Goal: Information Seeking & Learning: Learn about a topic

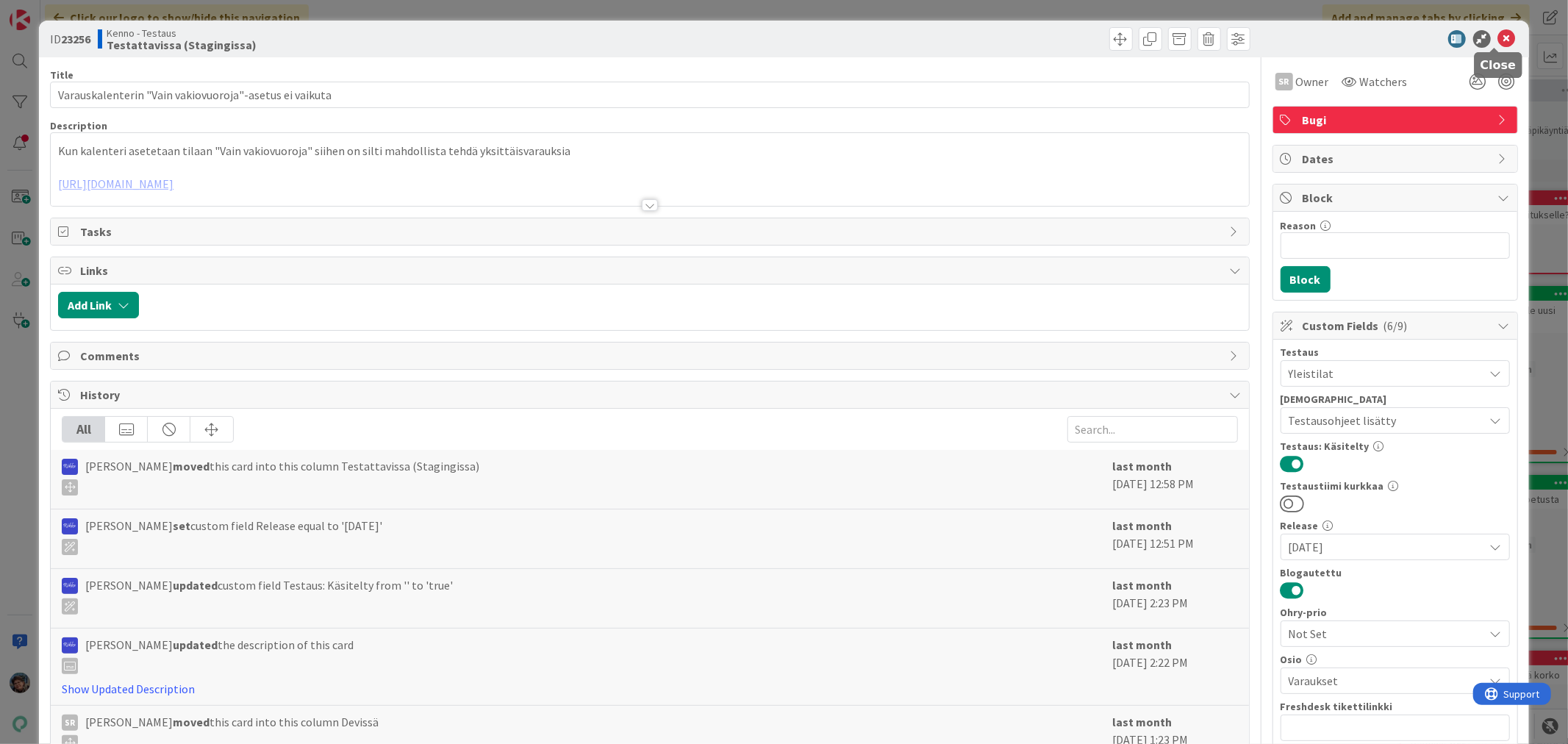
click at [1498, 37] on icon at bounding box center [1507, 38] width 18 height 18
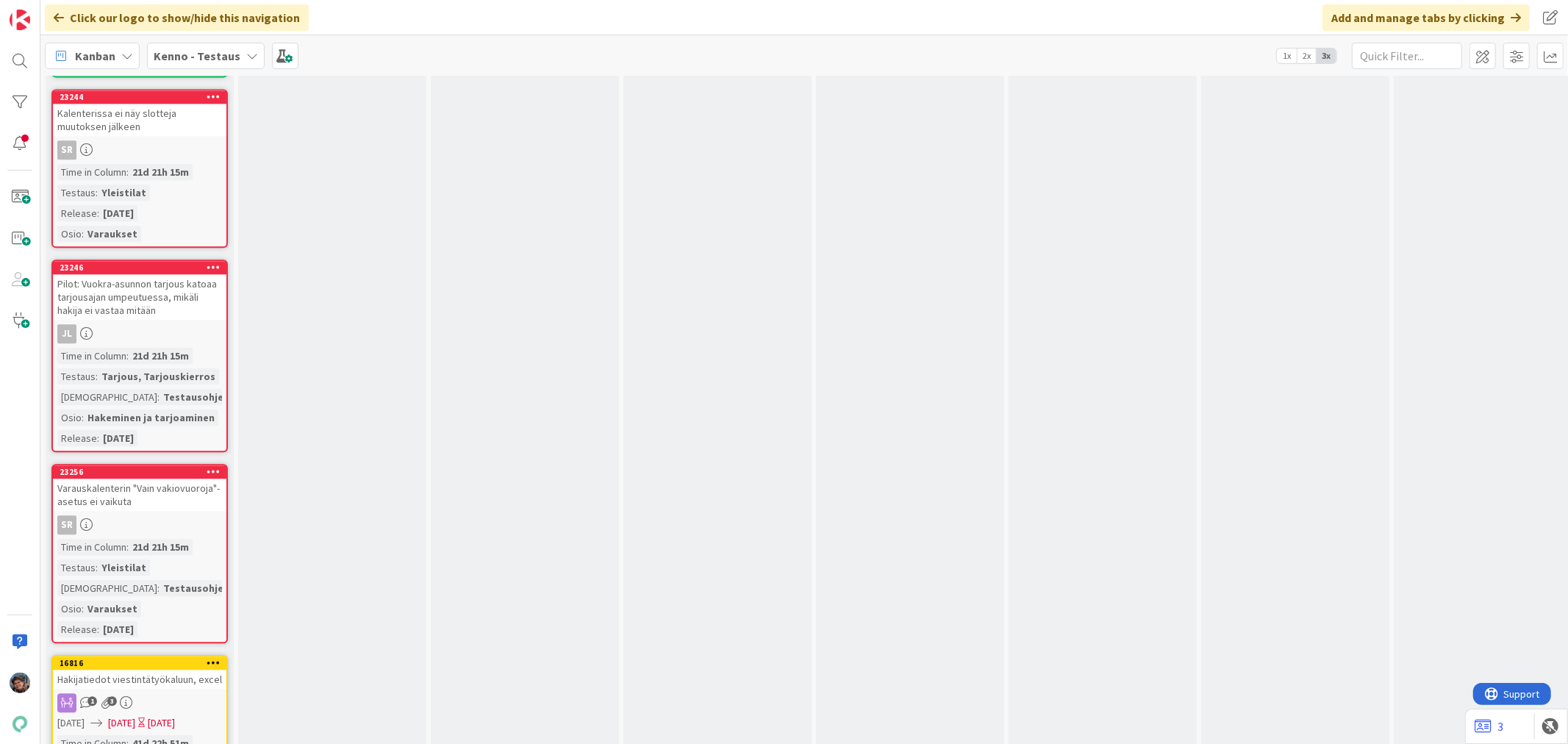
scroll to position [12332, 0]
click at [163, 260] on div "23246 Pilot: Vuokra-asunnon tarjous katoaa tarjousajan umpeutuessa, mikäli haki…" at bounding box center [139, 356] width 176 height 193
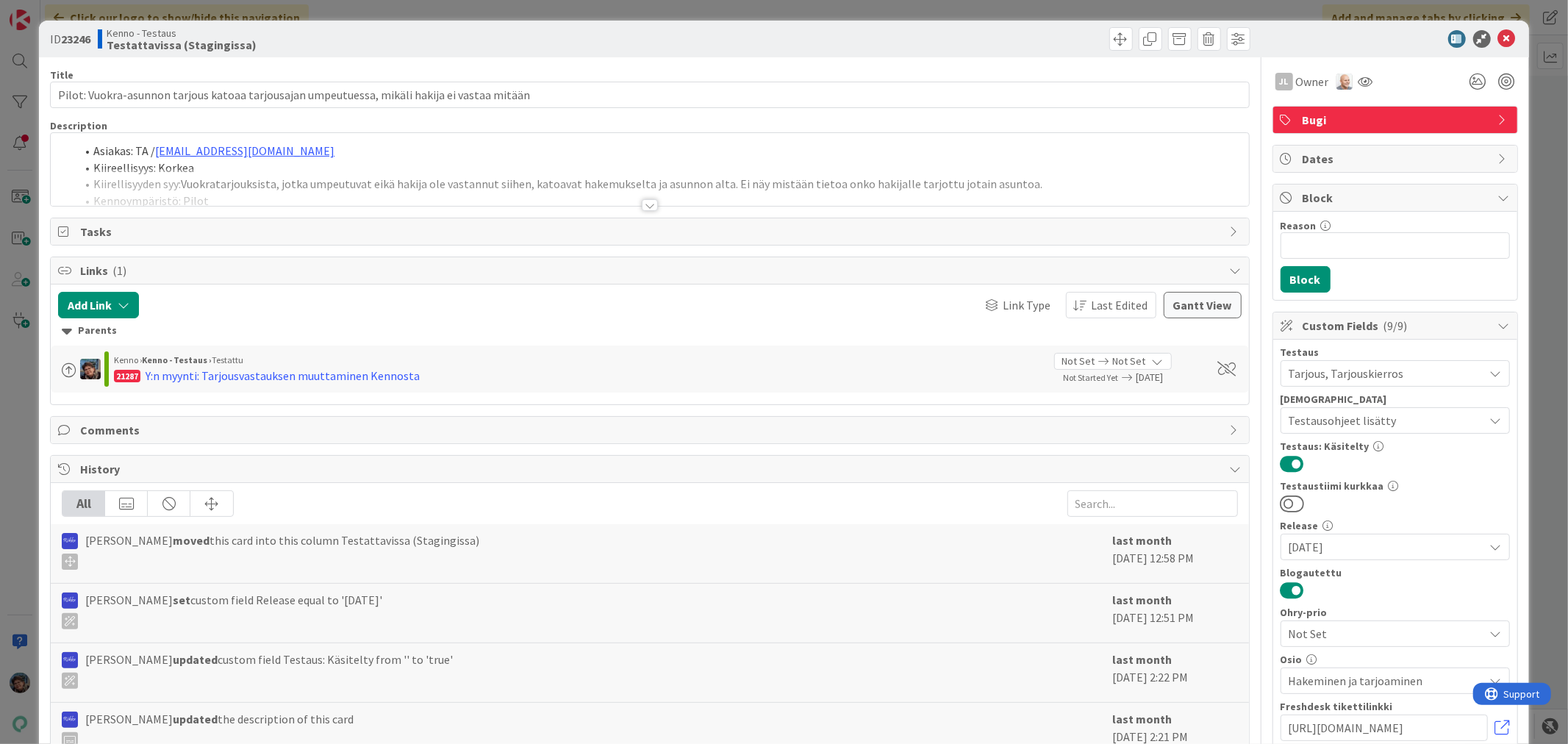
scroll to position [302, 0]
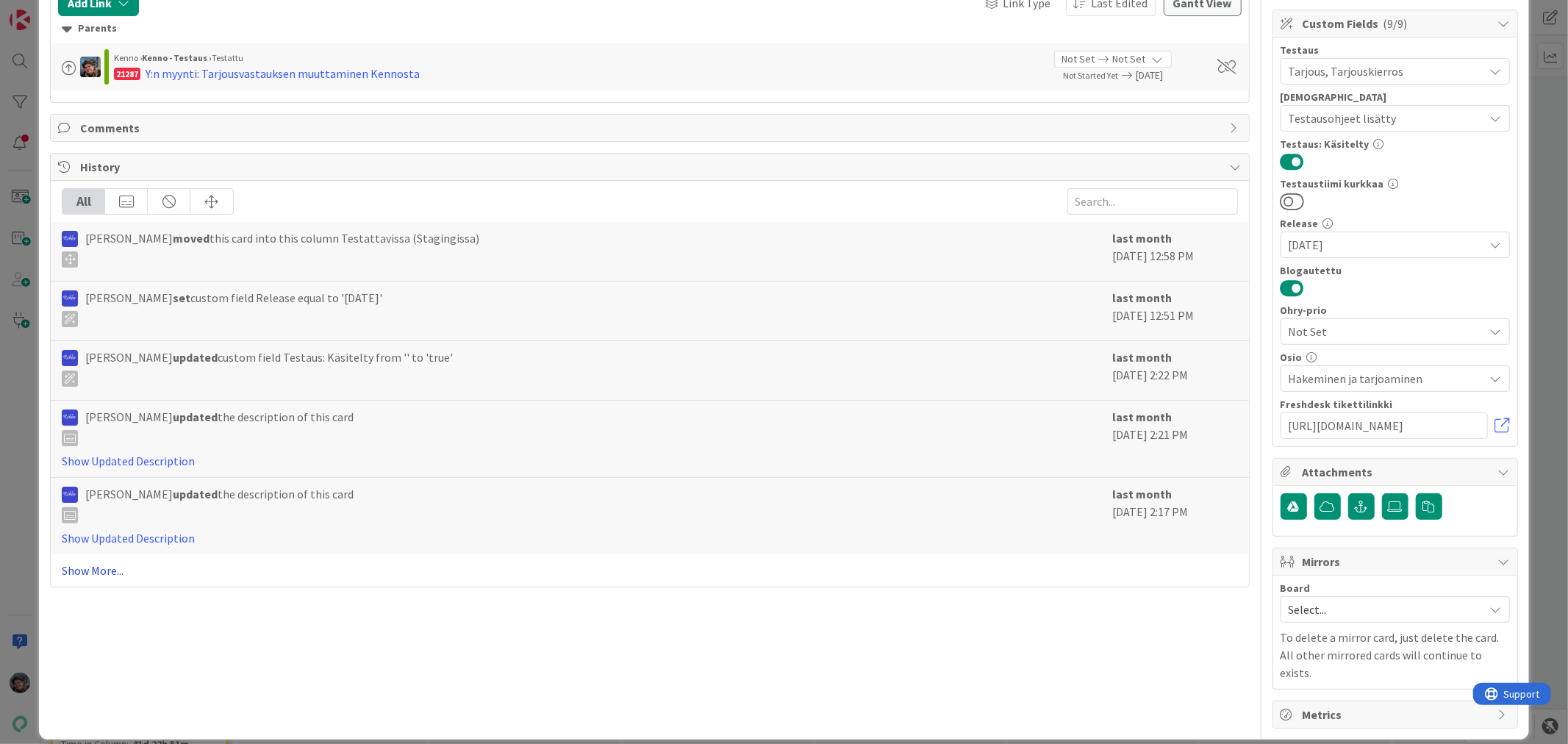
click at [90, 574] on link "Show More..." at bounding box center [649, 570] width 1176 height 18
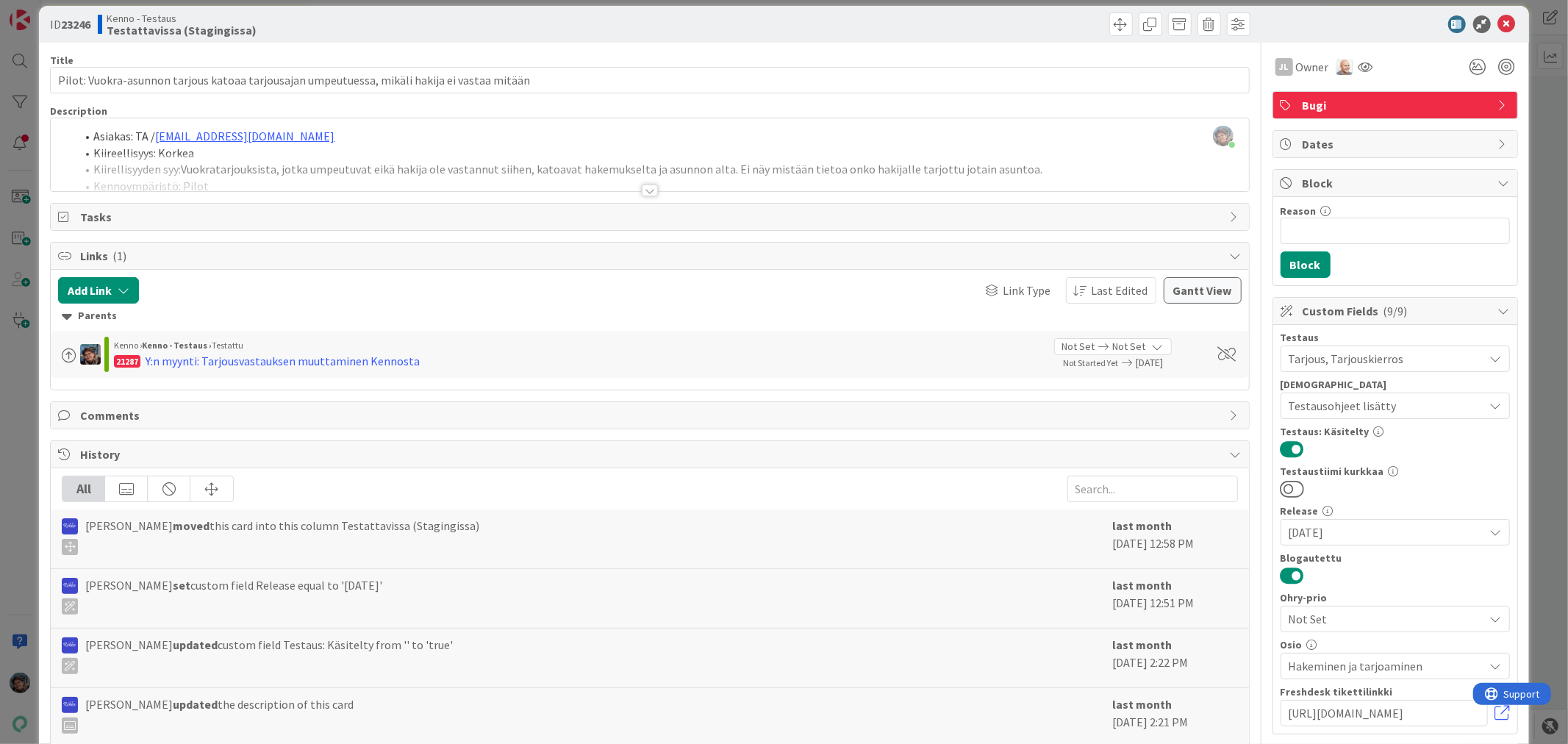
scroll to position [0, 0]
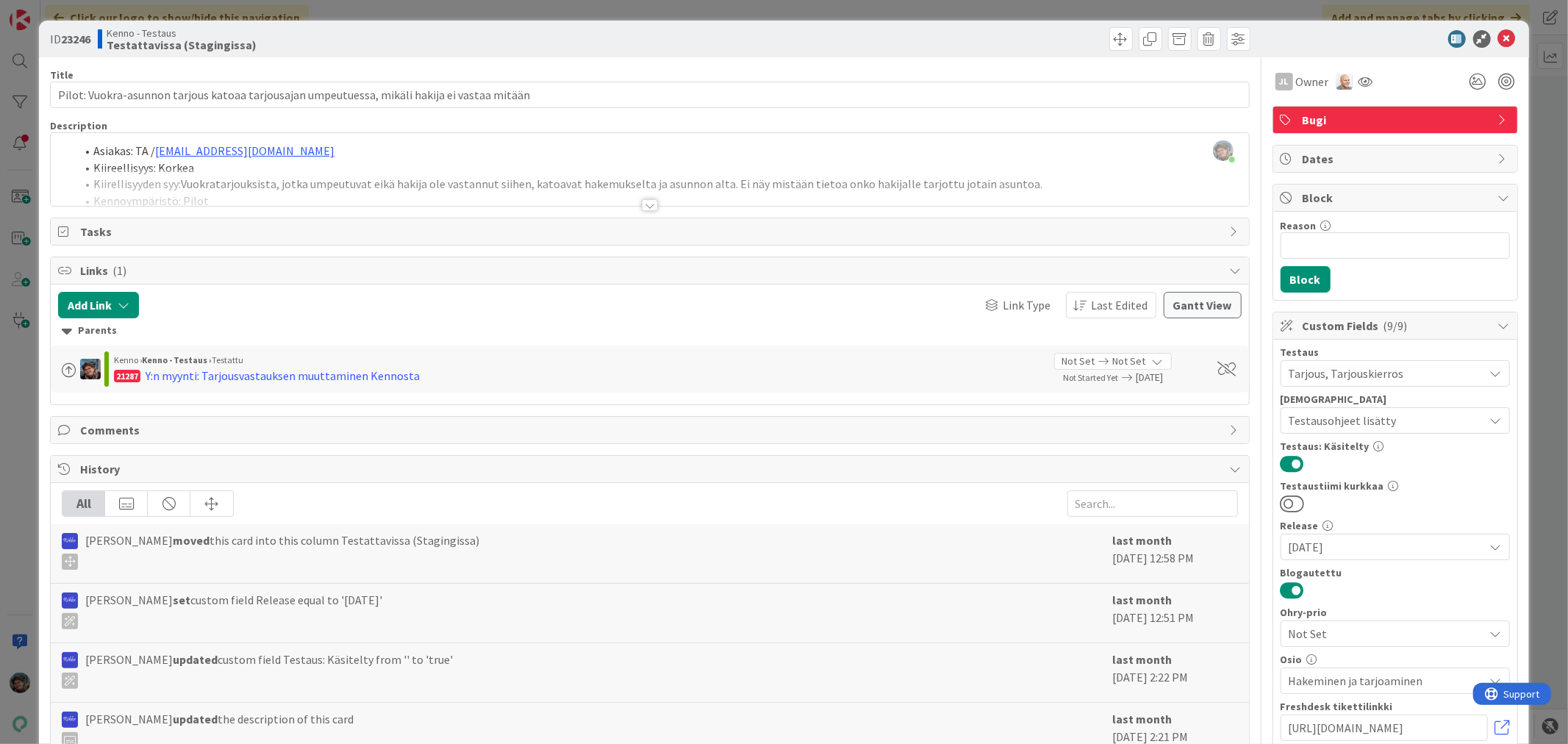
click at [642, 204] on div at bounding box center [649, 205] width 16 height 12
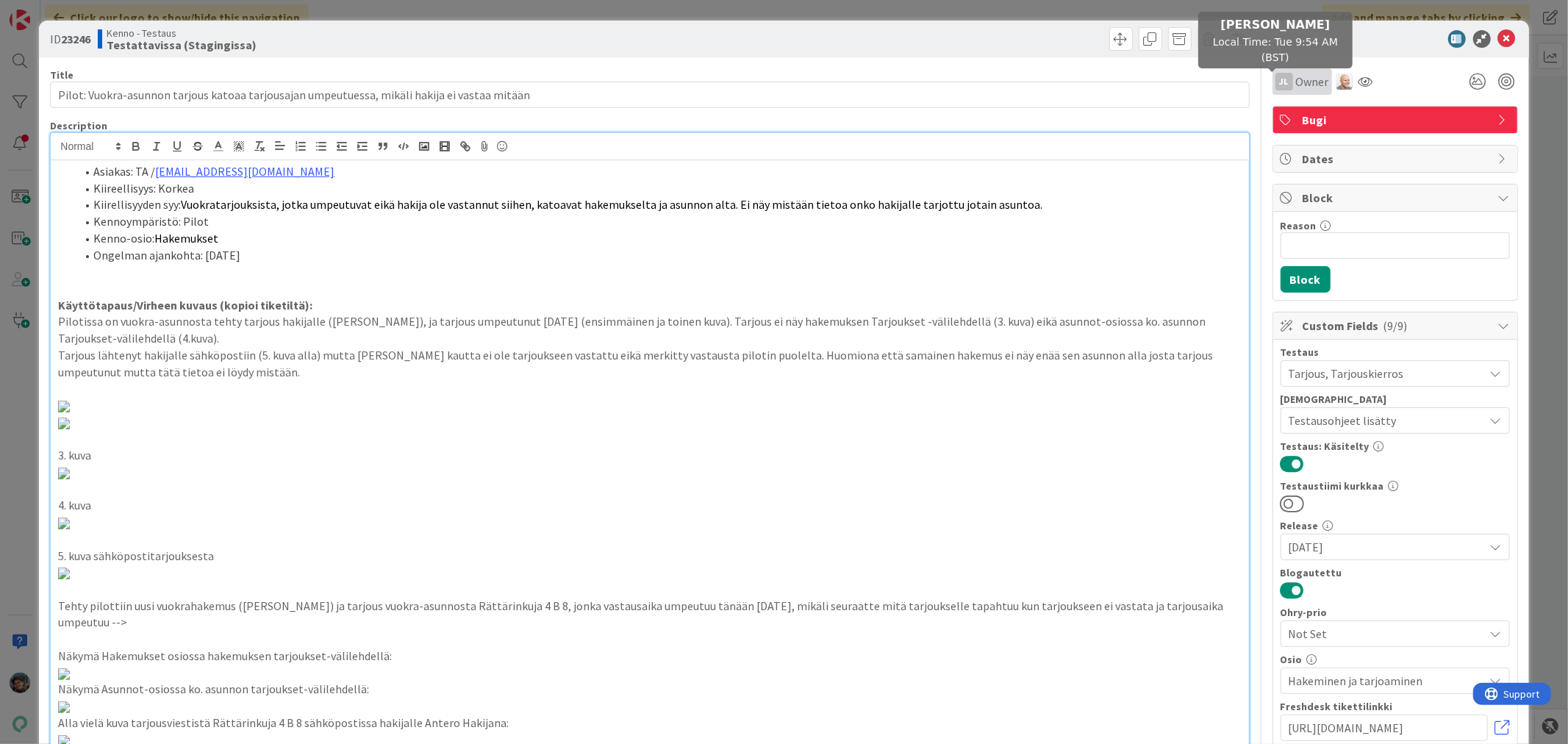
click at [1276, 80] on div "JL" at bounding box center [1284, 81] width 18 height 18
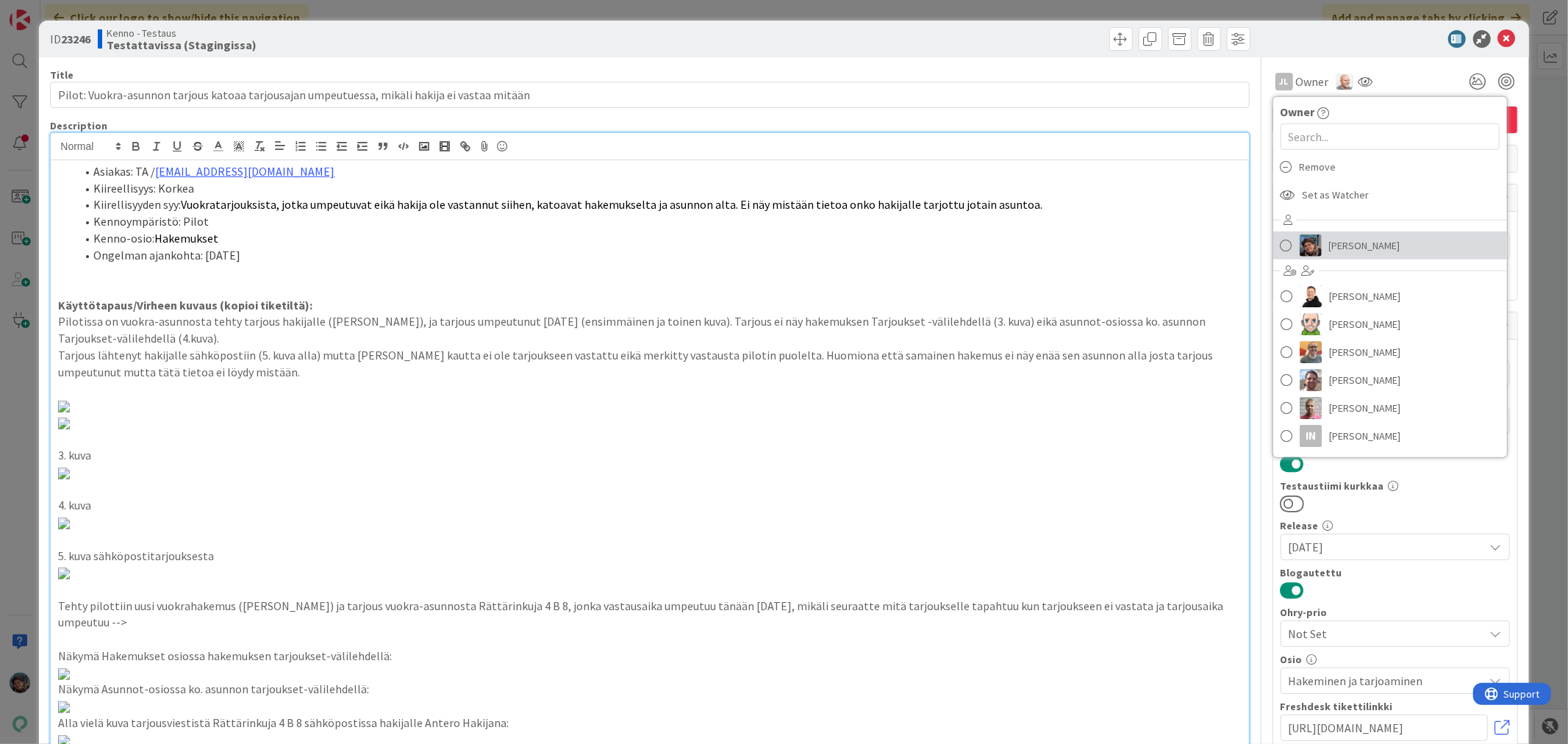
drag, startPoint x: 1291, startPoint y: 241, endPoint x: 1283, endPoint y: 239, distance: 8.2
click at [1300, 241] on img at bounding box center [1311, 246] width 22 height 22
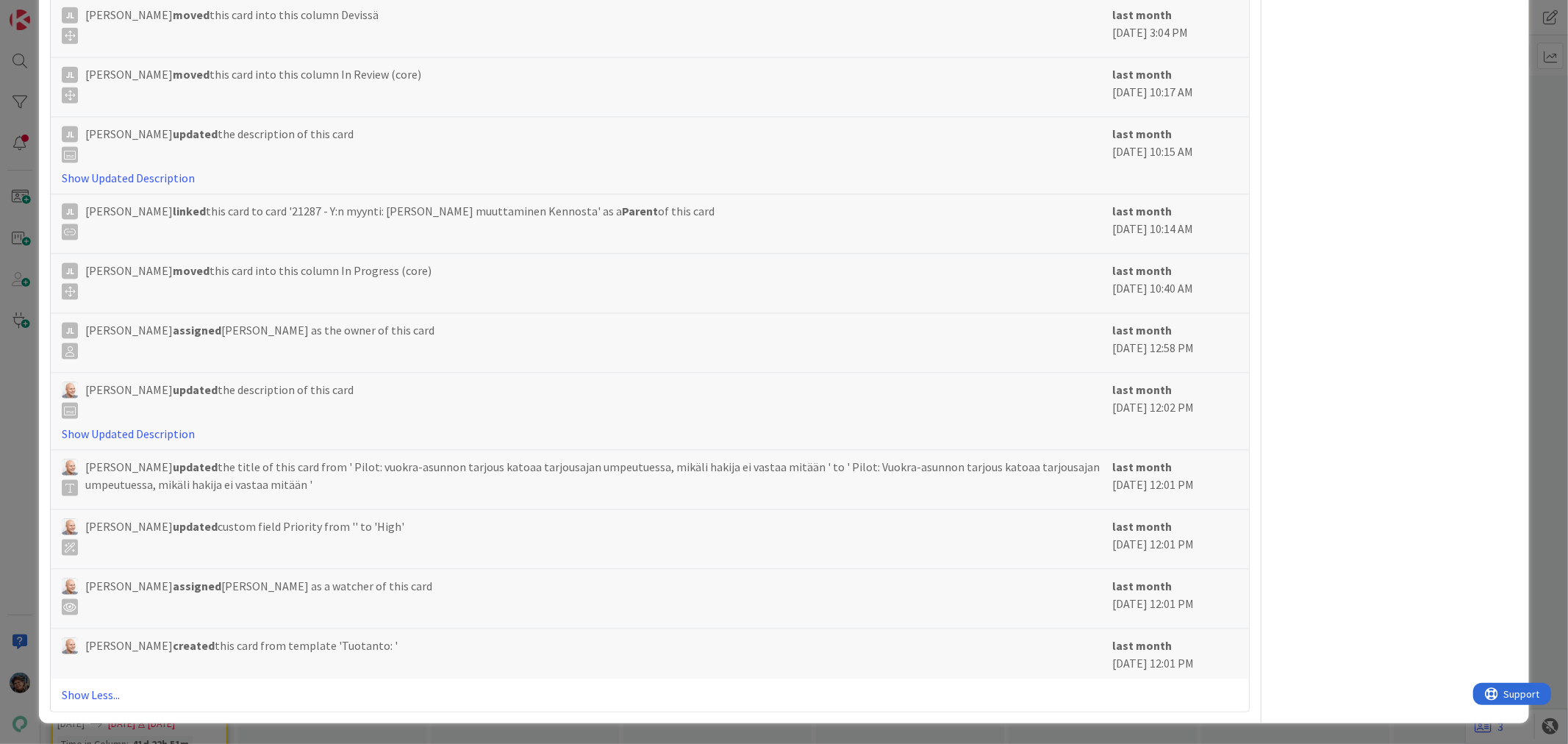
scroll to position [4410, 0]
drag, startPoint x: 182, startPoint y: 440, endPoint x: 12, endPoint y: 416, distance: 171.7
click at [12, 416] on div "ID 23246 Kenno - Testaus Testattavissa (Stagingissa) Title 94 / 128 Pilot: Vuok…" at bounding box center [784, 372] width 1568 height 744
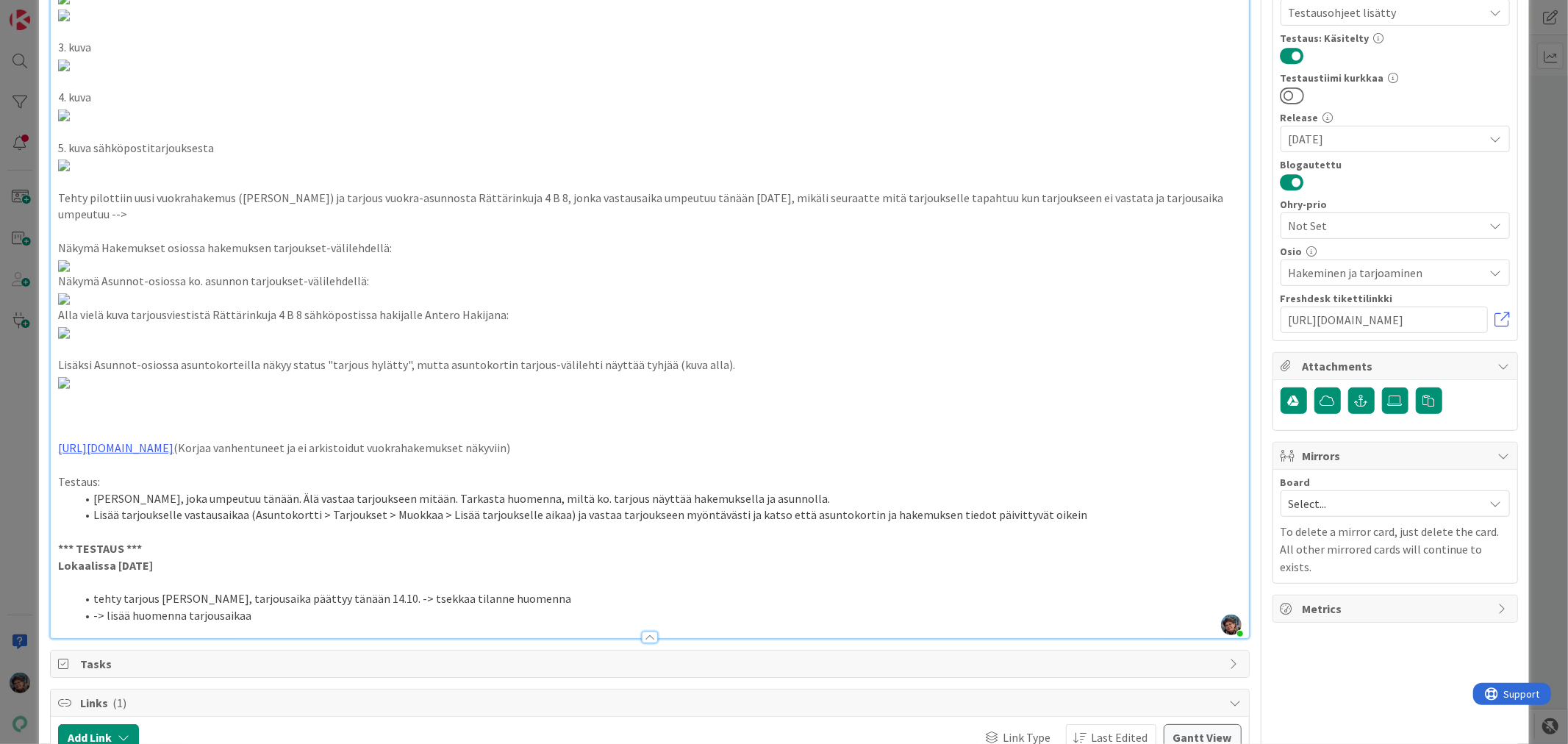
scroll to position [0, 0]
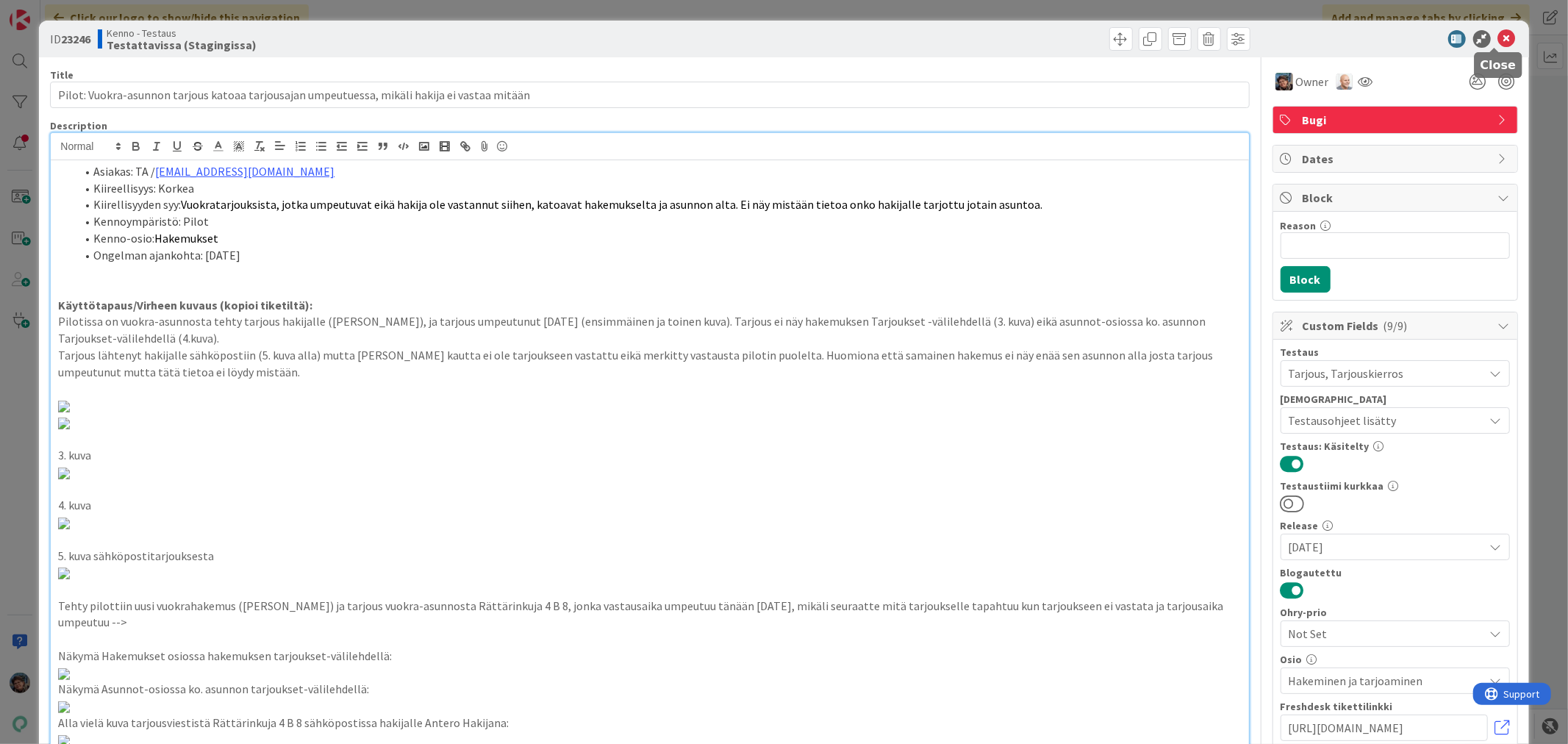
click at [1498, 32] on icon at bounding box center [1507, 38] width 18 height 18
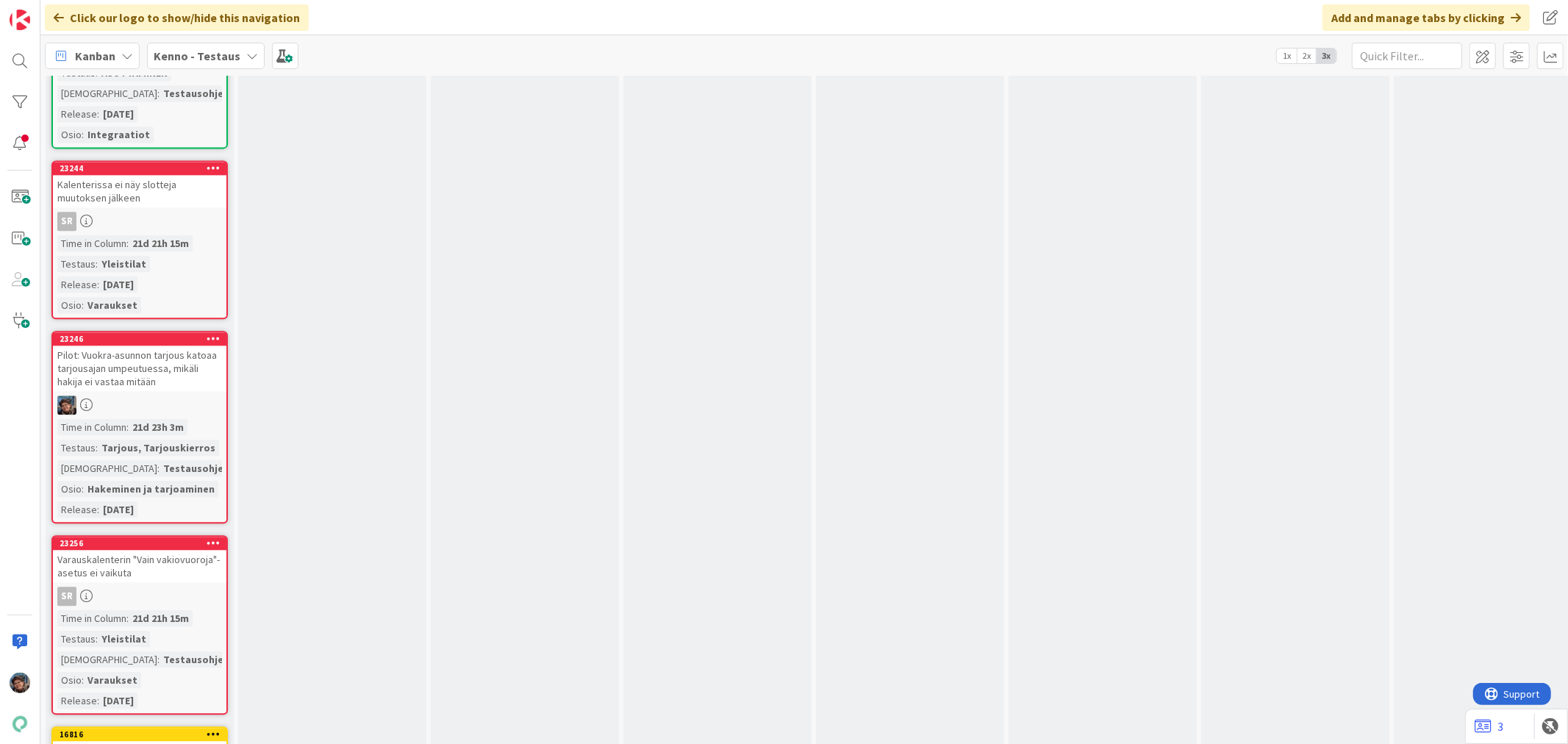
scroll to position [12087, 0]
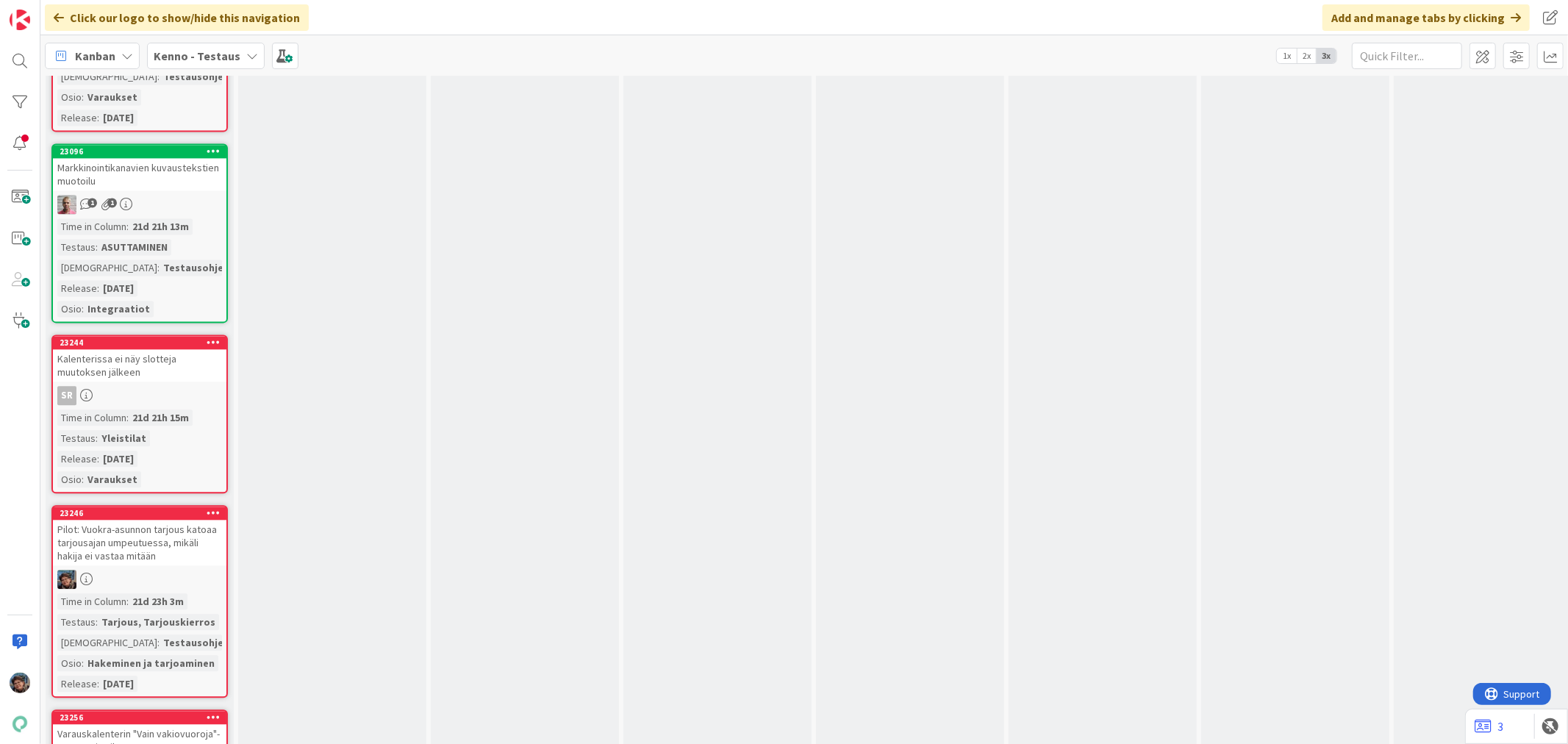
click at [160, 635] on div "Testausohjeet..." at bounding box center [203, 642] width 87 height 16
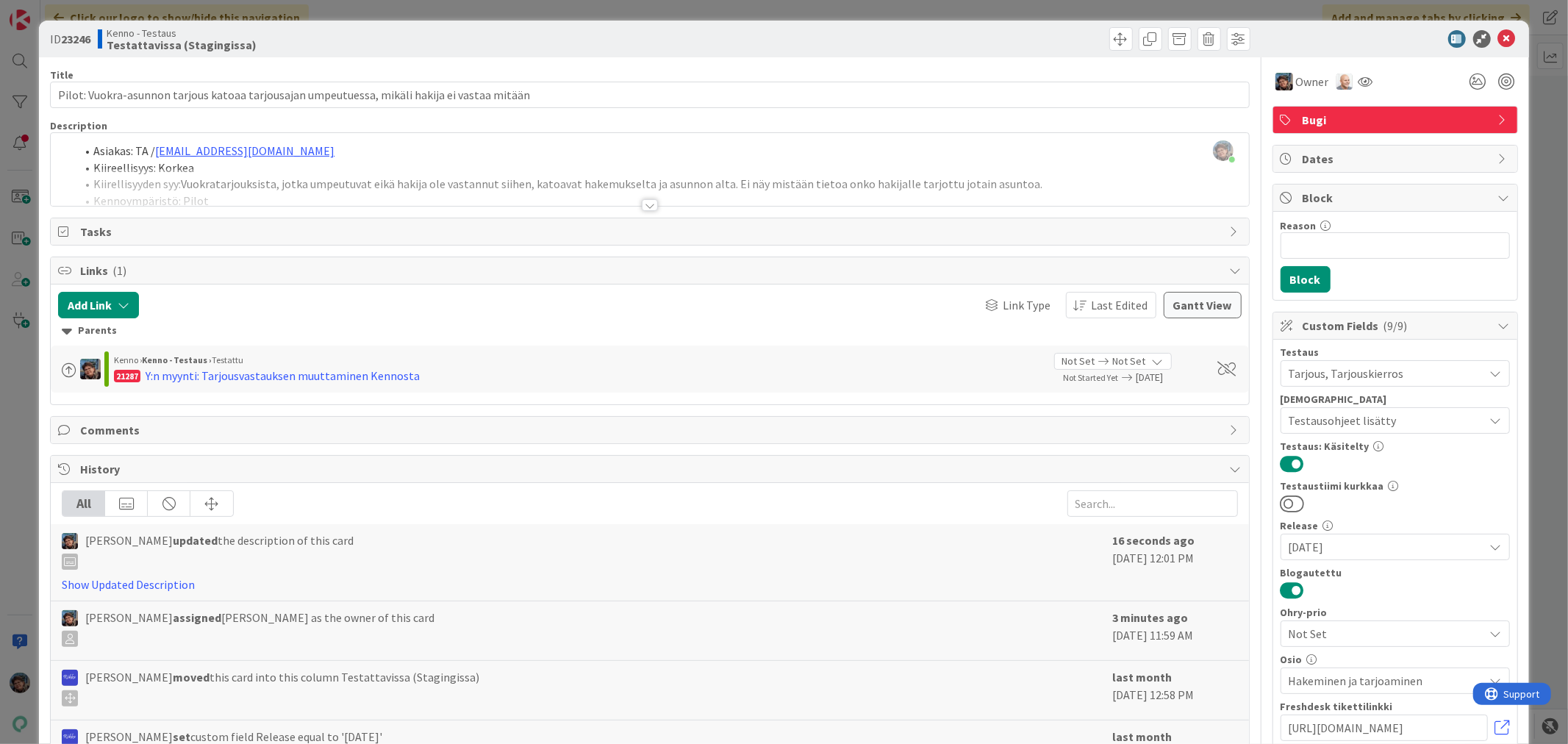
click at [642, 206] on div at bounding box center [649, 205] width 16 height 12
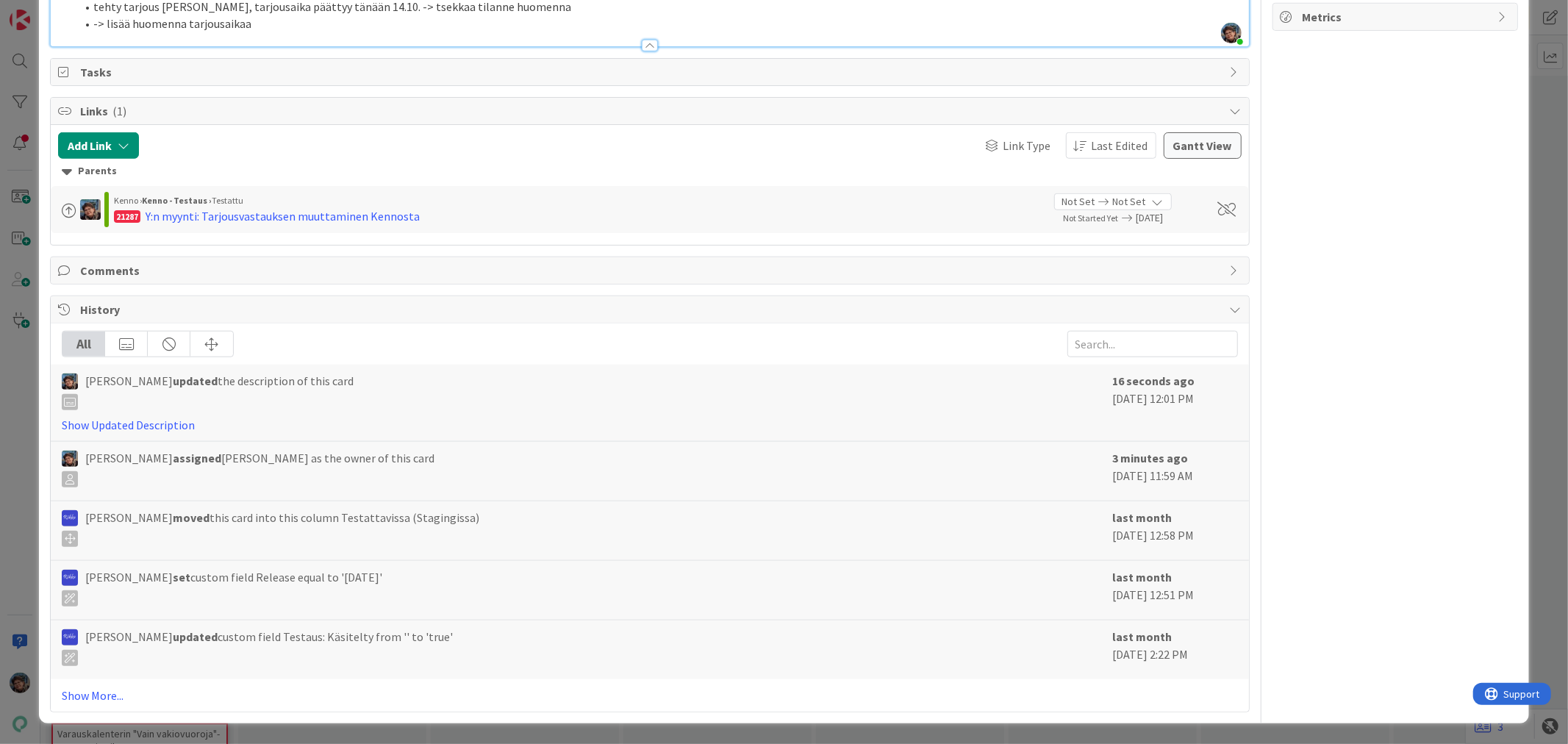
scroll to position [4655, 0]
drag, startPoint x: 160, startPoint y: 228, endPoint x: 266, endPoint y: 228, distance: 106.0
click at [266, 16] on li "tehty tarjous [PERSON_NAME], tarjousaika päättyy tänään 14.10. -> tsekkaa tilan…" at bounding box center [659, 6] width 1165 height 17
click at [409, 16] on li "tehty tarjous Pirre Pakertajalle, tarjousaika päättyy tänään 14.10. -> tsekkaa …" at bounding box center [659, 6] width 1165 height 17
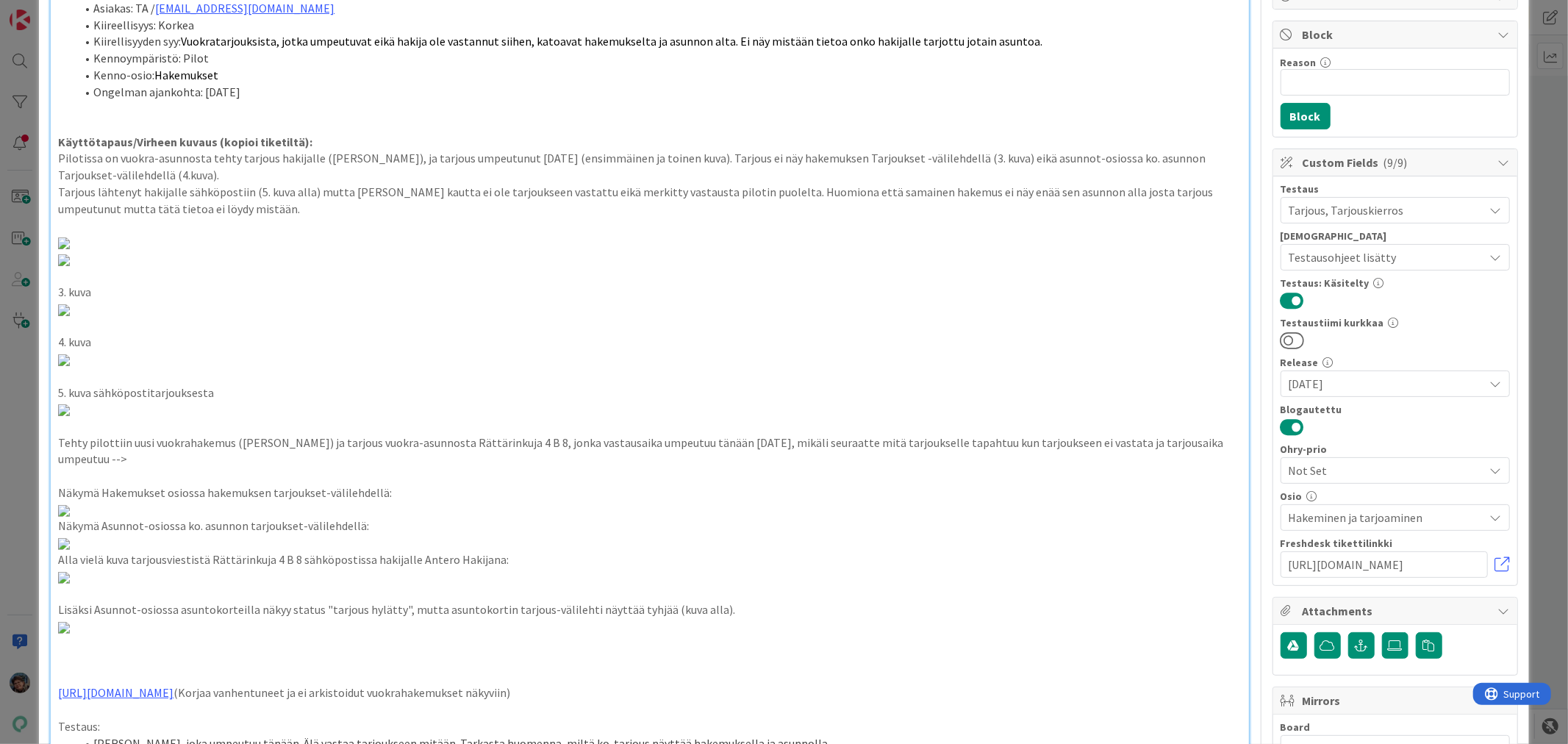
scroll to position [0, 0]
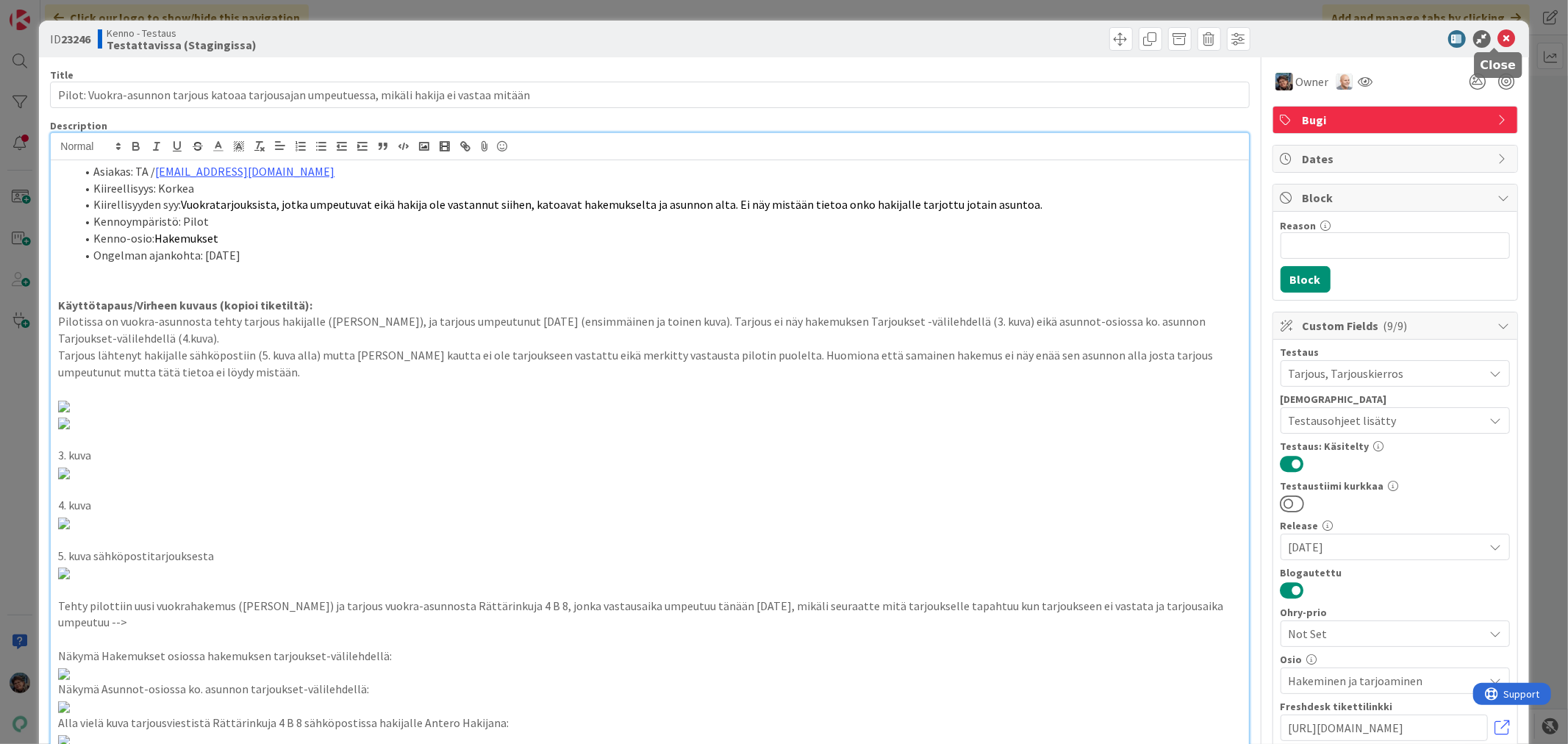
click at [1498, 35] on icon at bounding box center [1507, 38] width 18 height 18
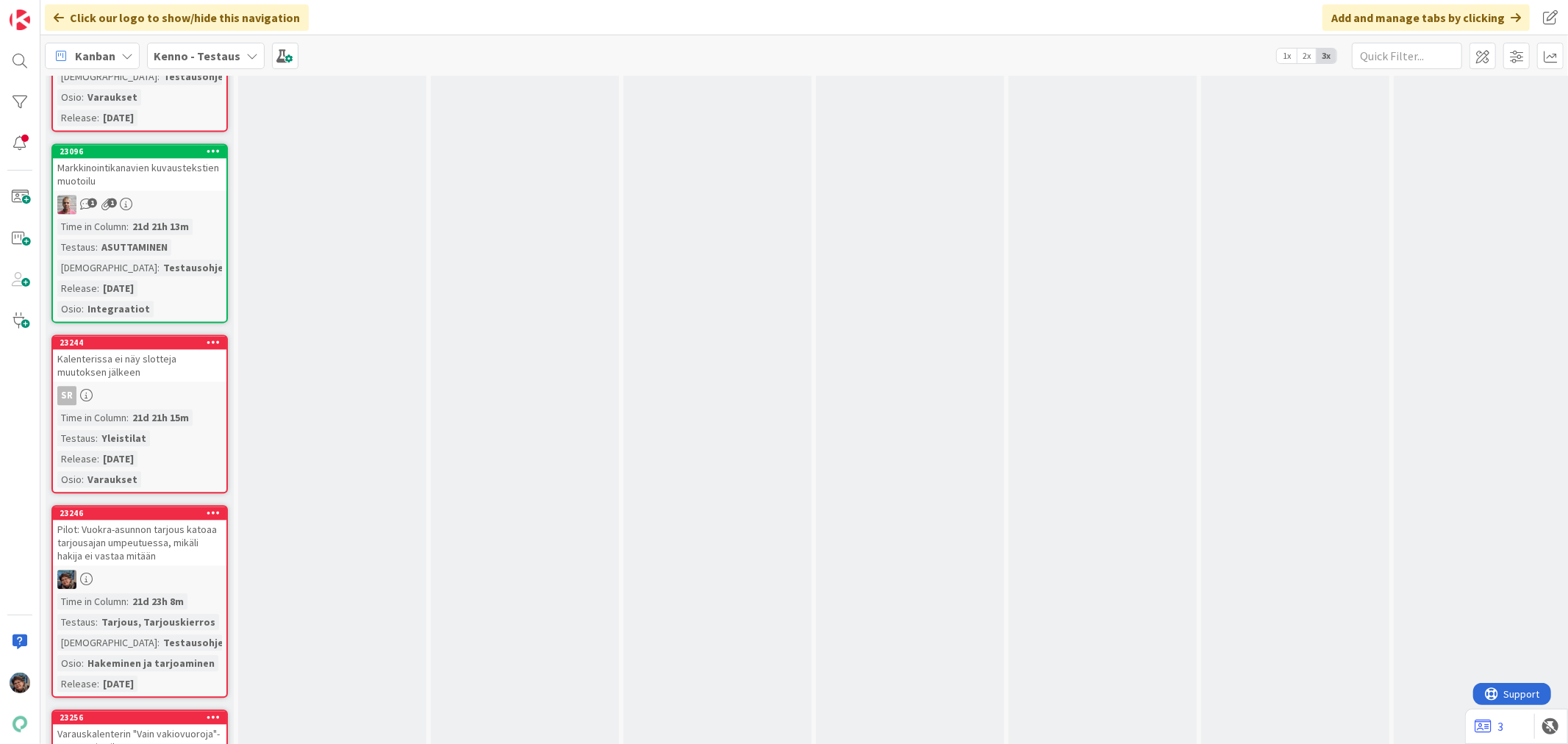
scroll to position [12005, 0]
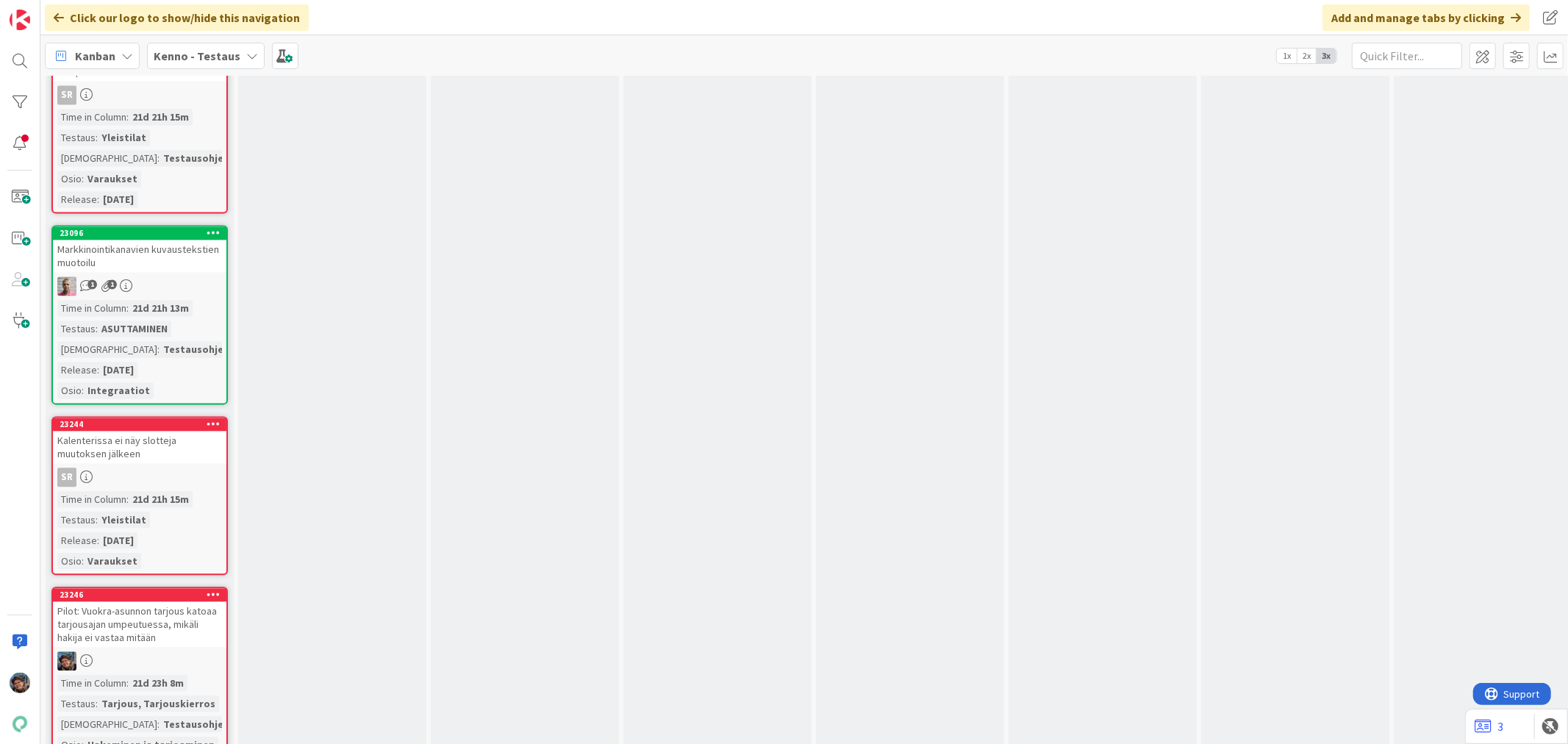
click at [178, 491] on div "Time in Column : 21d 21h 15m Testaus : Yleistilat Release : [DATE] Osio : Varau…" at bounding box center [139, 530] width 164 height 78
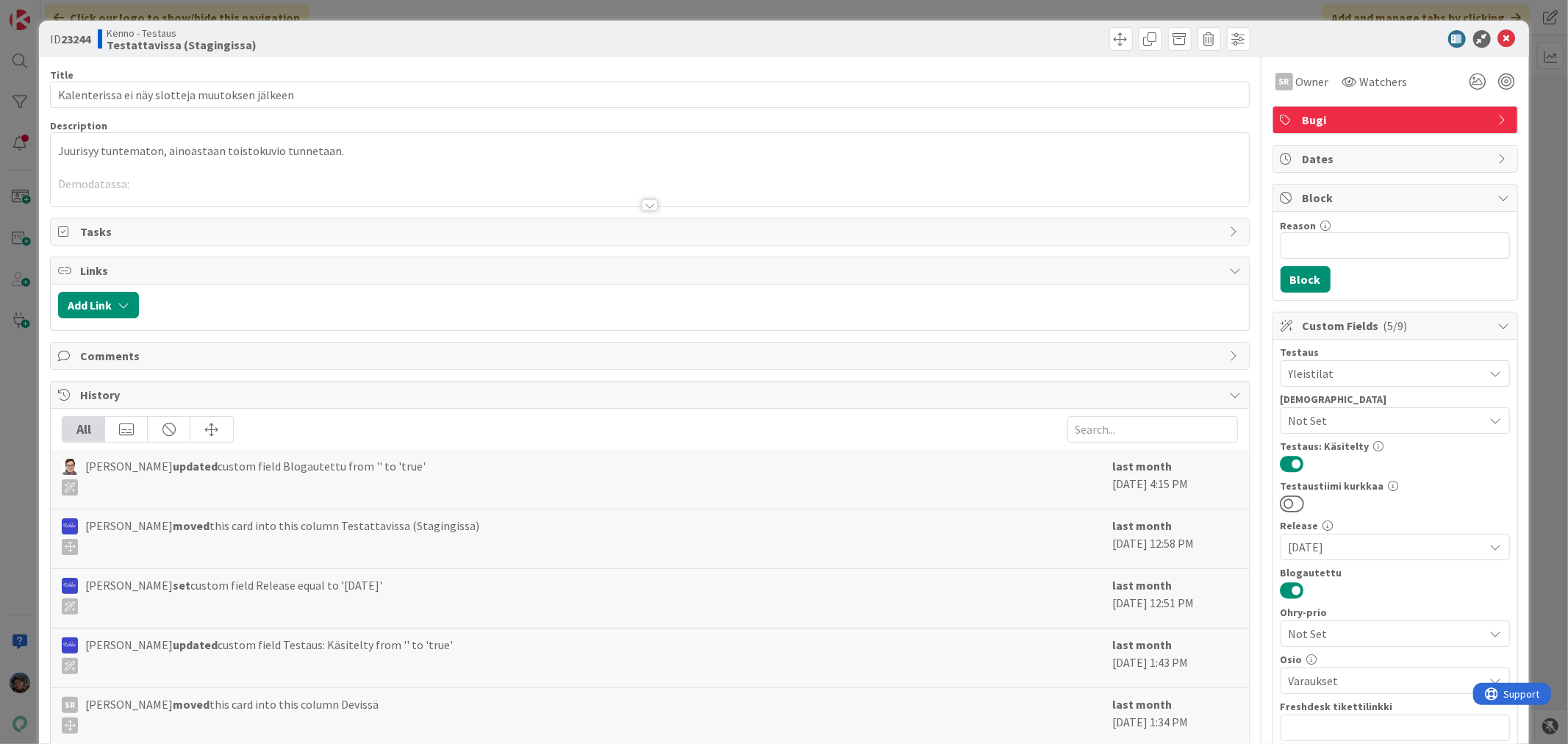
click at [642, 201] on div at bounding box center [649, 205] width 16 height 12
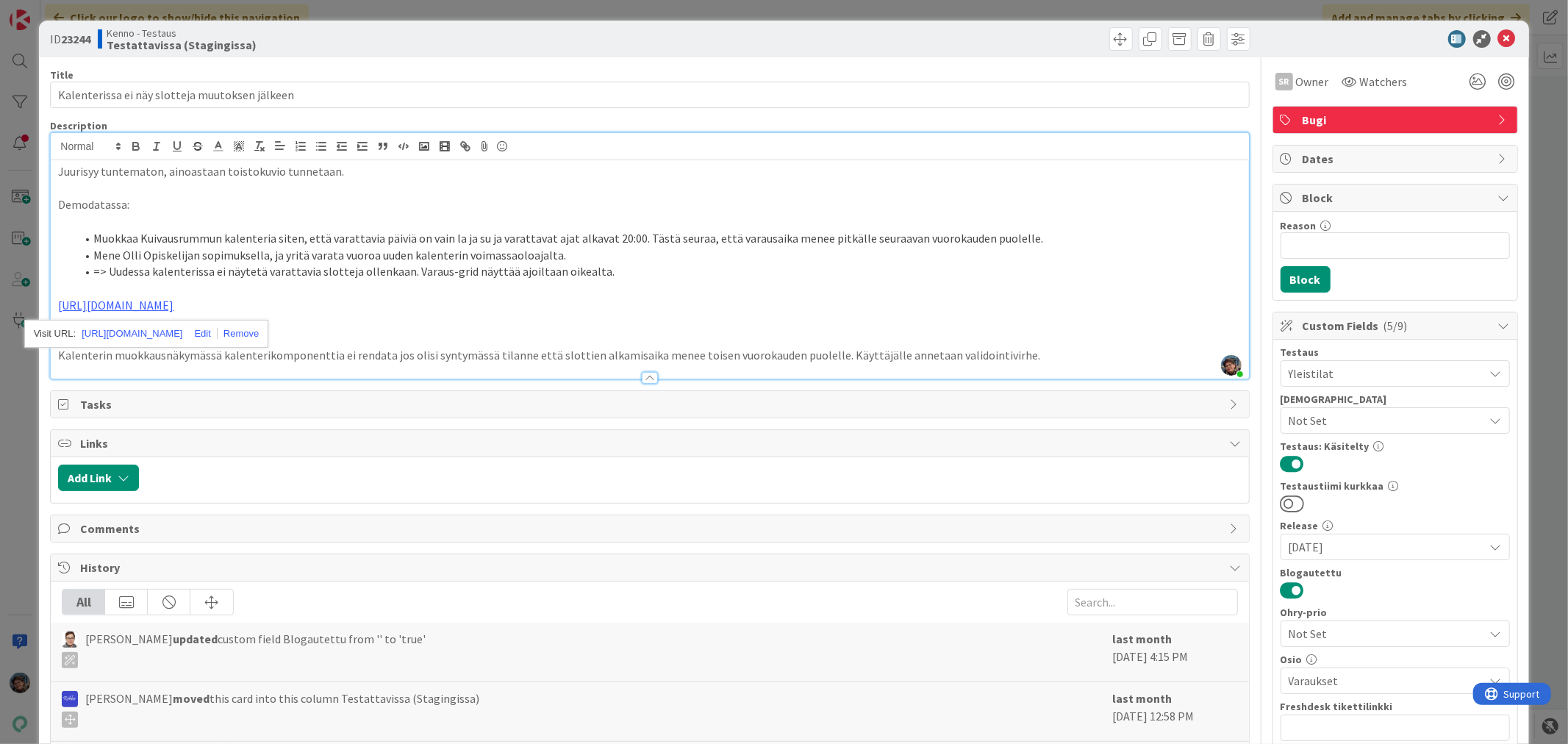
click at [452, 314] on p at bounding box center [649, 322] width 1183 height 17
click at [1296, 86] on span "Owner" at bounding box center [1313, 81] width 33 height 18
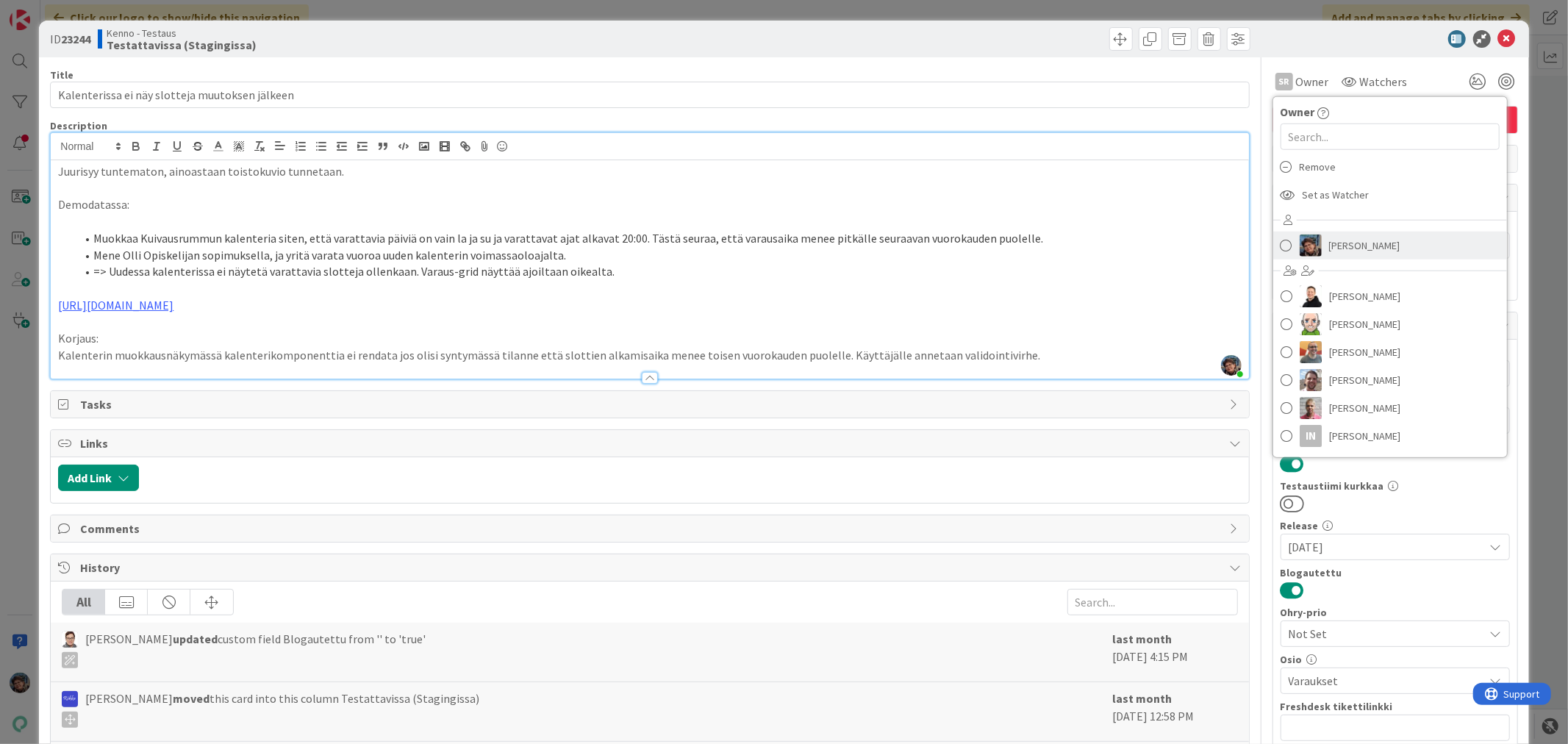
click at [1329, 237] on span "[PERSON_NAME]" at bounding box center [1364, 246] width 71 height 22
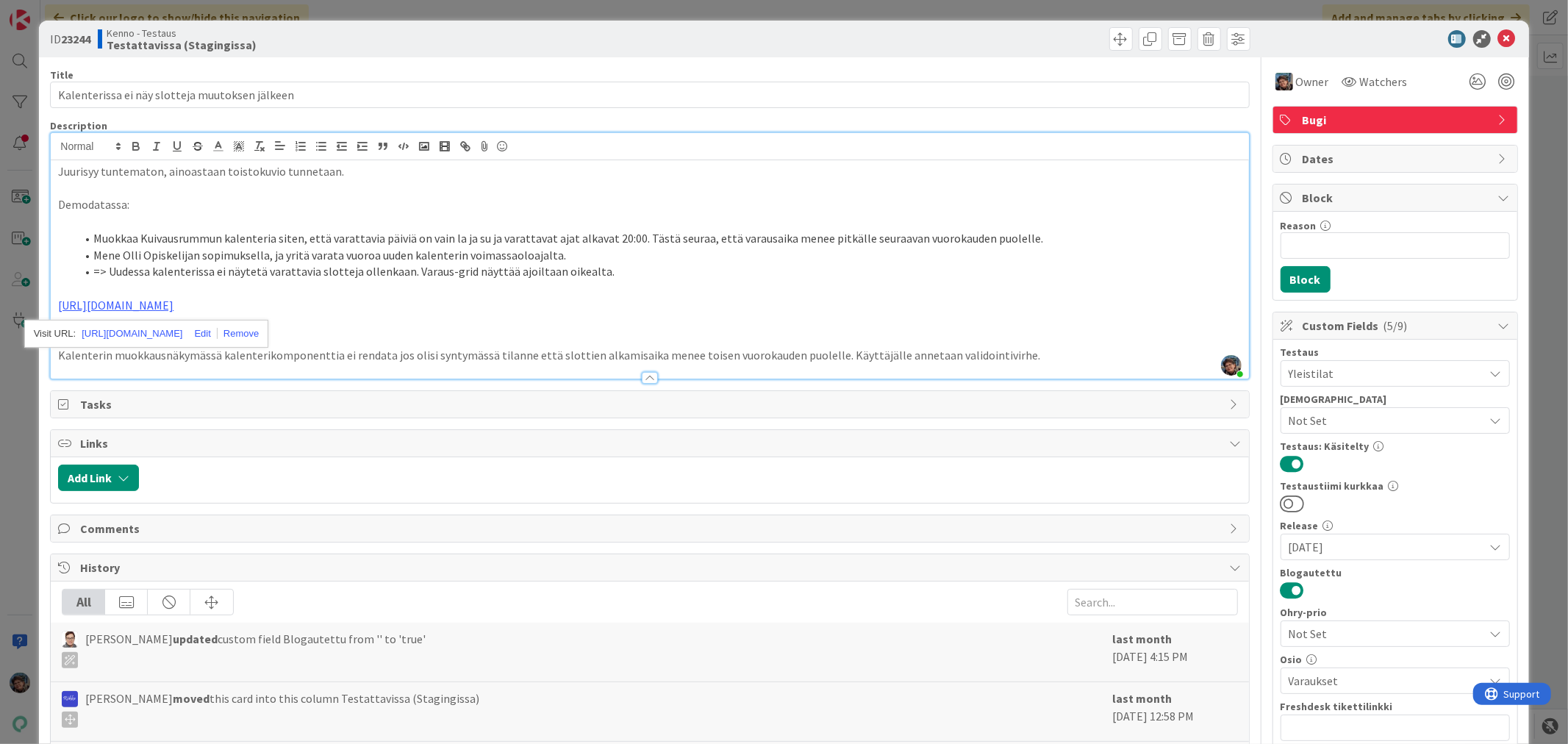
click at [663, 280] on li "=> Uudessa kalenterissa ei näytetä varattavia slotteja ollenkaan. Varaus-grid n…" at bounding box center [659, 272] width 1165 height 17
click at [1020, 359] on p "Kalenterin muokkausnäkymässä kalenterikomponenttia ei rendata jos olisi syntymä…" at bounding box center [649, 355] width 1183 height 17
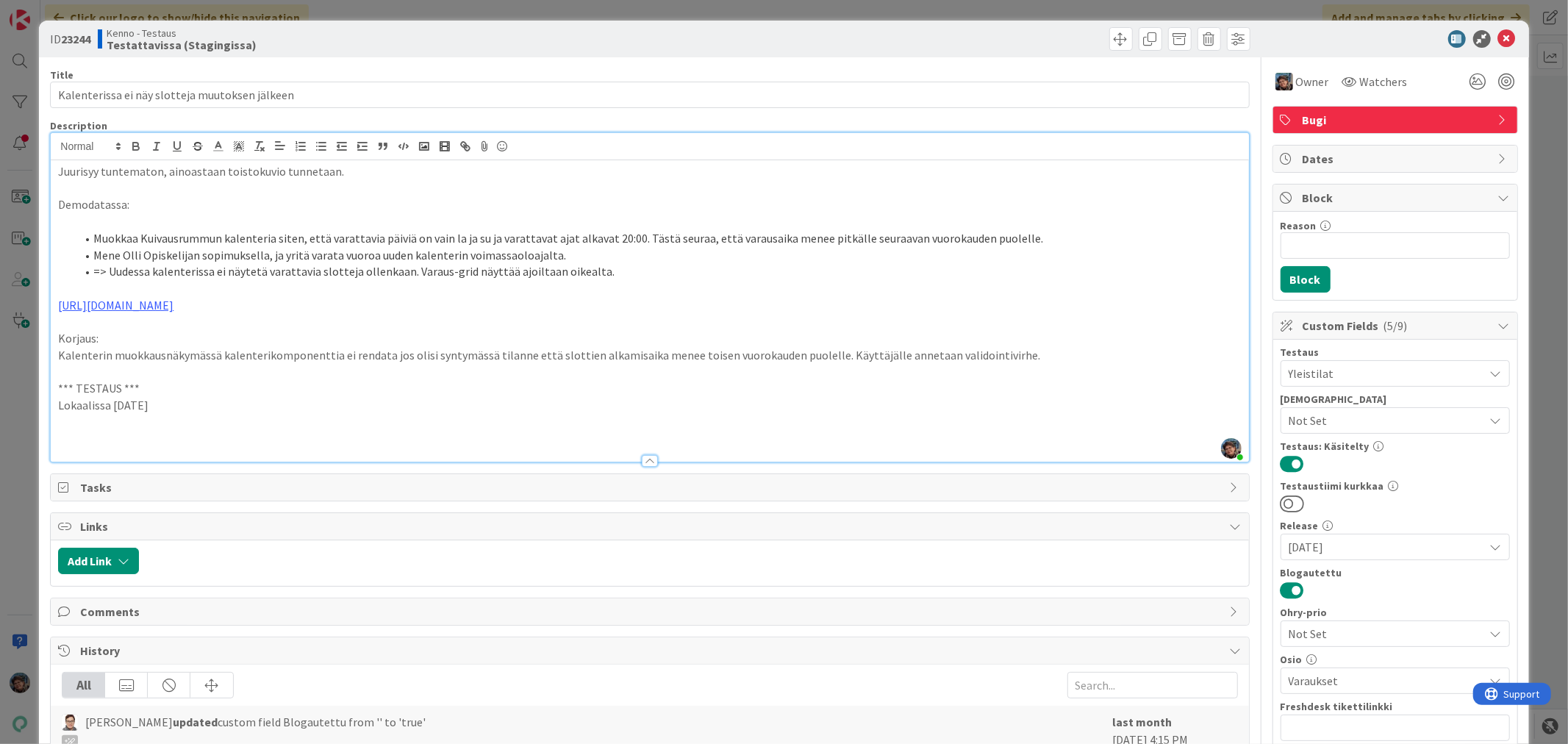
drag, startPoint x: 173, startPoint y: 405, endPoint x: 39, endPoint y: 388, distance: 135.1
click at [39, 388] on div "ID 23244 Kenno - Testaus Testattavissa (Stagingissa) Title 46 / 128 Kalenteriss…" at bounding box center [783, 533] width 1489 height 1026
click at [65, 430] on p at bounding box center [649, 439] width 1183 height 17
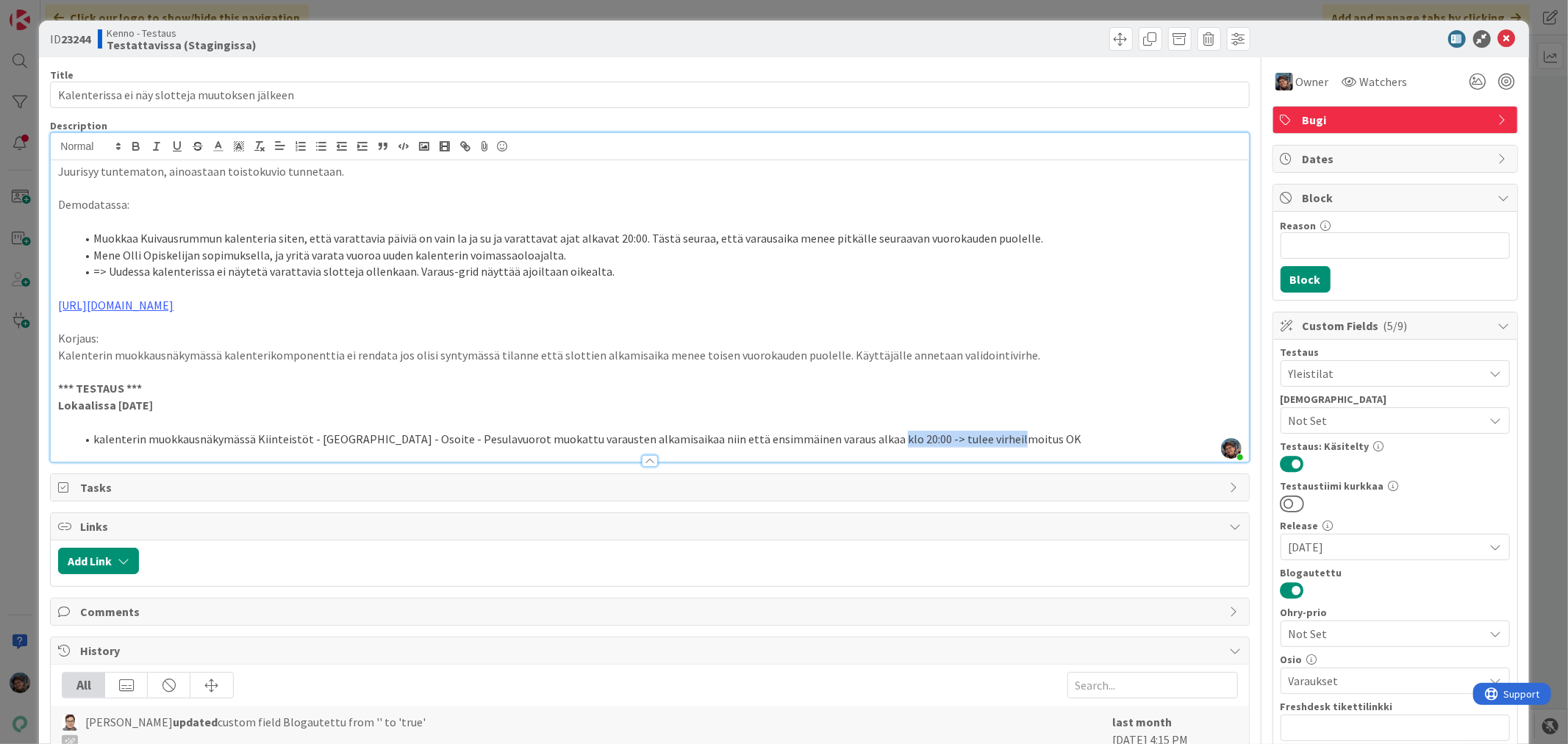
drag, startPoint x: 862, startPoint y: 439, endPoint x: 1038, endPoint y: 436, distance: 176.0
click at [1038, 436] on li "kalenterin muokkausnäkymässä Kiinteistöt - [GEOGRAPHIC_DATA] - Osoite - Pesulav…" at bounding box center [659, 439] width 1165 height 17
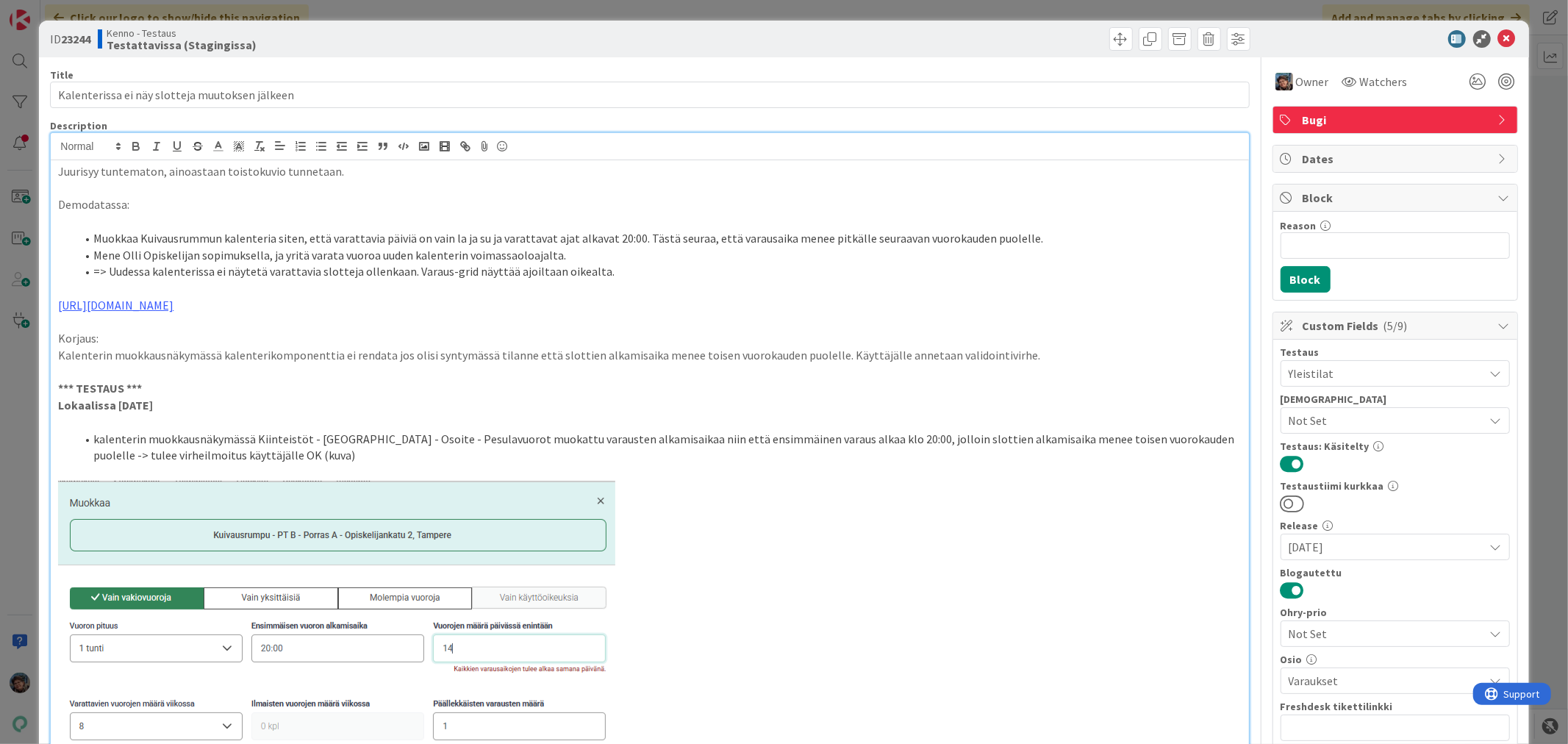
click at [663, 442] on li "kalenterin muokkausnäkymässä Kiinteistöt - [GEOGRAPHIC_DATA] - Osoite - Pesulav…" at bounding box center [659, 447] width 1165 height 33
click at [1110, 35] on span at bounding box center [1121, 38] width 23 height 23
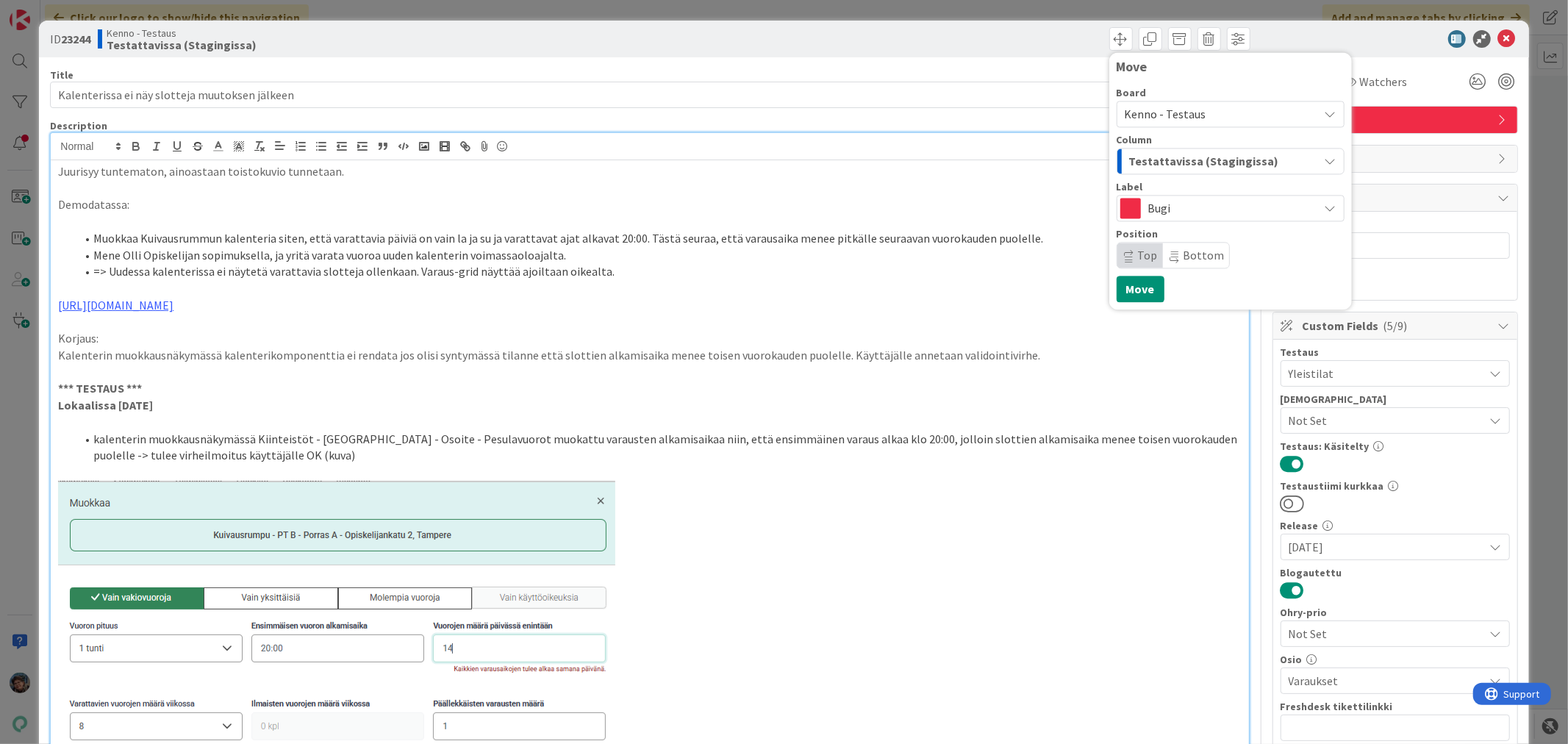
click at [1173, 158] on span "Testattavissa (Stagingissa)" at bounding box center [1204, 160] width 150 height 19
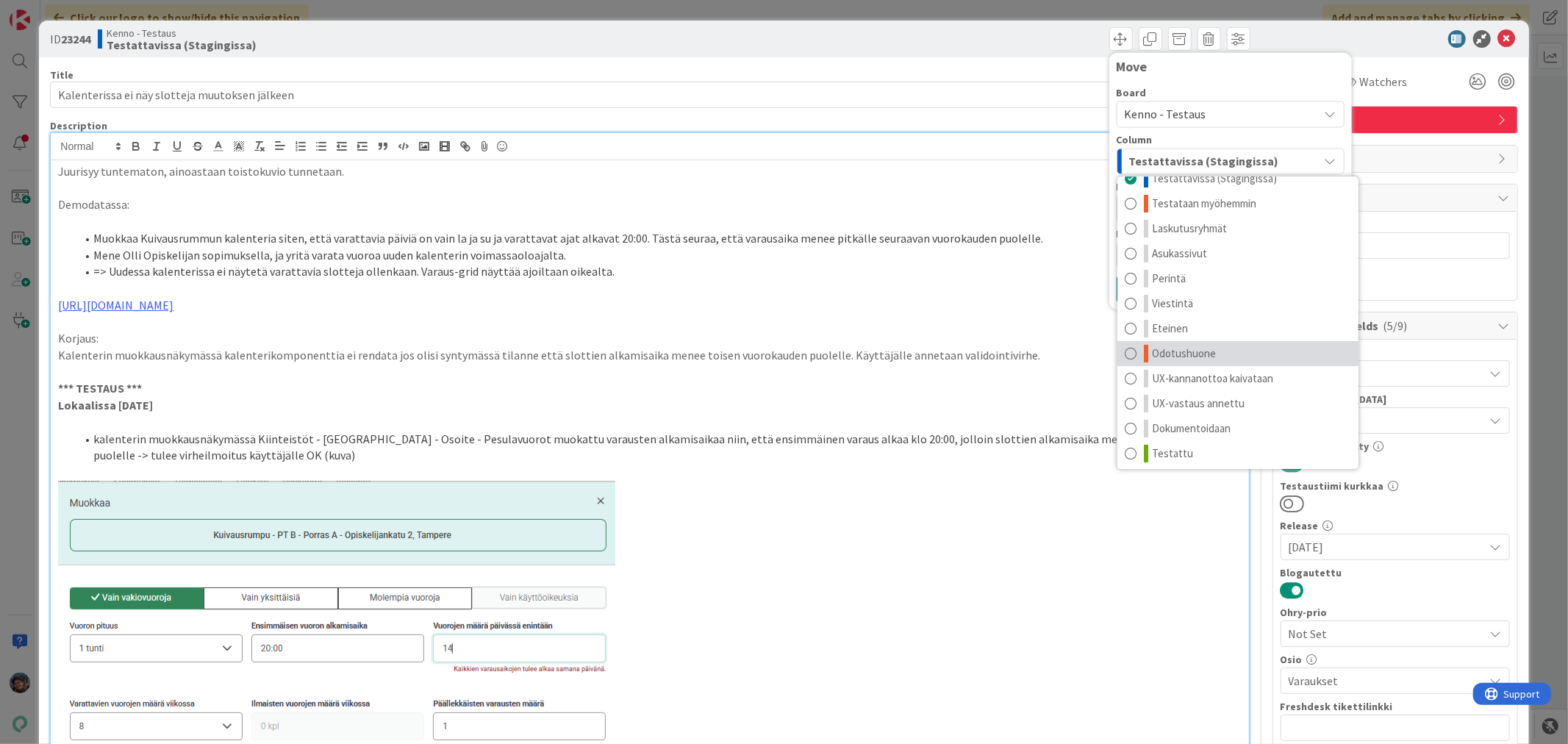
scroll to position [19, 0]
click at [1170, 458] on span "Testattu" at bounding box center [1173, 450] width 41 height 18
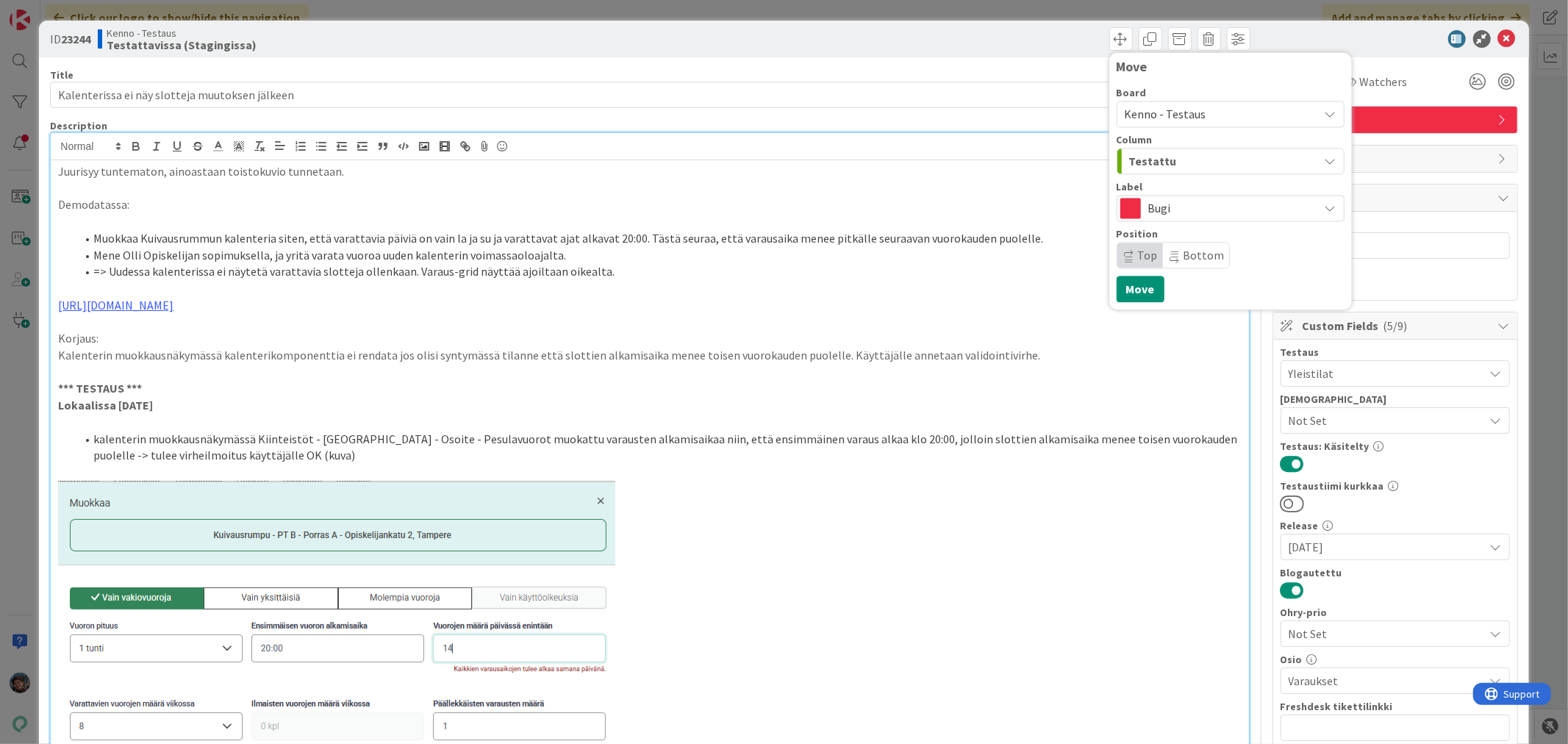
click at [1121, 275] on div "Move Board Kenno - Testaus Column Testattu Testattavissa (Stagingissa) Testataa…" at bounding box center [1231, 180] width 228 height 242
click at [1124, 289] on button "Move" at bounding box center [1141, 289] width 48 height 27
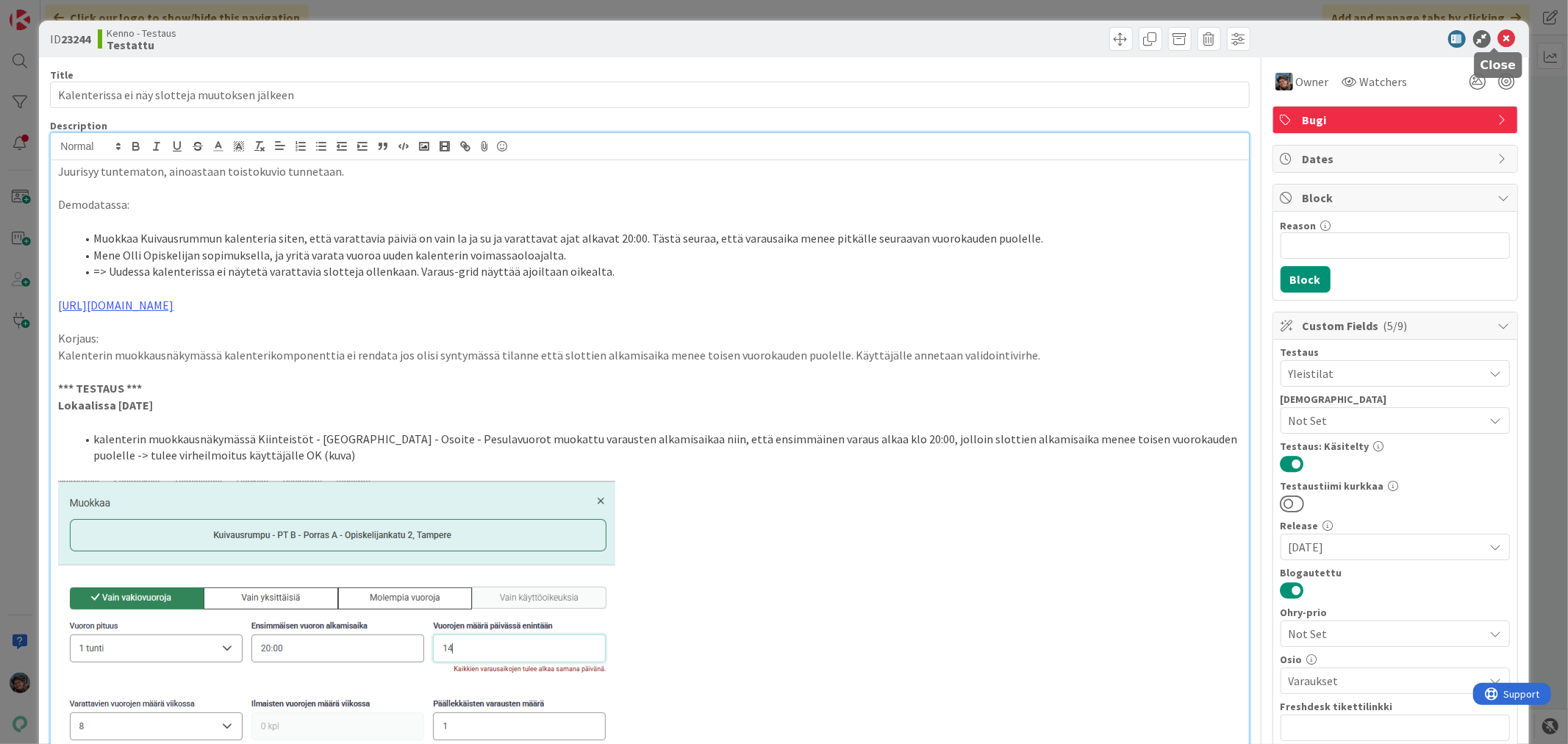
click at [1498, 37] on icon at bounding box center [1507, 38] width 18 height 18
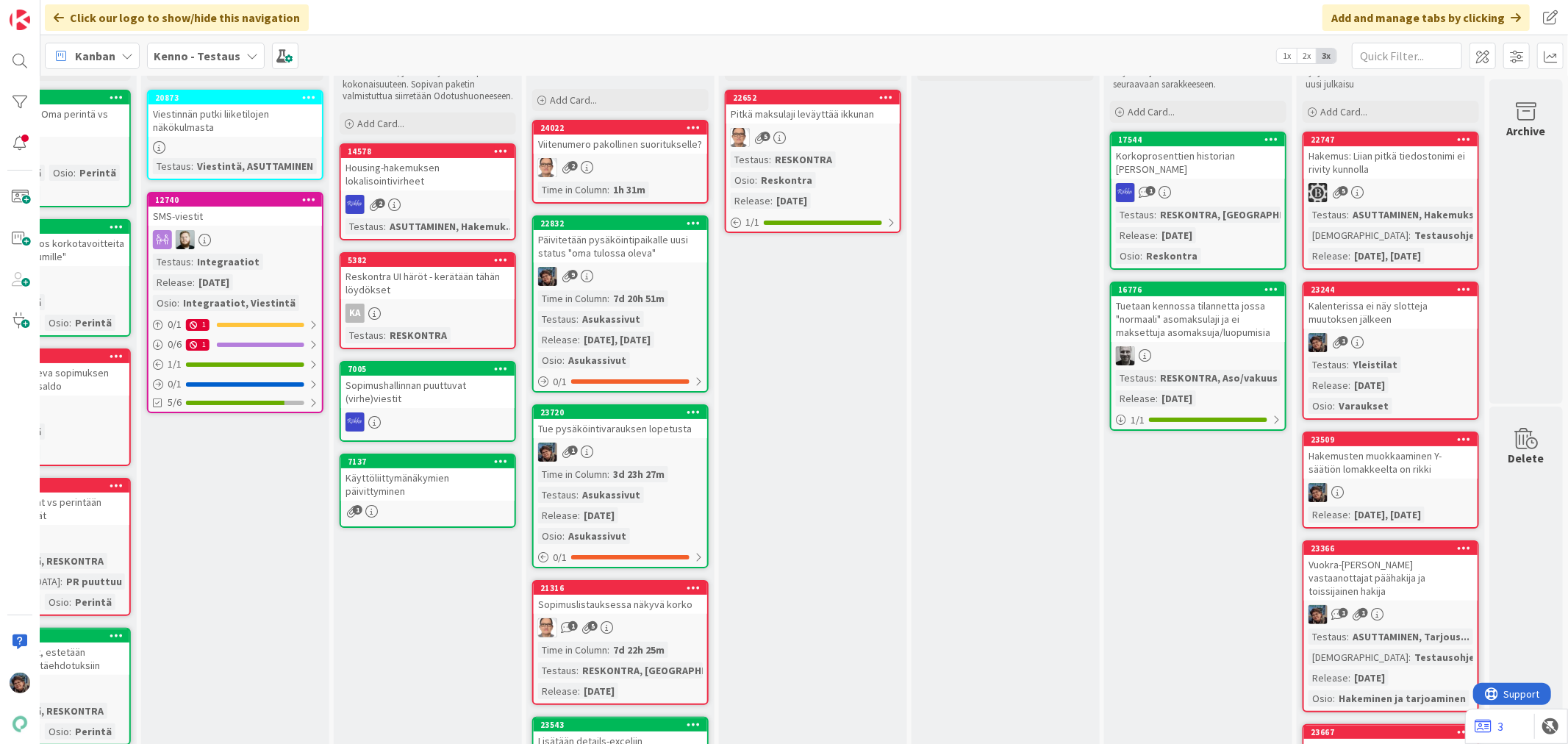
scroll to position [0, 879]
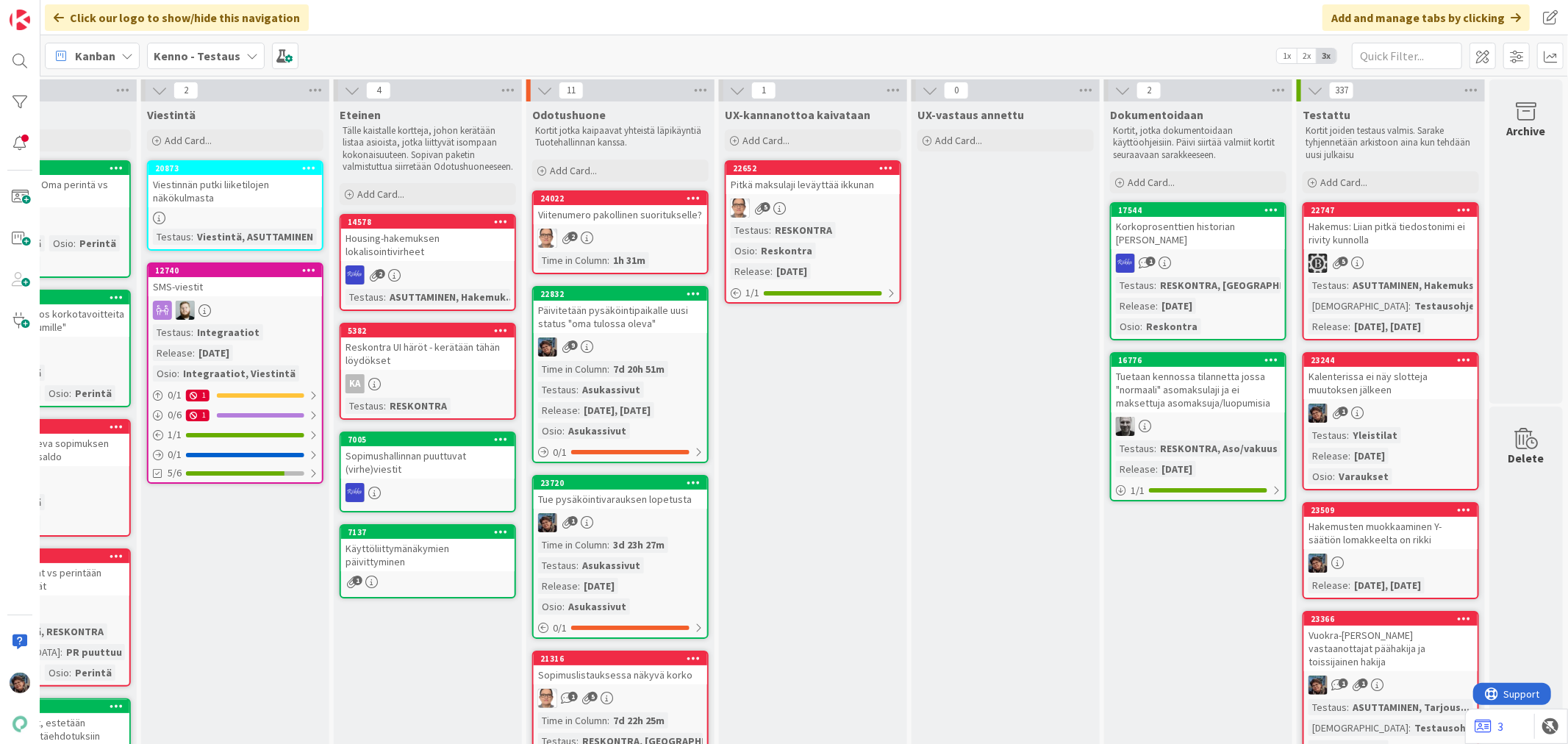
click at [1407, 255] on div "5" at bounding box center [1391, 263] width 174 height 19
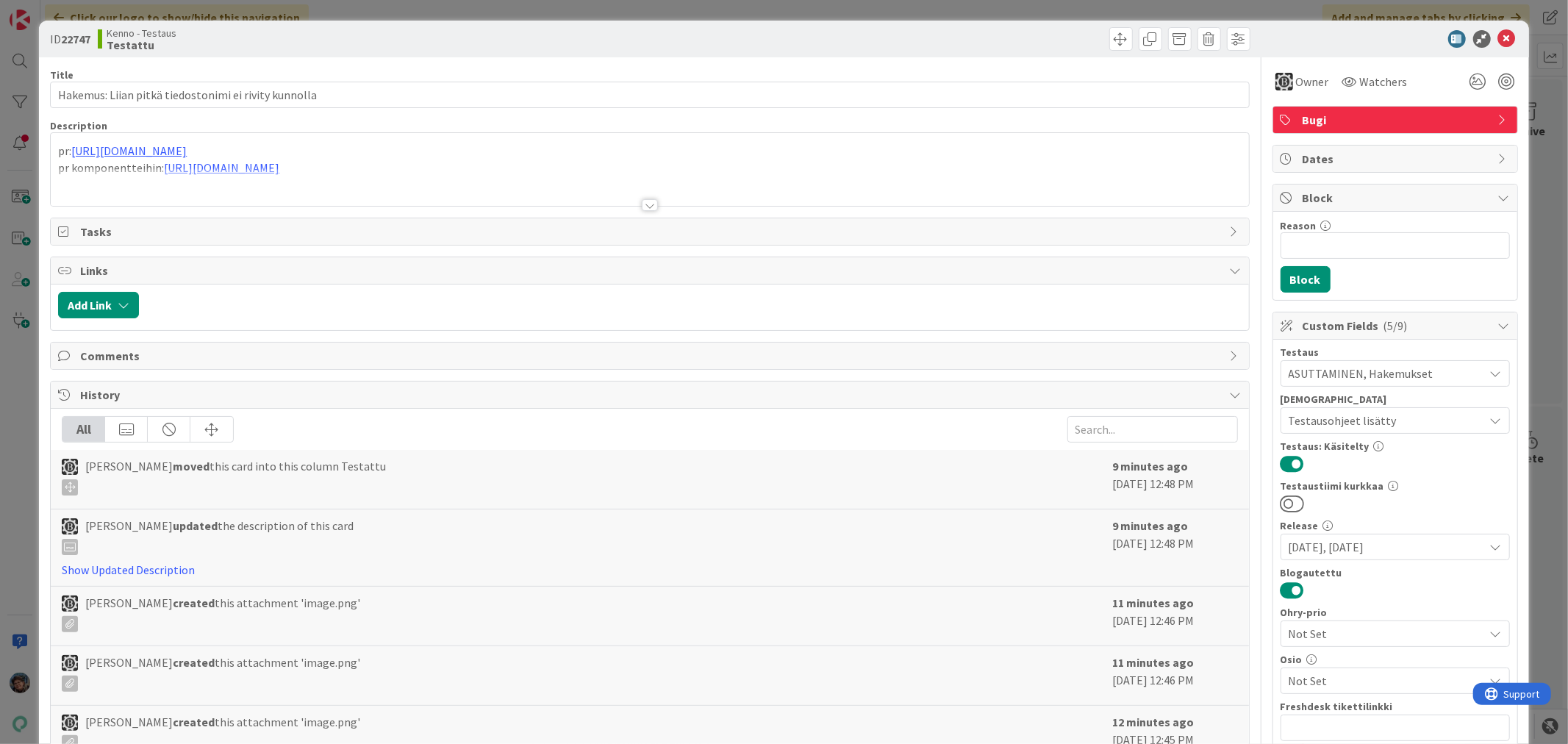
click at [644, 207] on div at bounding box center [649, 205] width 16 height 12
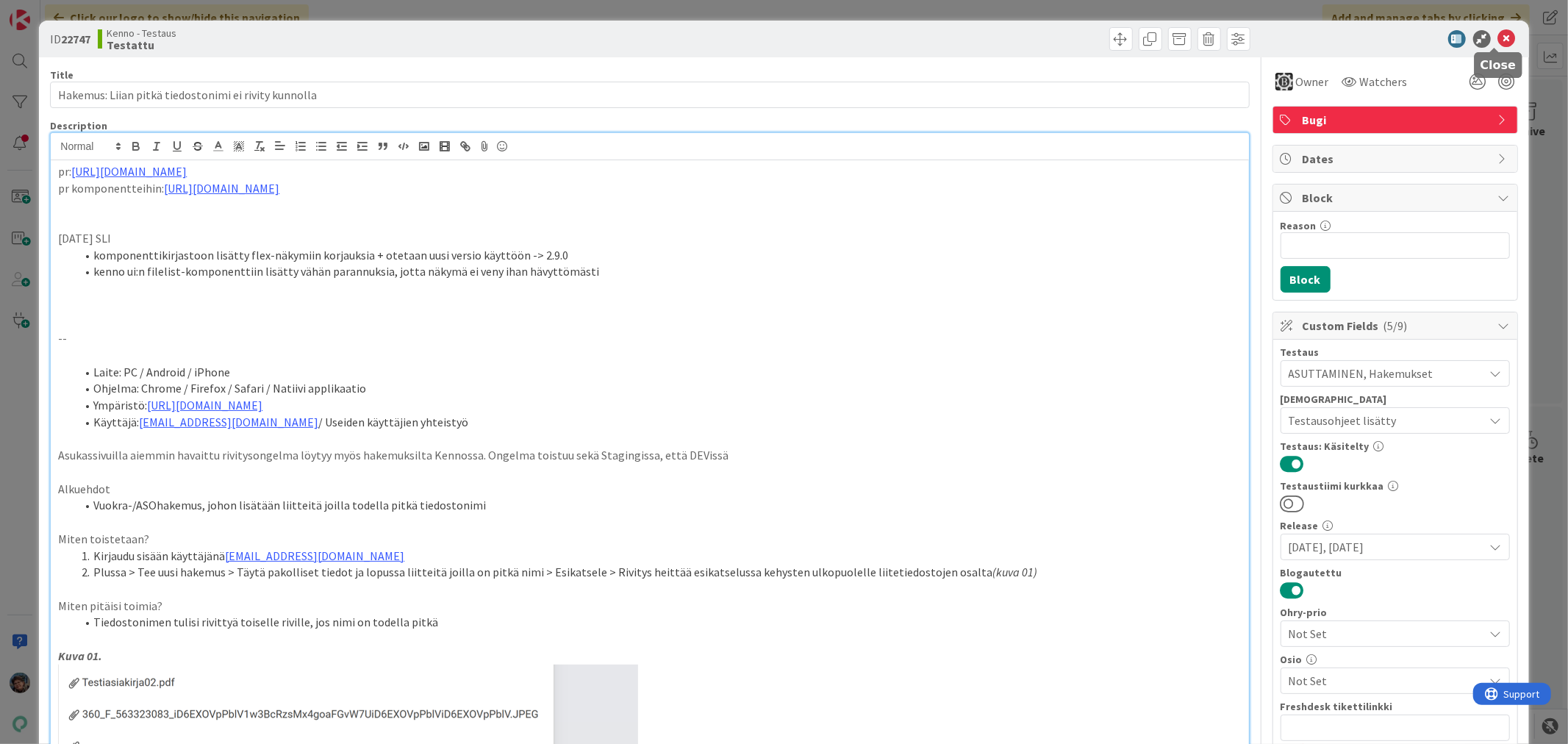
click at [1498, 32] on icon at bounding box center [1507, 38] width 18 height 18
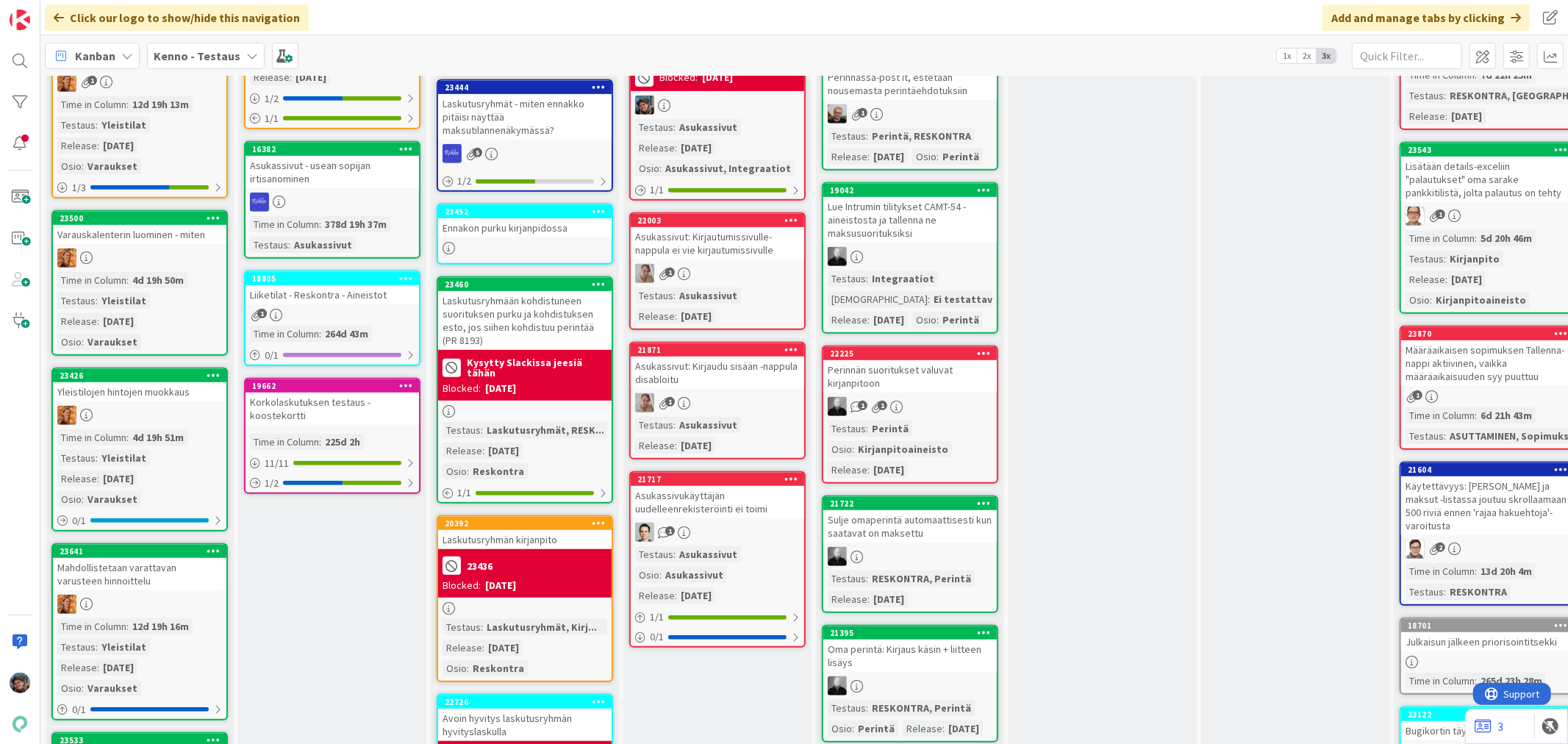
scroll to position [653, 0]
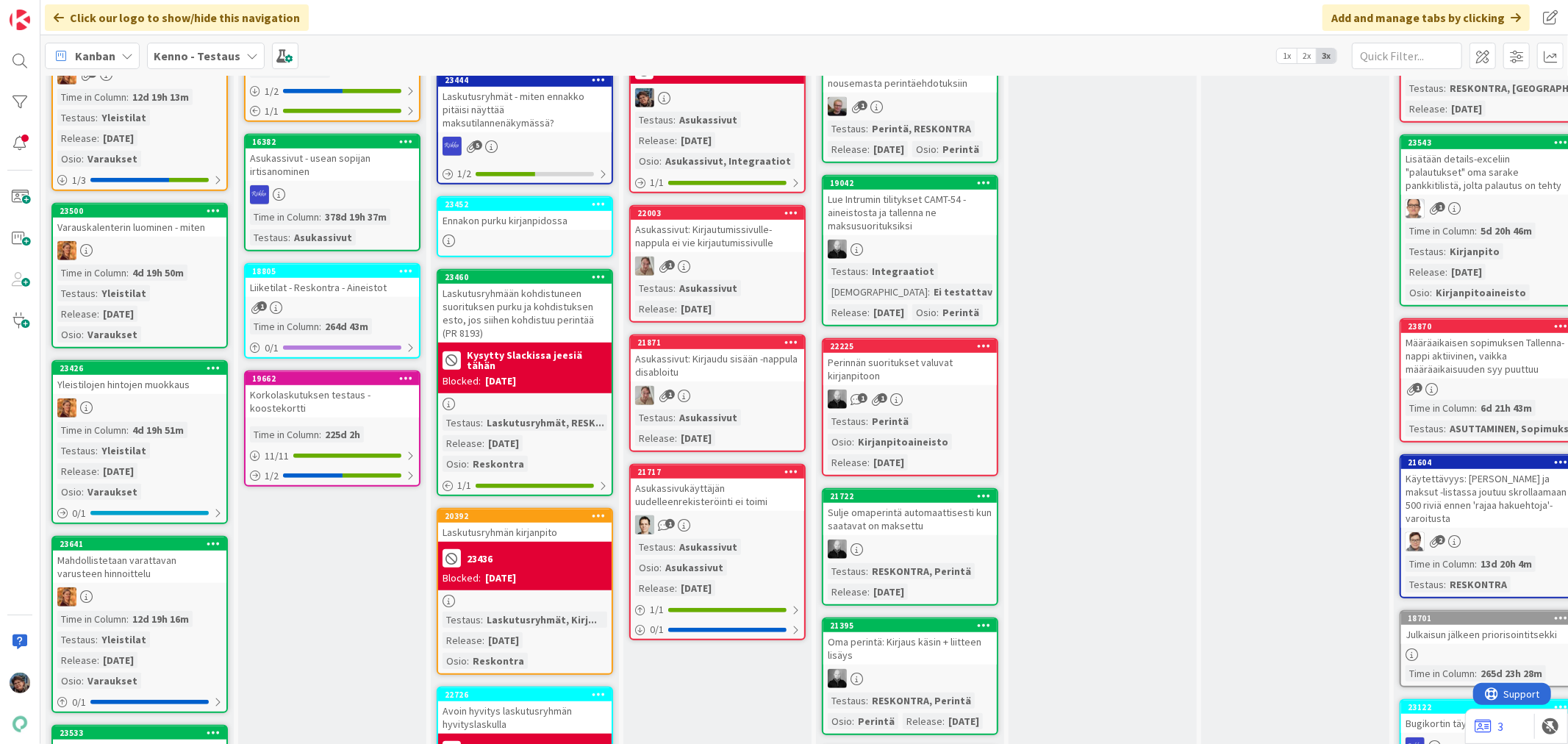
click at [158, 245] on div at bounding box center [139, 250] width 174 height 19
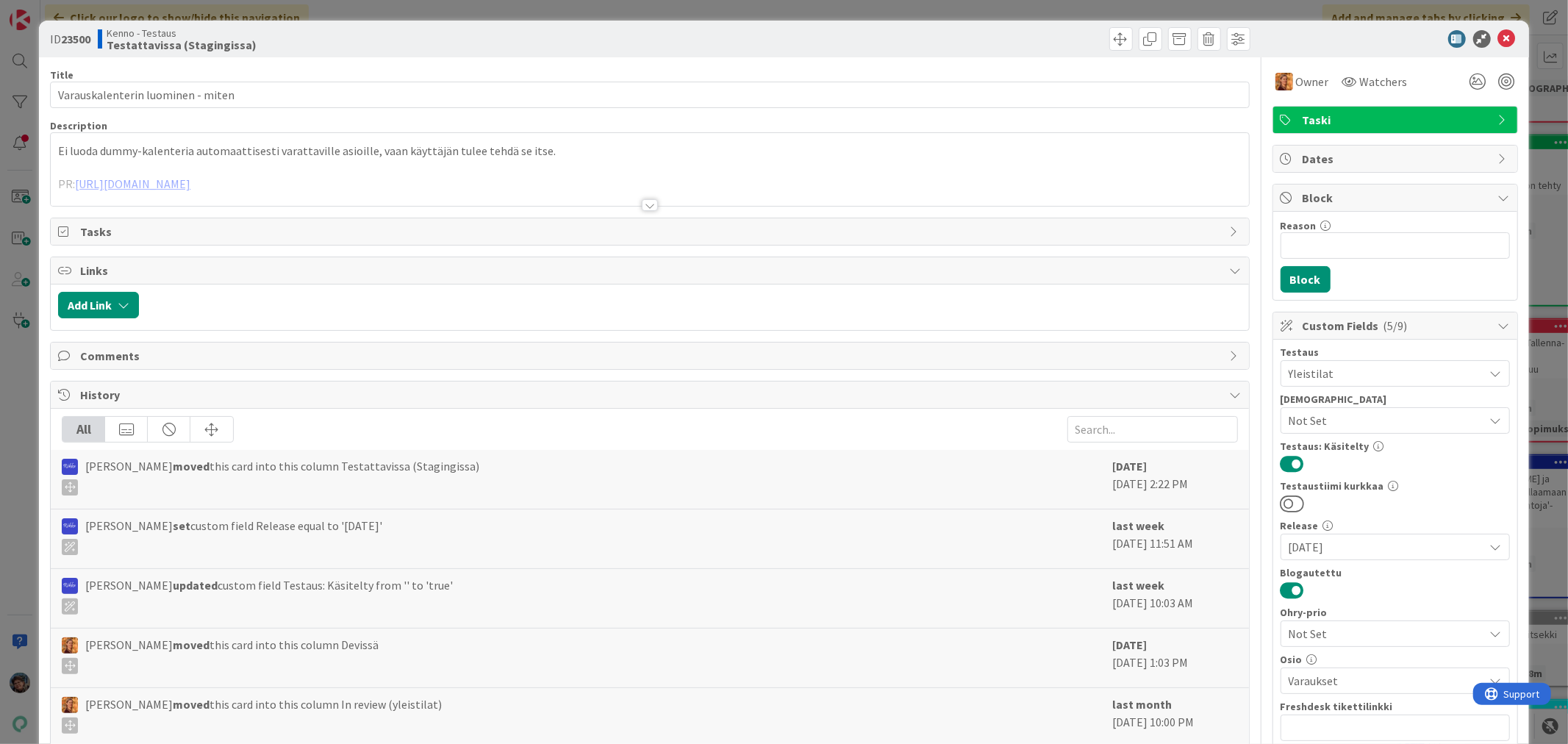
click at [643, 200] on div at bounding box center [649, 205] width 16 height 12
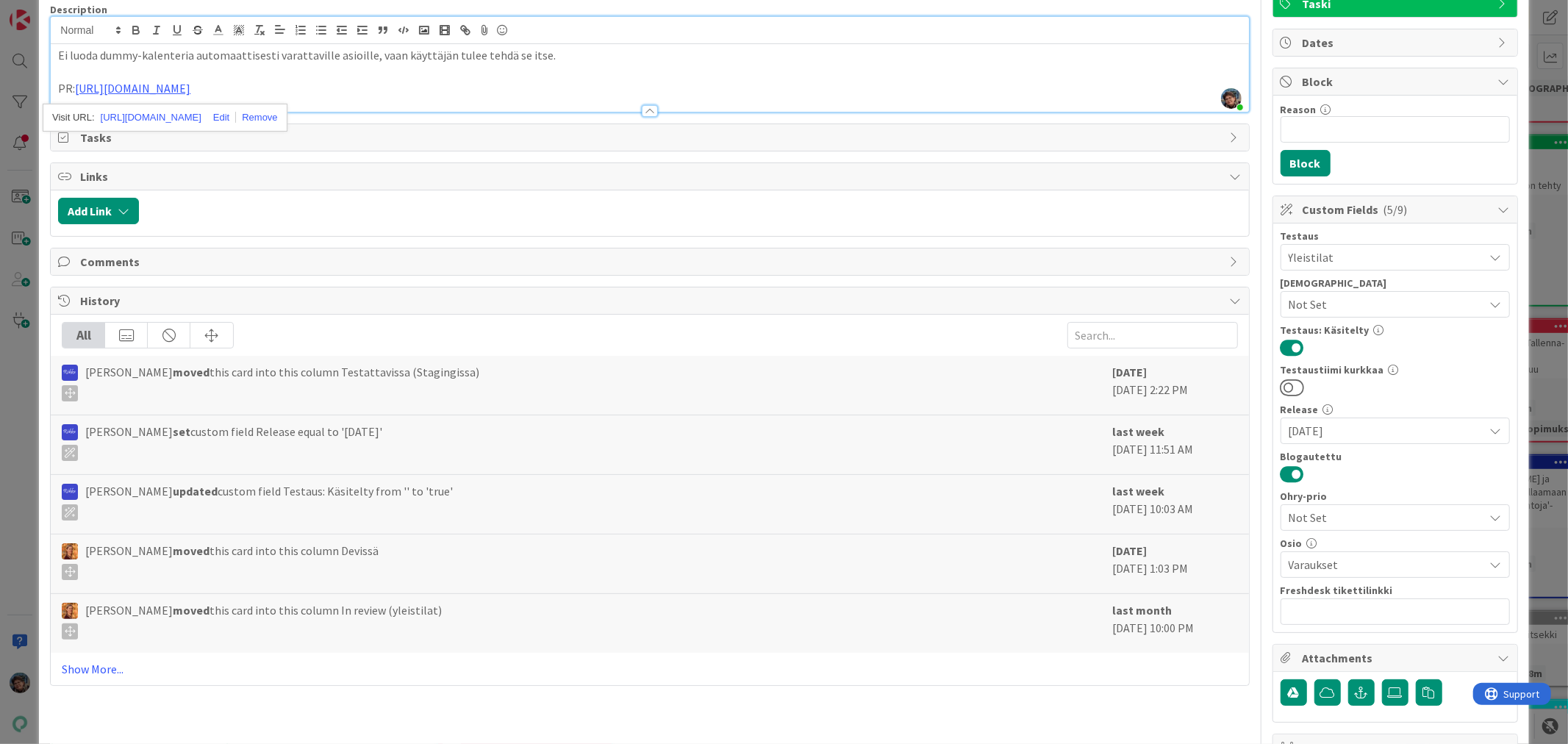
scroll to position [302, 0]
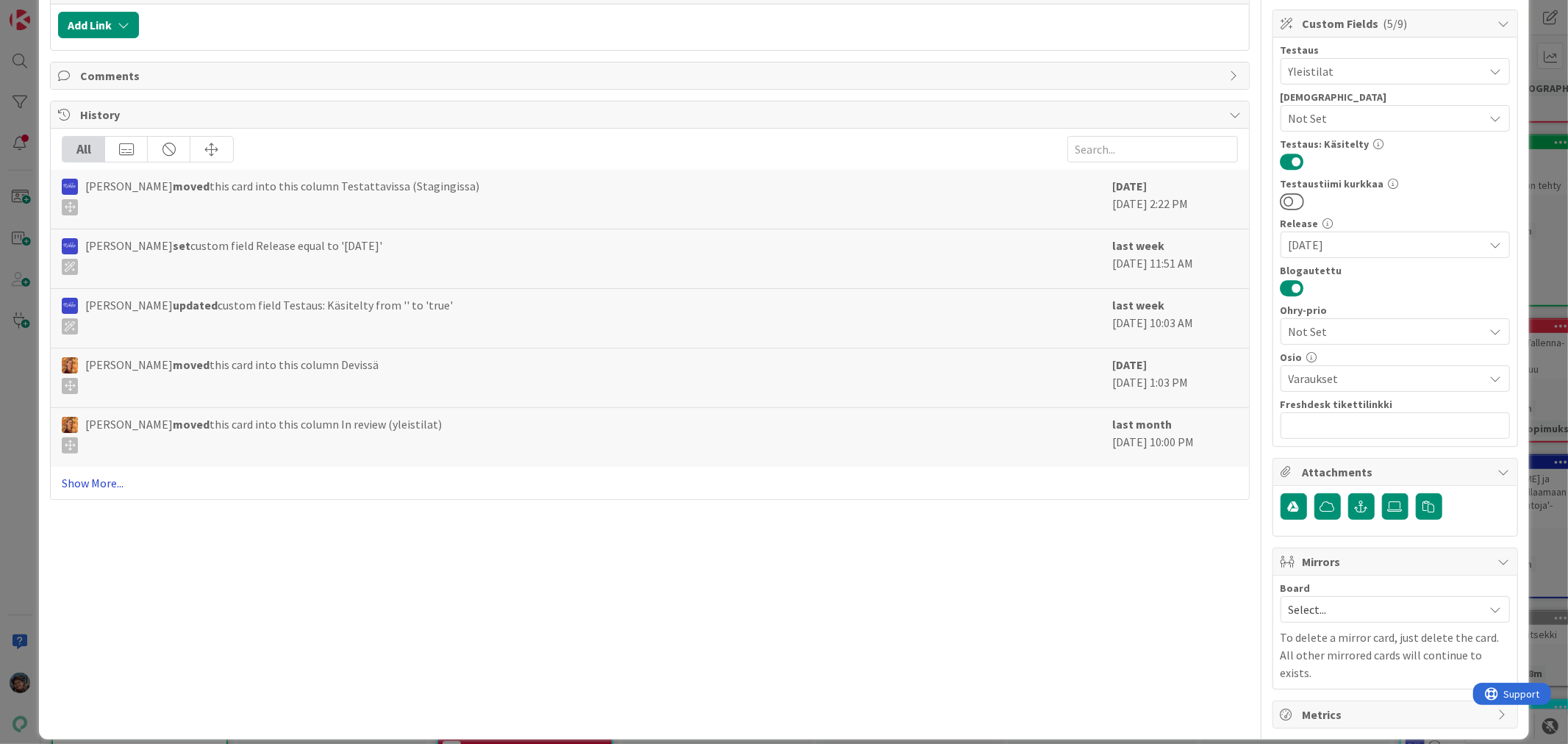
click at [81, 478] on link "Show More..." at bounding box center [649, 482] width 1176 height 18
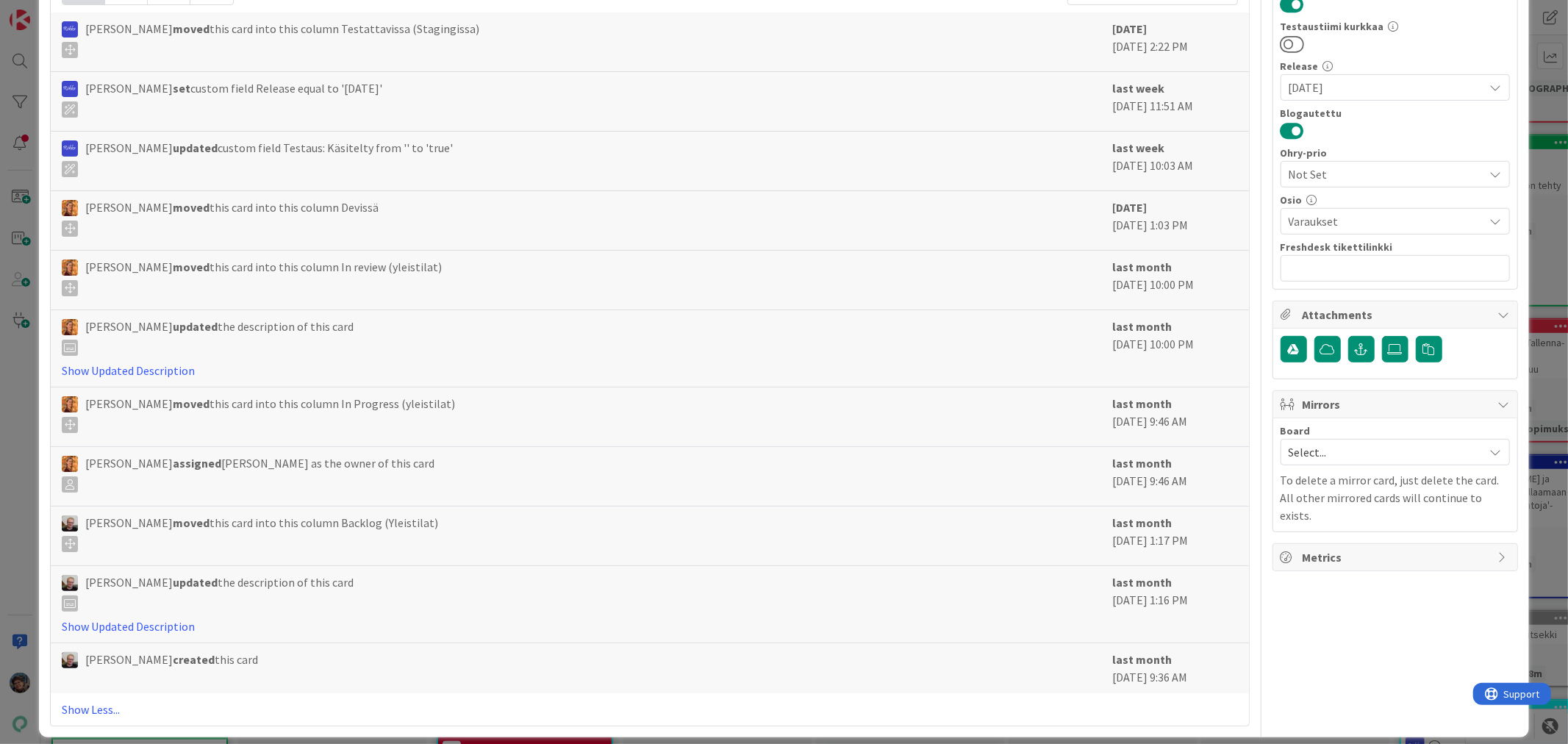
scroll to position [475, 0]
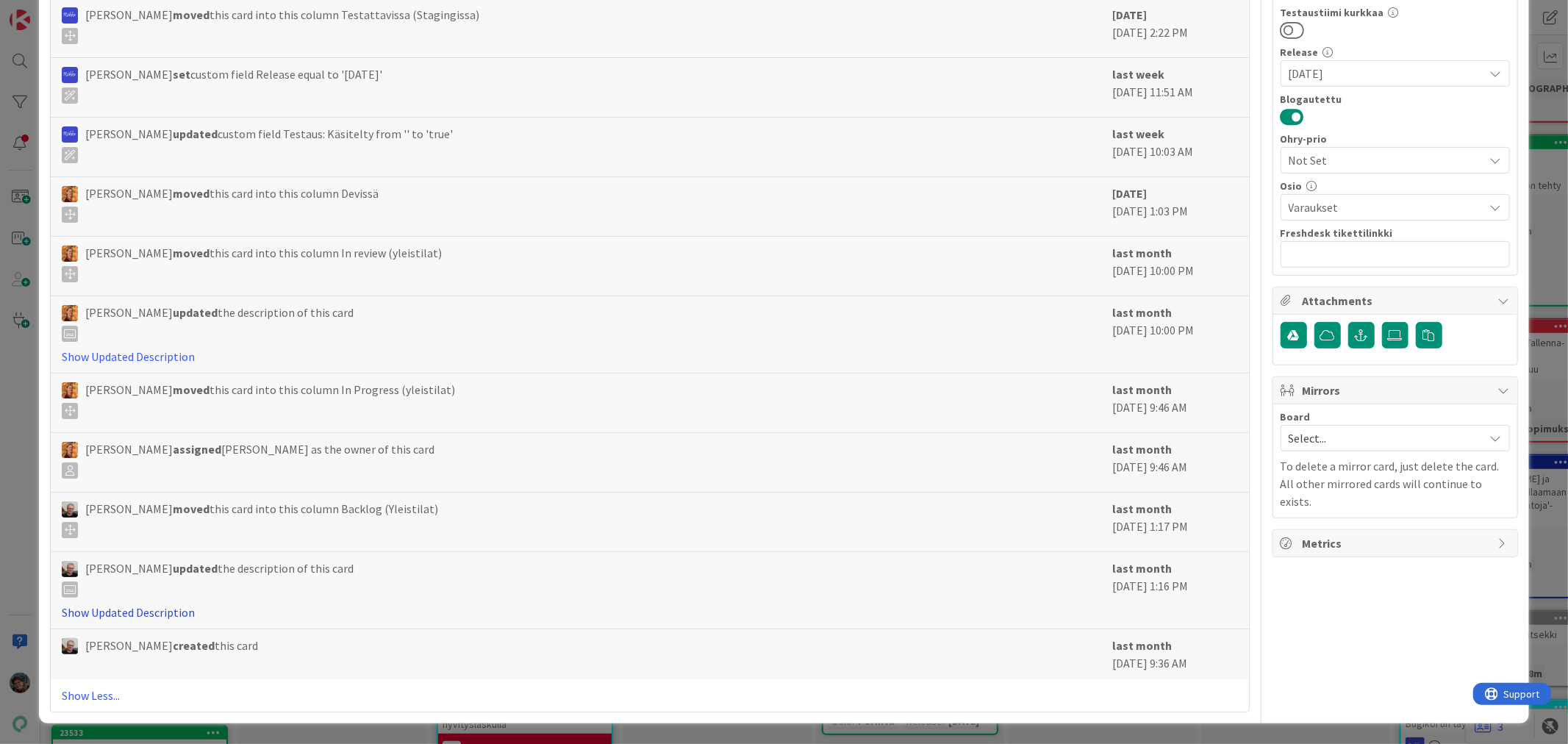
click at [130, 609] on link "Show Updated Description" at bounding box center [128, 612] width 133 height 15
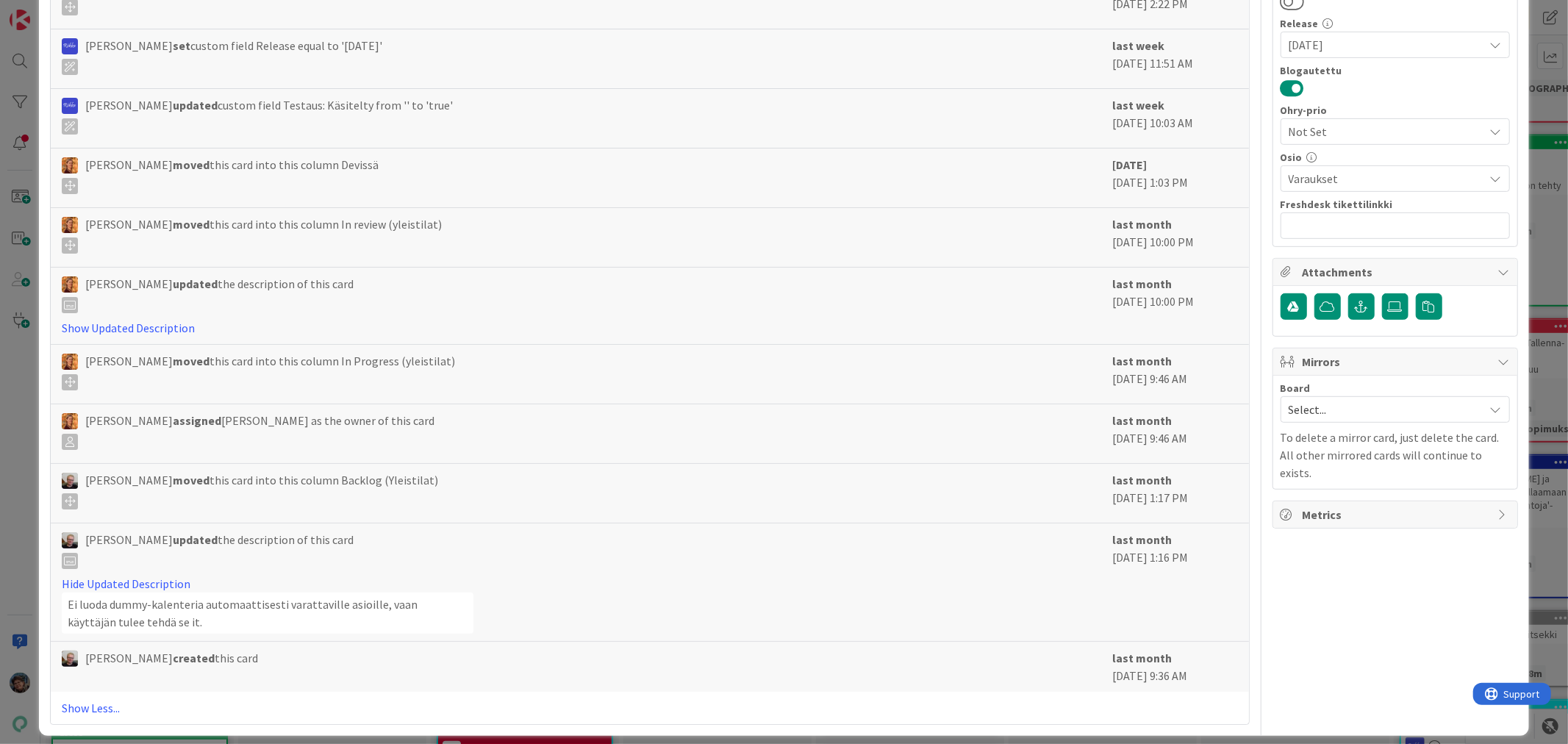
scroll to position [516, 0]
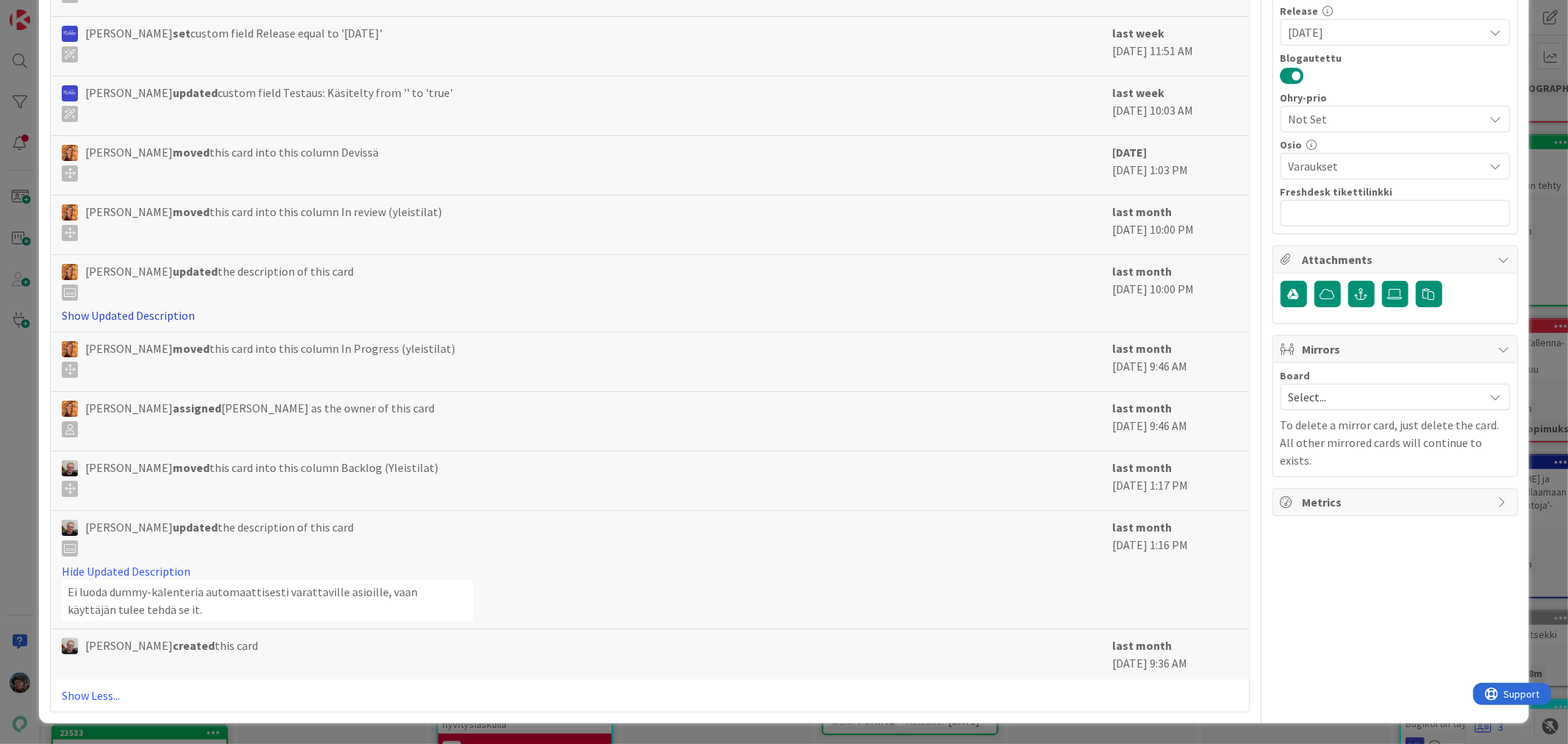
click at [161, 311] on link "Show Updated Description" at bounding box center [128, 315] width 133 height 15
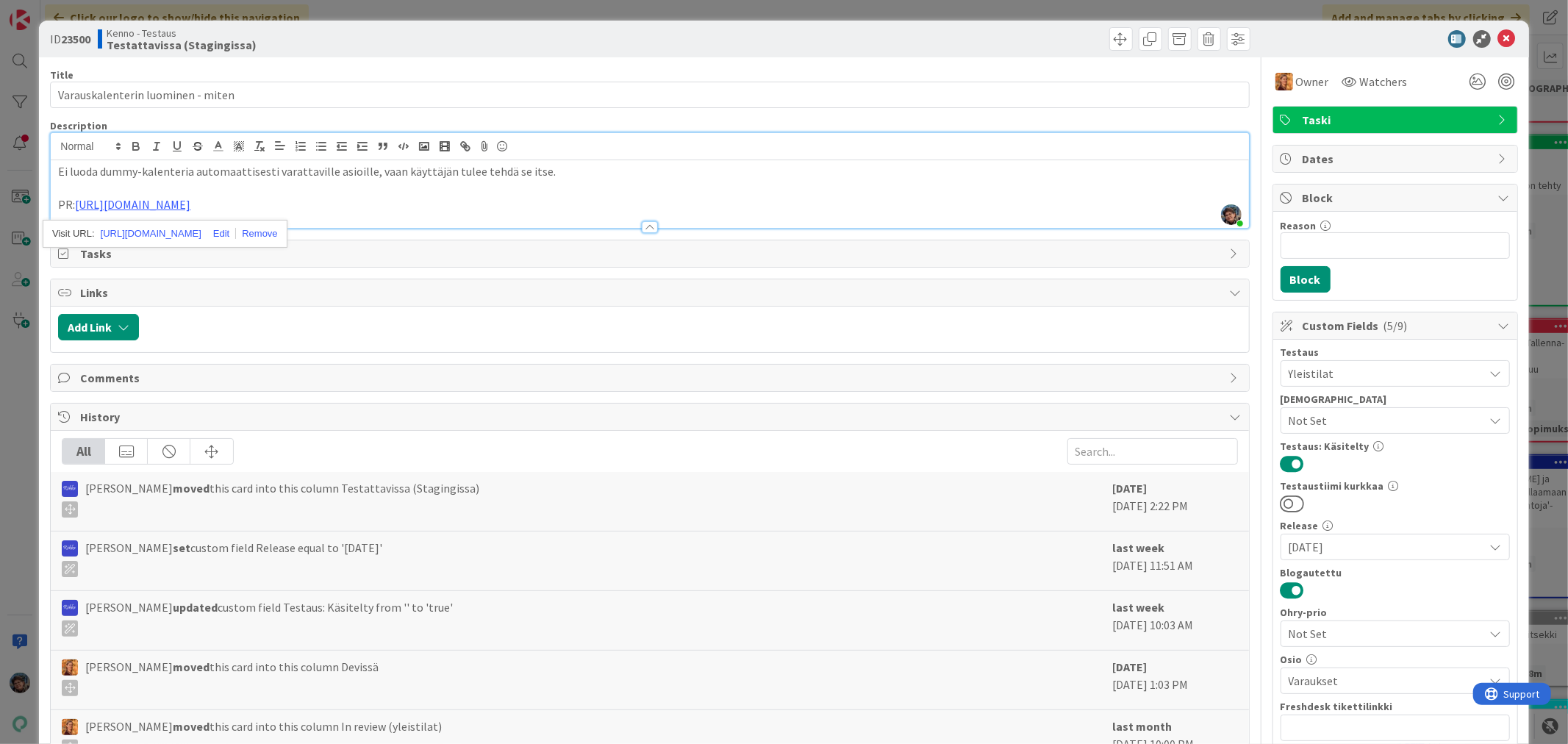
scroll to position [774, 0]
click at [402, 191] on p at bounding box center [649, 188] width 1183 height 17
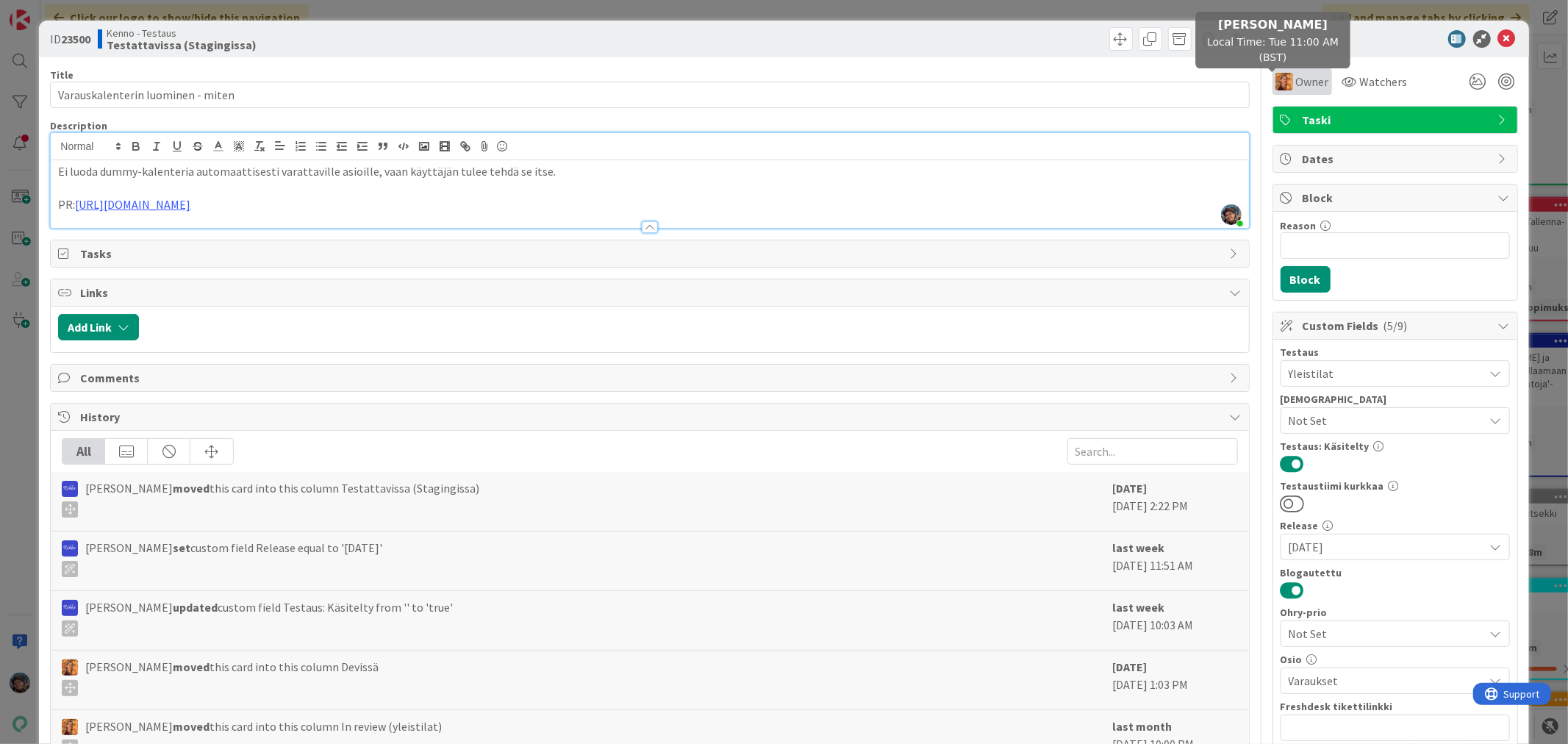
click at [1276, 75] on img at bounding box center [1284, 81] width 18 height 18
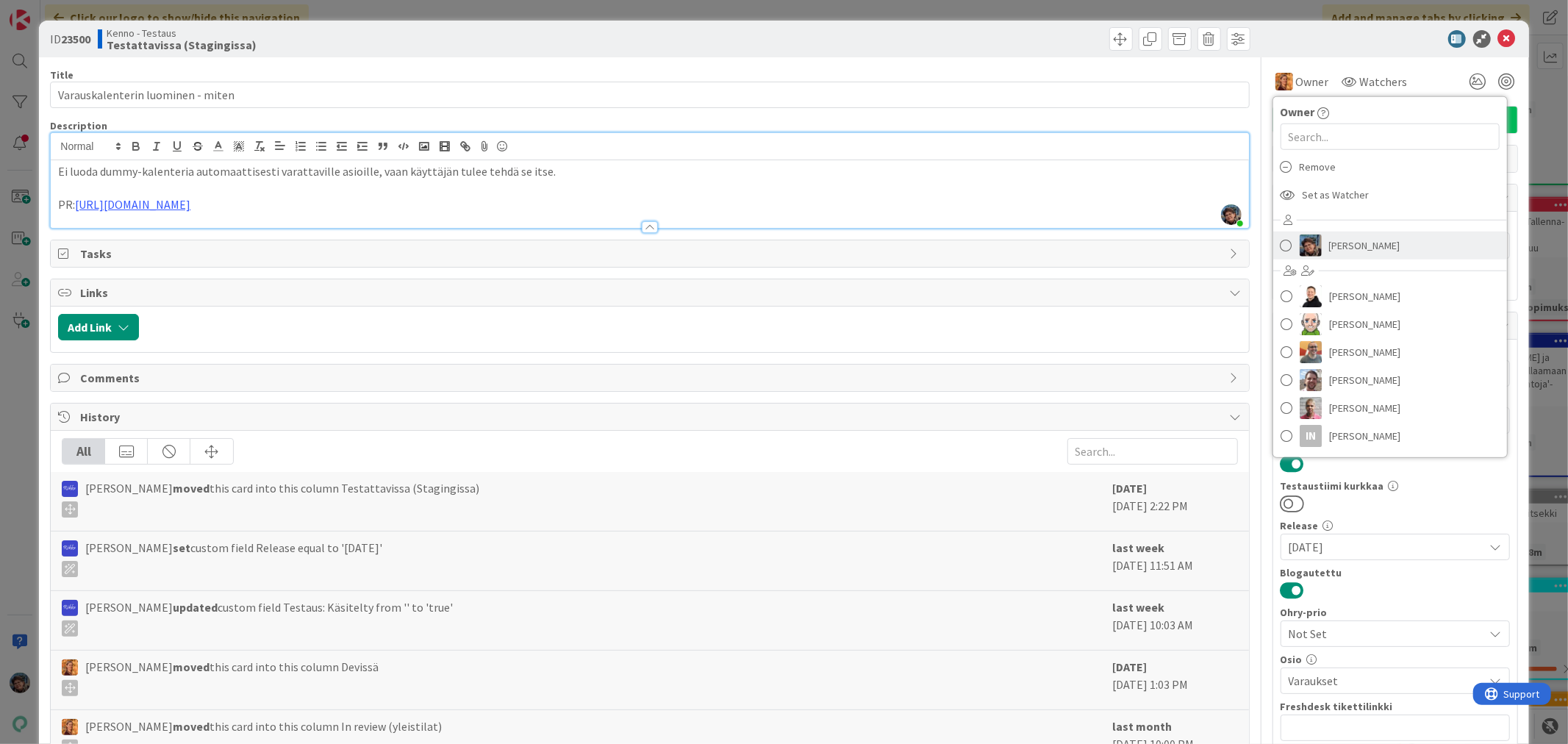
click at [1329, 250] on span "[PERSON_NAME]" at bounding box center [1364, 246] width 71 height 22
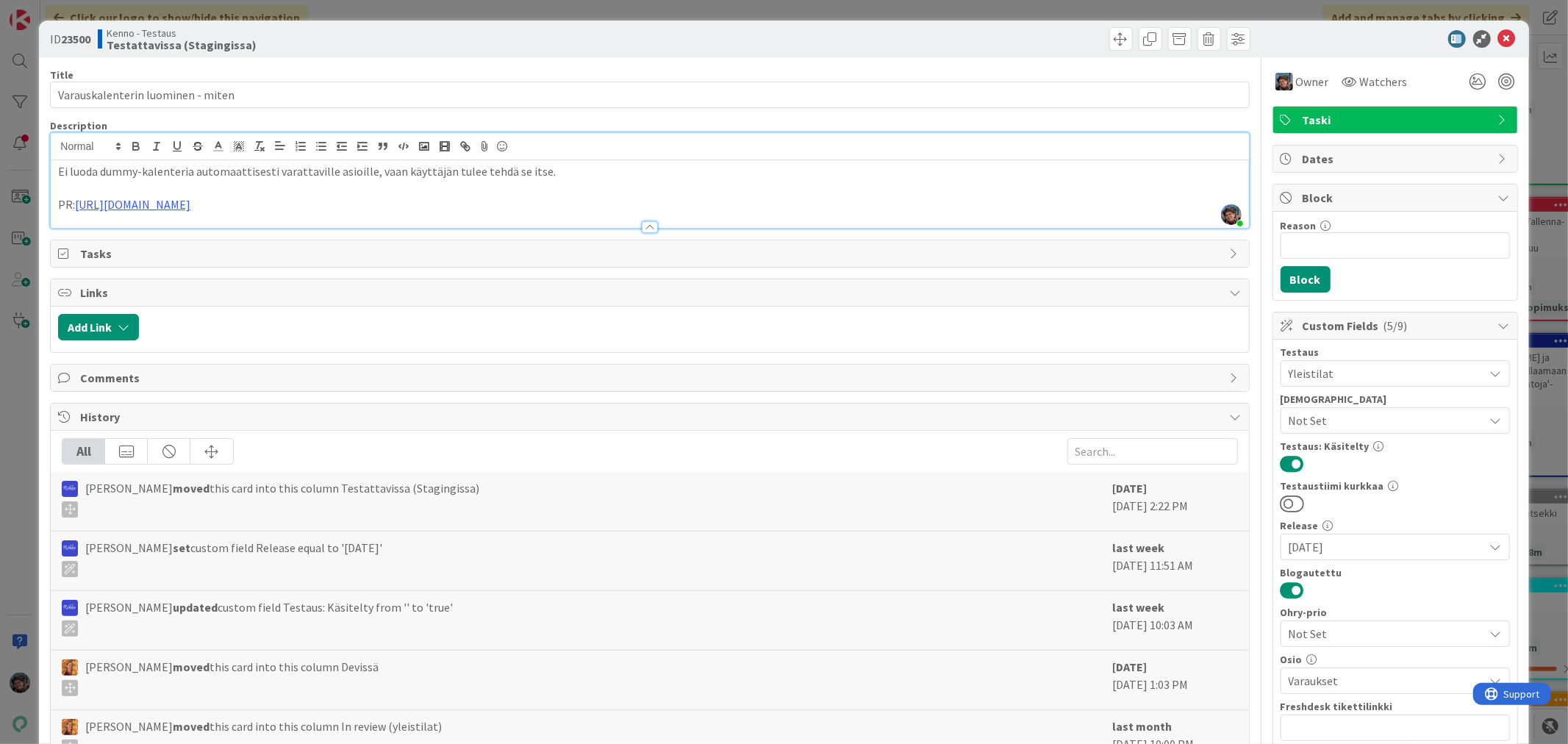
click at [333, 208] on p "PR: [URL][DOMAIN_NAME]" at bounding box center [649, 205] width 1183 height 17
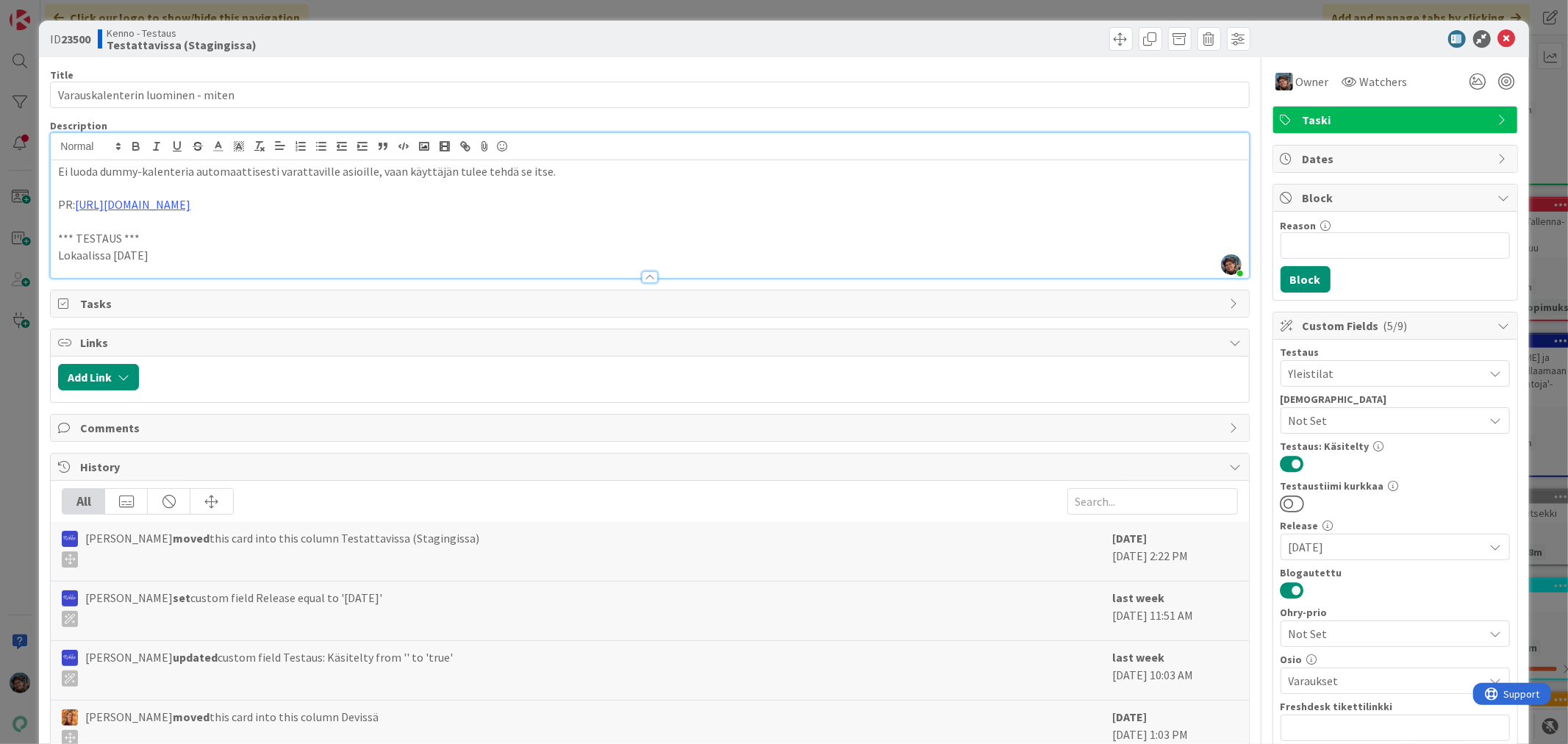
drag, startPoint x: 166, startPoint y: 254, endPoint x: 122, endPoint y: 185, distance: 81.8
click at [35, 229] on div "ID 23500 Kenno - Testaus Testattavissa (Stagingissa) Title 33 / 128 Varauskalen…" at bounding box center [784, 372] width 1568 height 744
click at [136, 144] on icon "button" at bounding box center [135, 147] width 13 height 13
click at [179, 257] on p "Lokaalissa [DATE]" at bounding box center [649, 255] width 1183 height 17
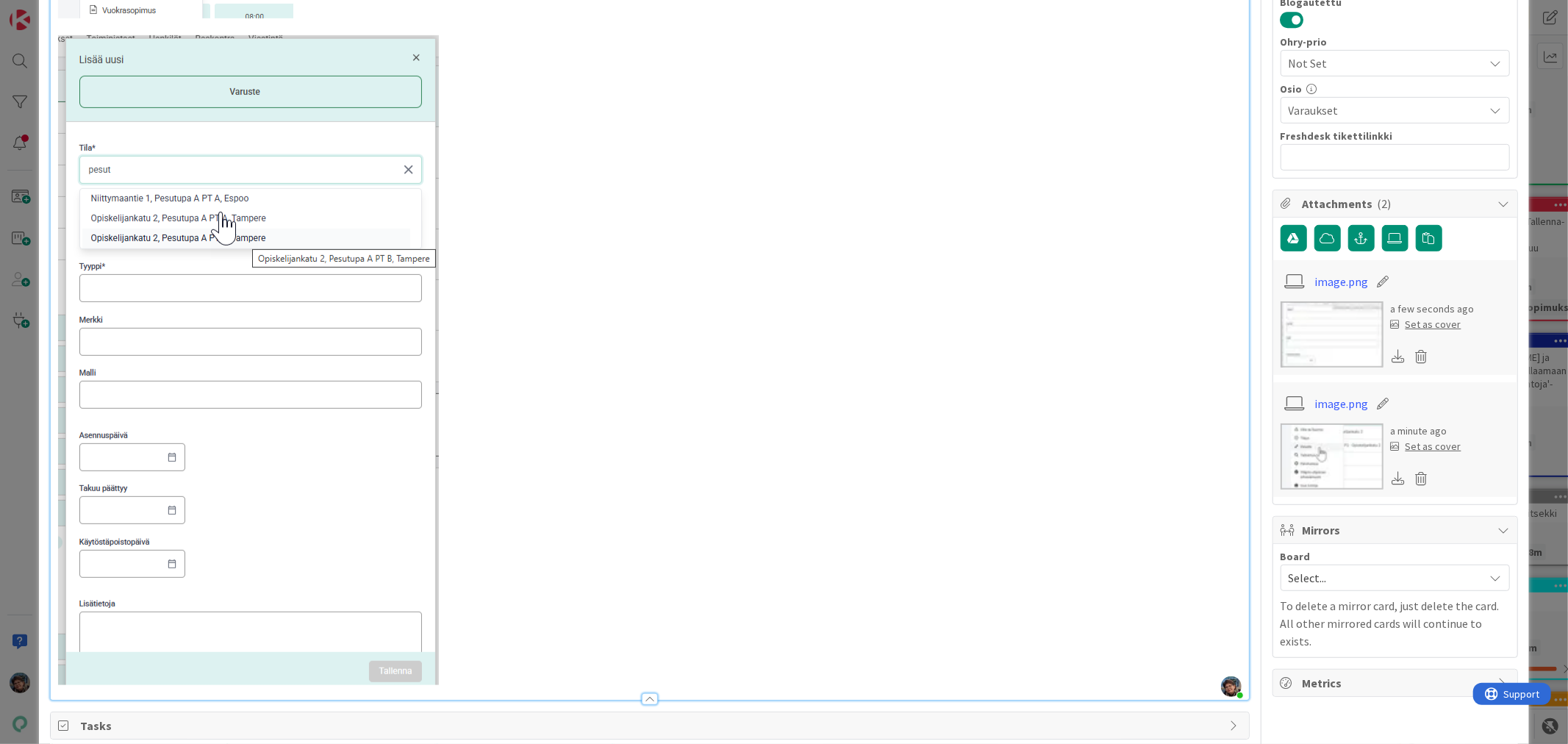
scroll to position [571, 0]
drag, startPoint x: 245, startPoint y: 341, endPoint x: 335, endPoint y: 377, distance: 96.9
click at [296, 371] on img at bounding box center [249, 359] width 380 height 649
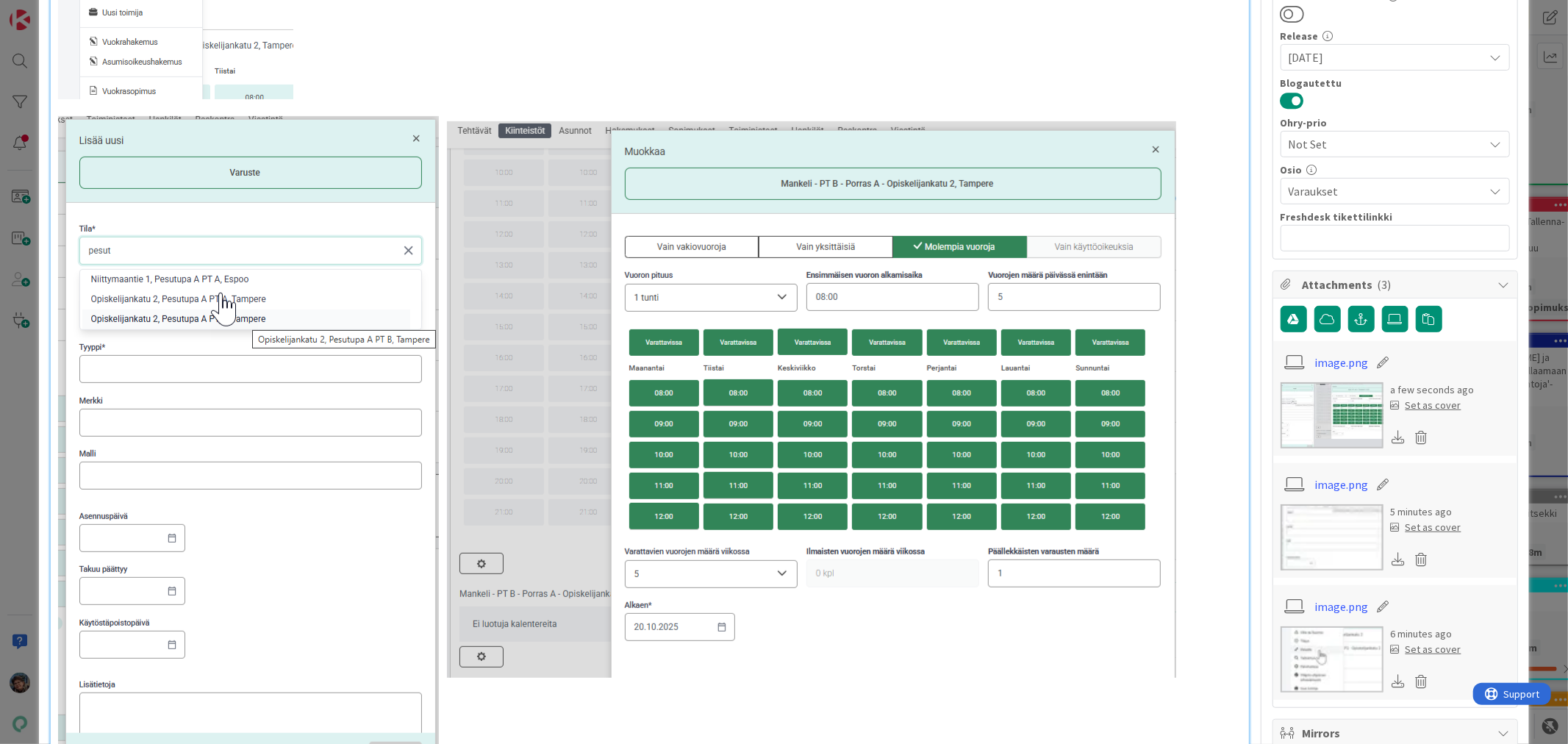
scroll to position [816, 0]
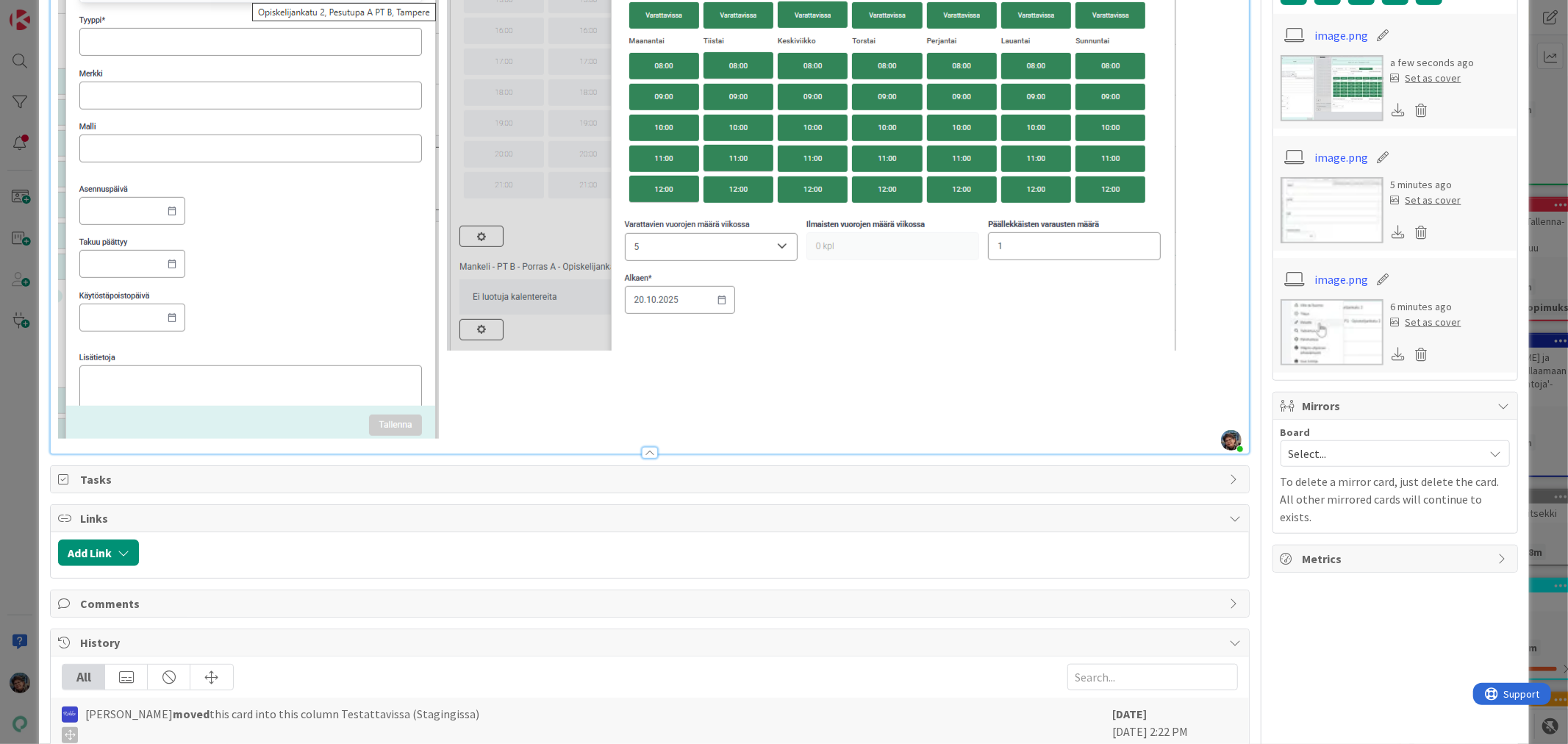
click at [1212, 350] on p at bounding box center [649, 114] width 1183 height 649
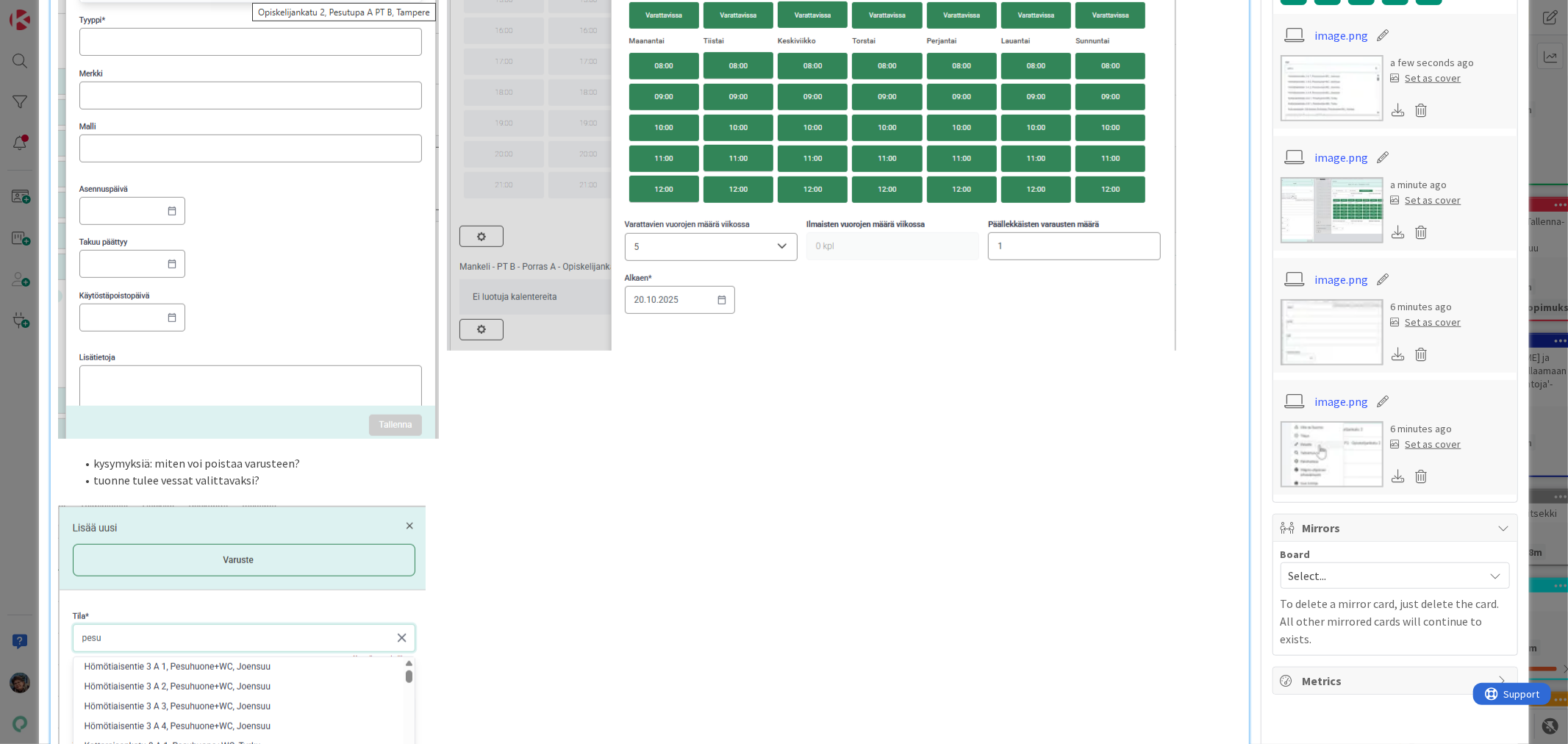
click at [241, 468] on li "kysymyksiä: miten voi poistaa varusteen?" at bounding box center [659, 463] width 1165 height 17
click at [159, 480] on li "tuonne tulee vessat valittavaksi?" at bounding box center [659, 481] width 1165 height 17
click at [130, 482] on li "tuonne tulee vessat valittavaksi?" at bounding box center [659, 481] width 1165 height 17
click at [283, 480] on li "tuonne tiloihin tulee vessat valittavaksi?" at bounding box center [659, 481] width 1165 height 17
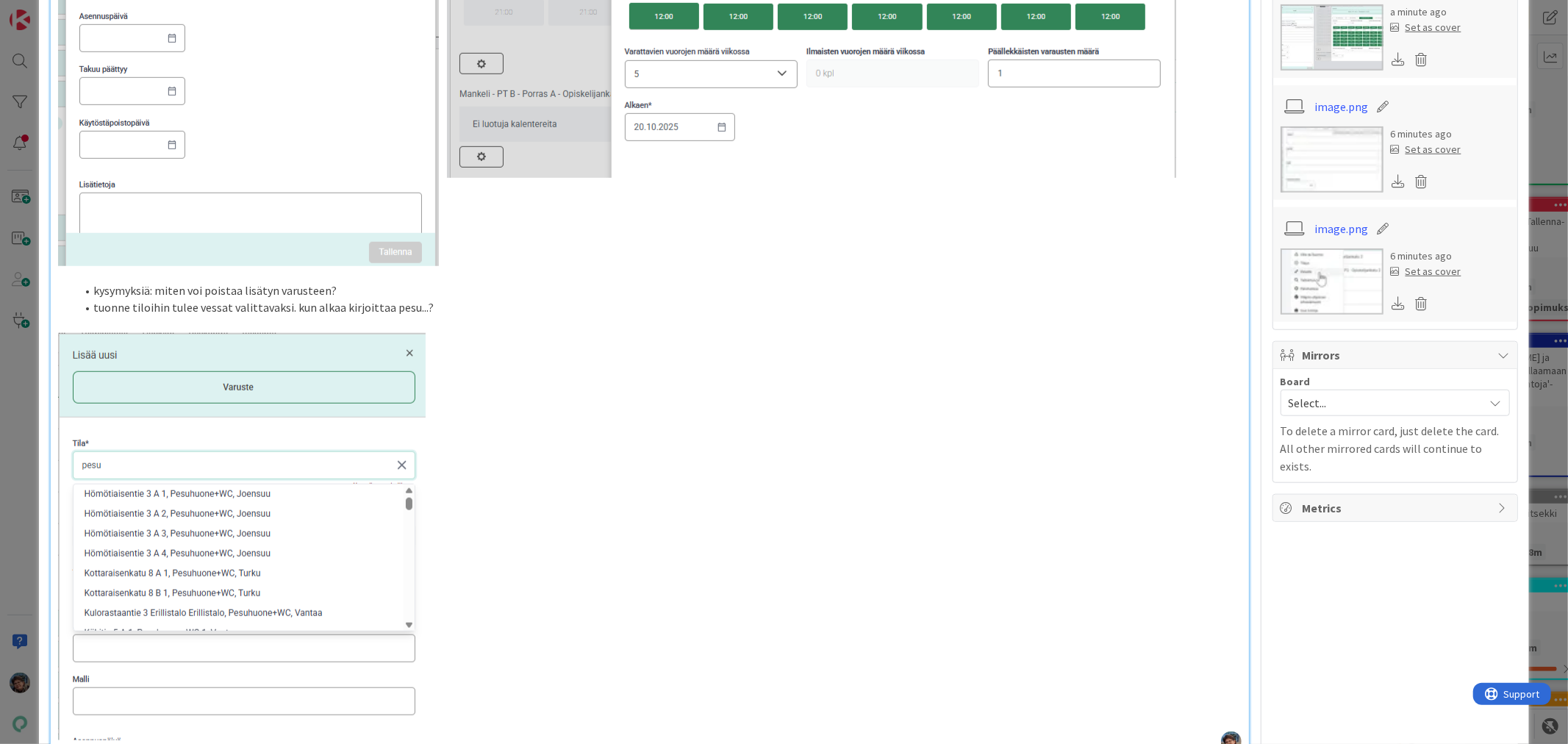
scroll to position [980, 0]
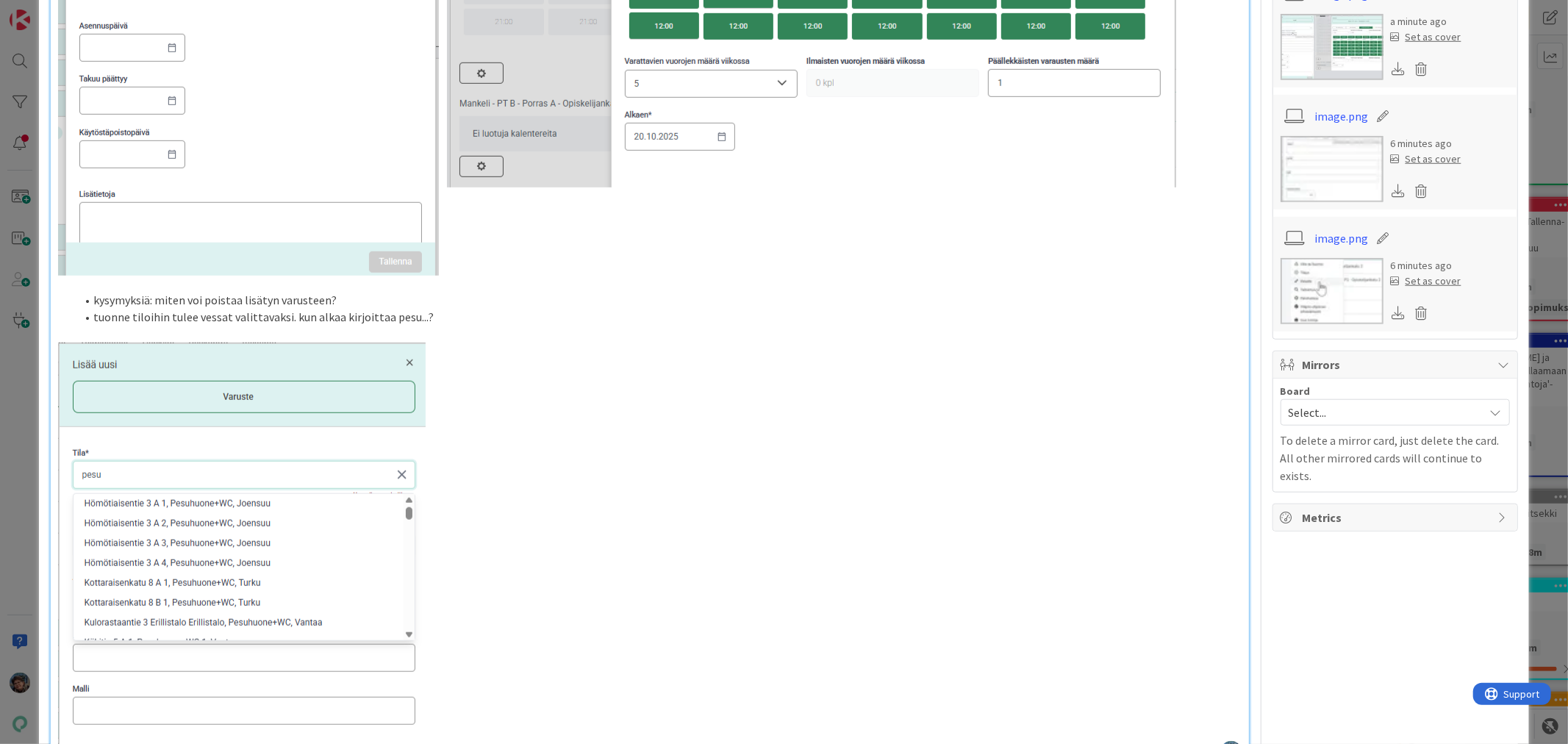
click at [444, 316] on li "tuonne tiloihin tulee vessat valittavaksi. kun alkaa kirjoittaa pesu...?" at bounding box center [659, 317] width 1165 height 17
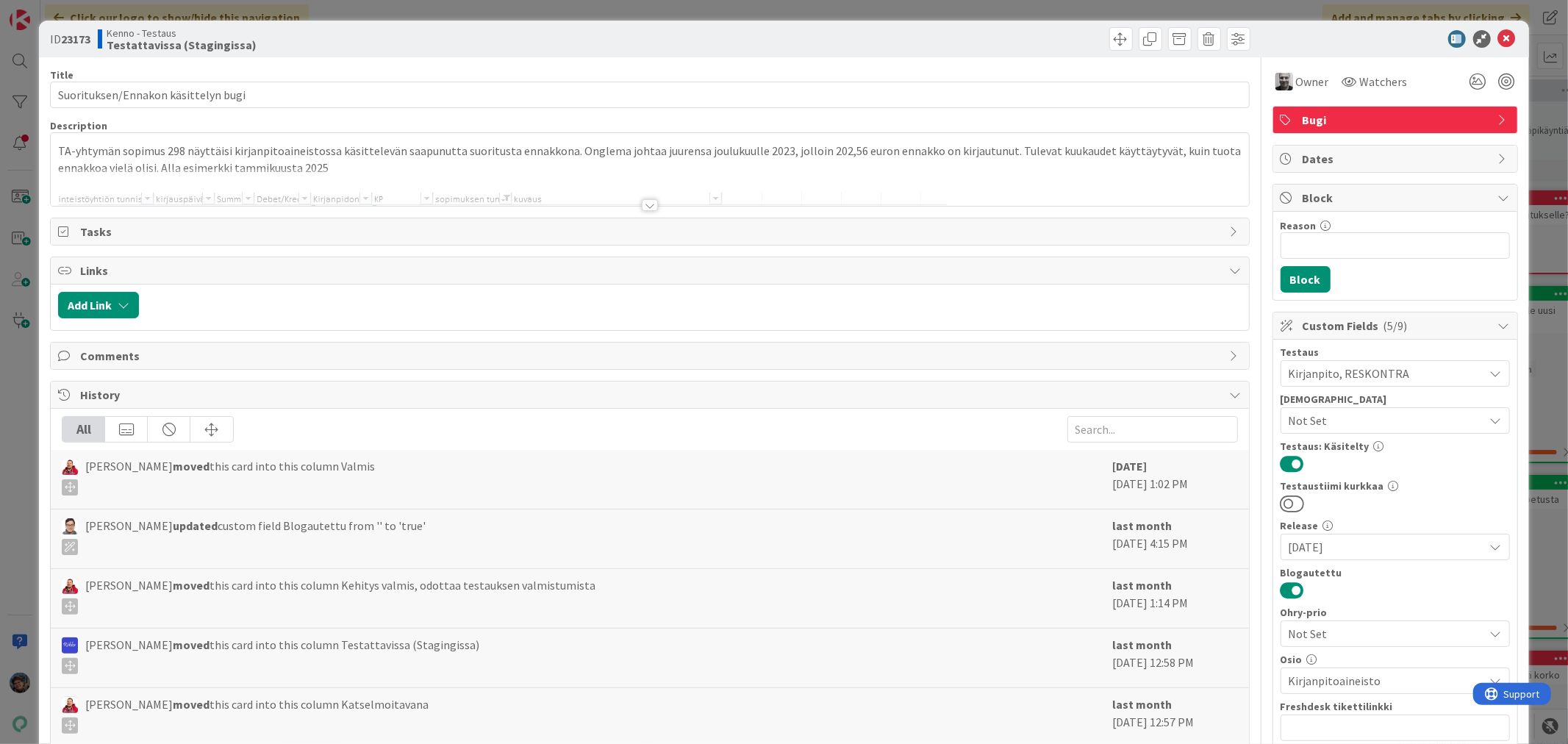
click at [642, 203] on div at bounding box center [649, 205] width 16 height 12
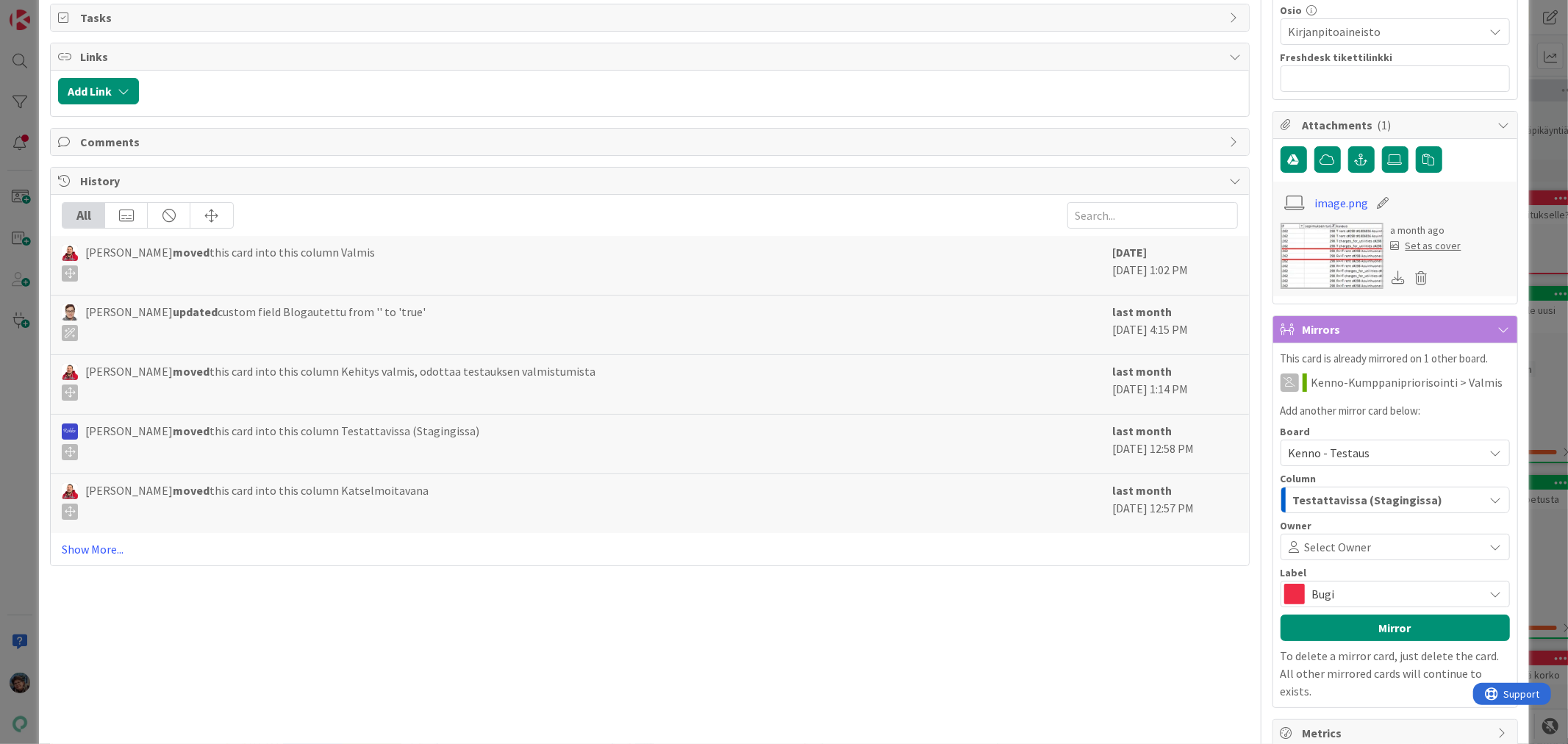
scroll to position [667, 0]
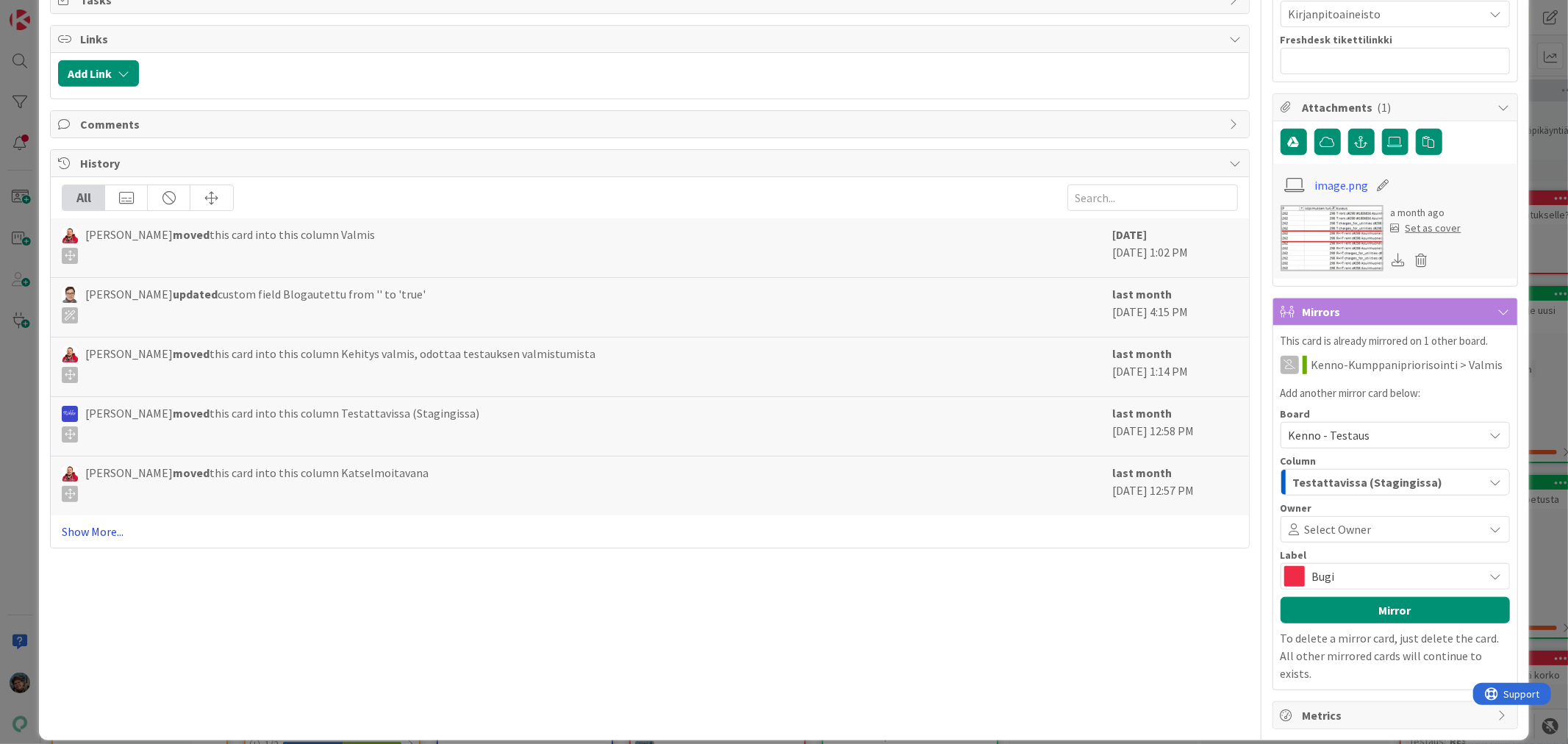
click at [84, 526] on link "Show More..." at bounding box center [649, 531] width 1176 height 18
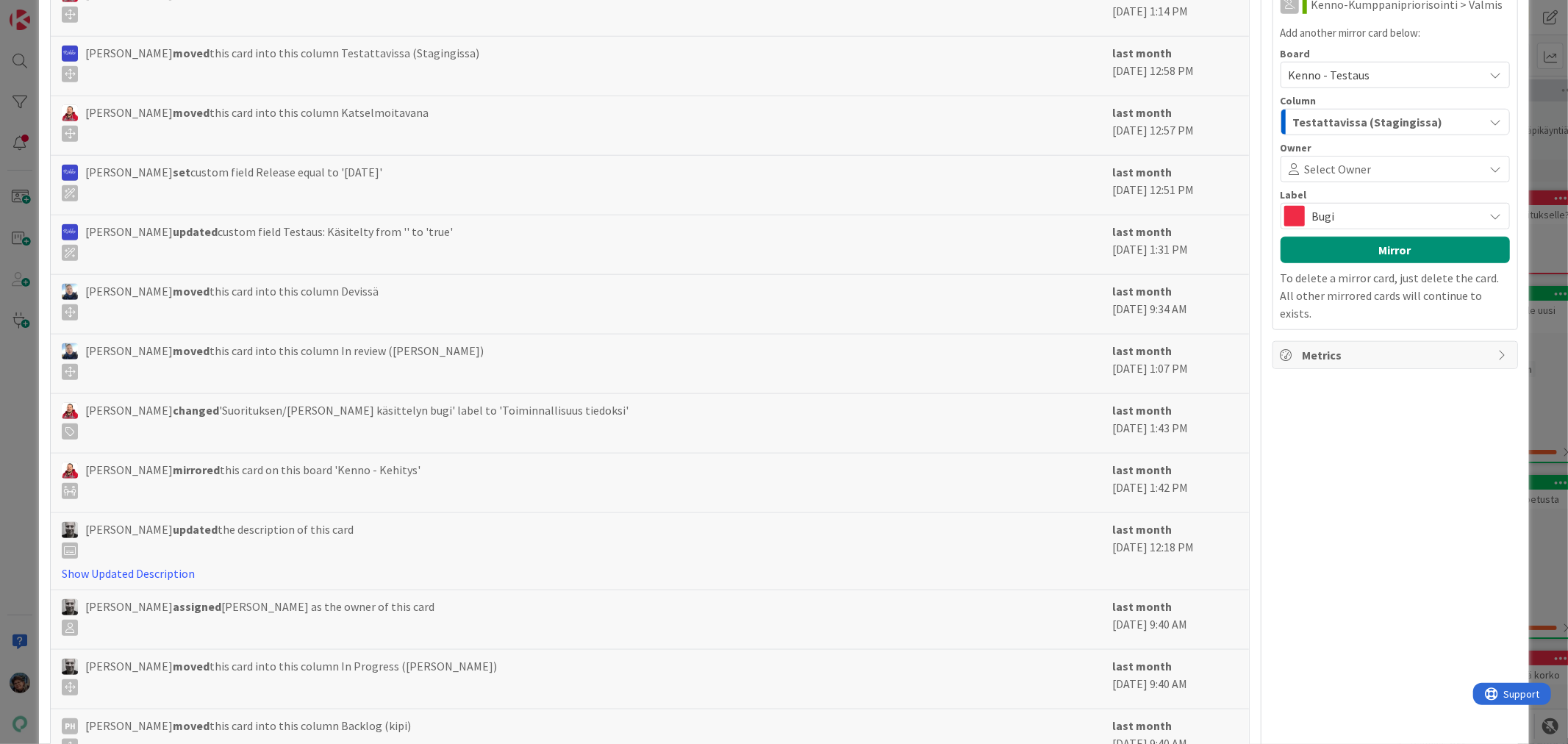
scroll to position [1075, 0]
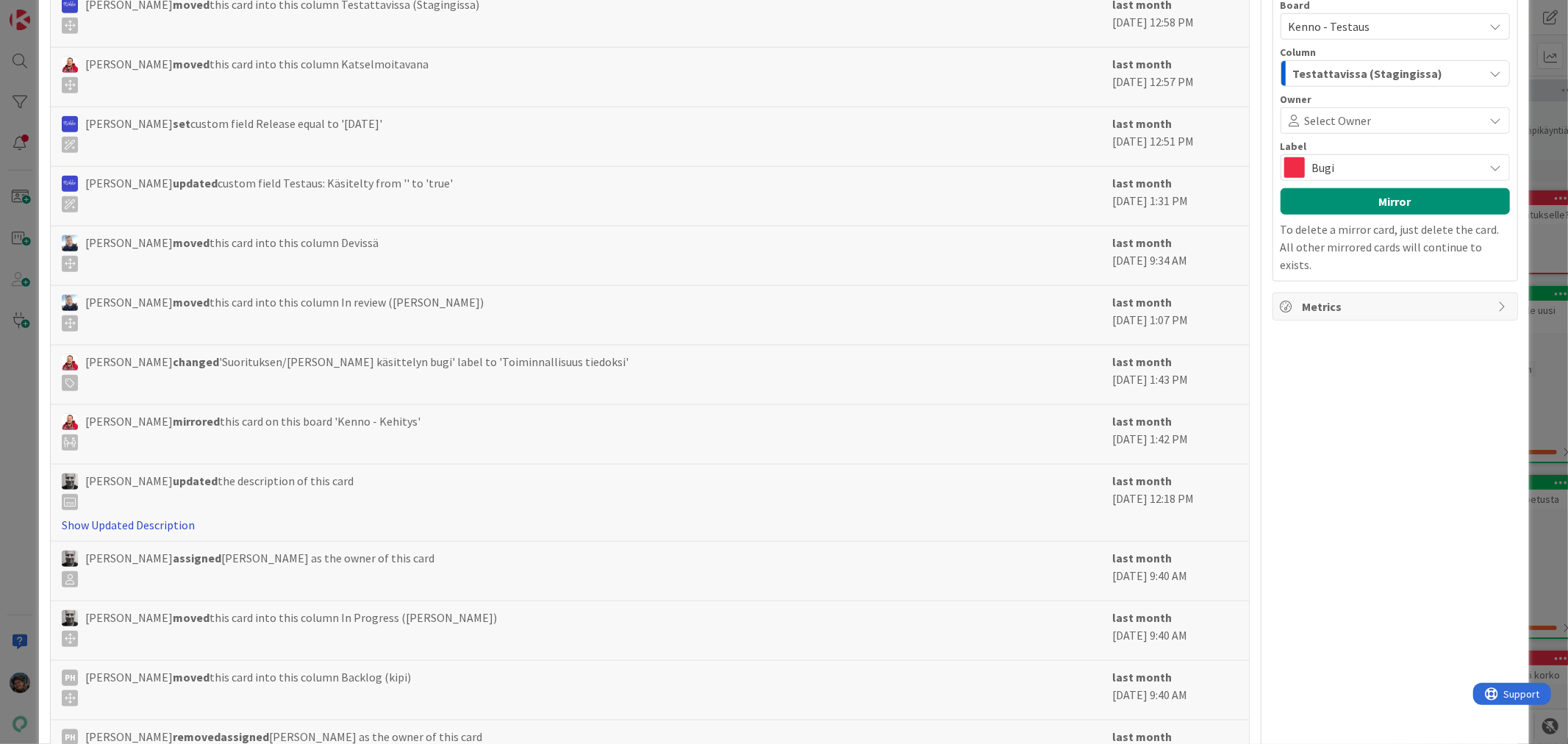
click at [145, 529] on link "Show Updated Description" at bounding box center [128, 525] width 133 height 15
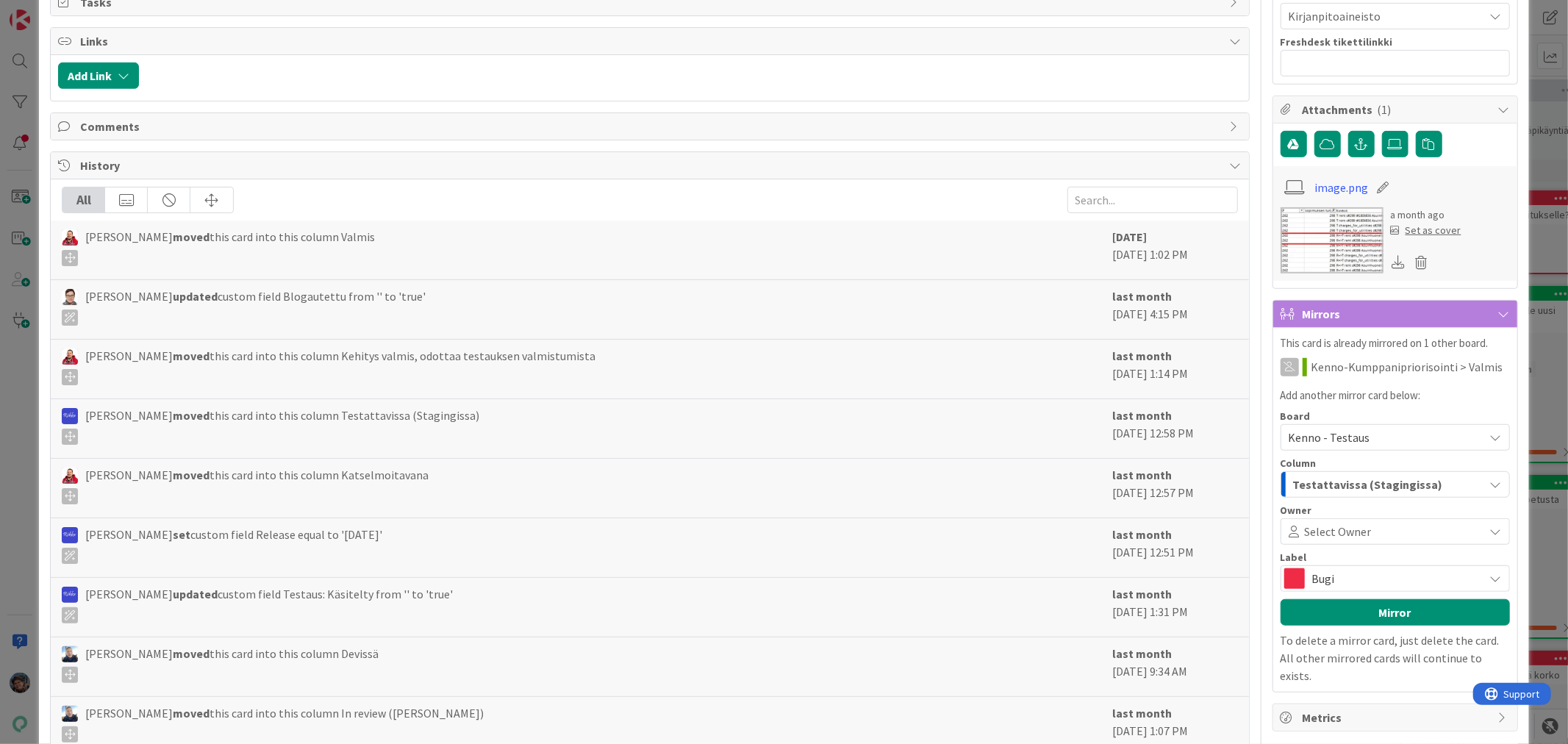
scroll to position [504, 0]
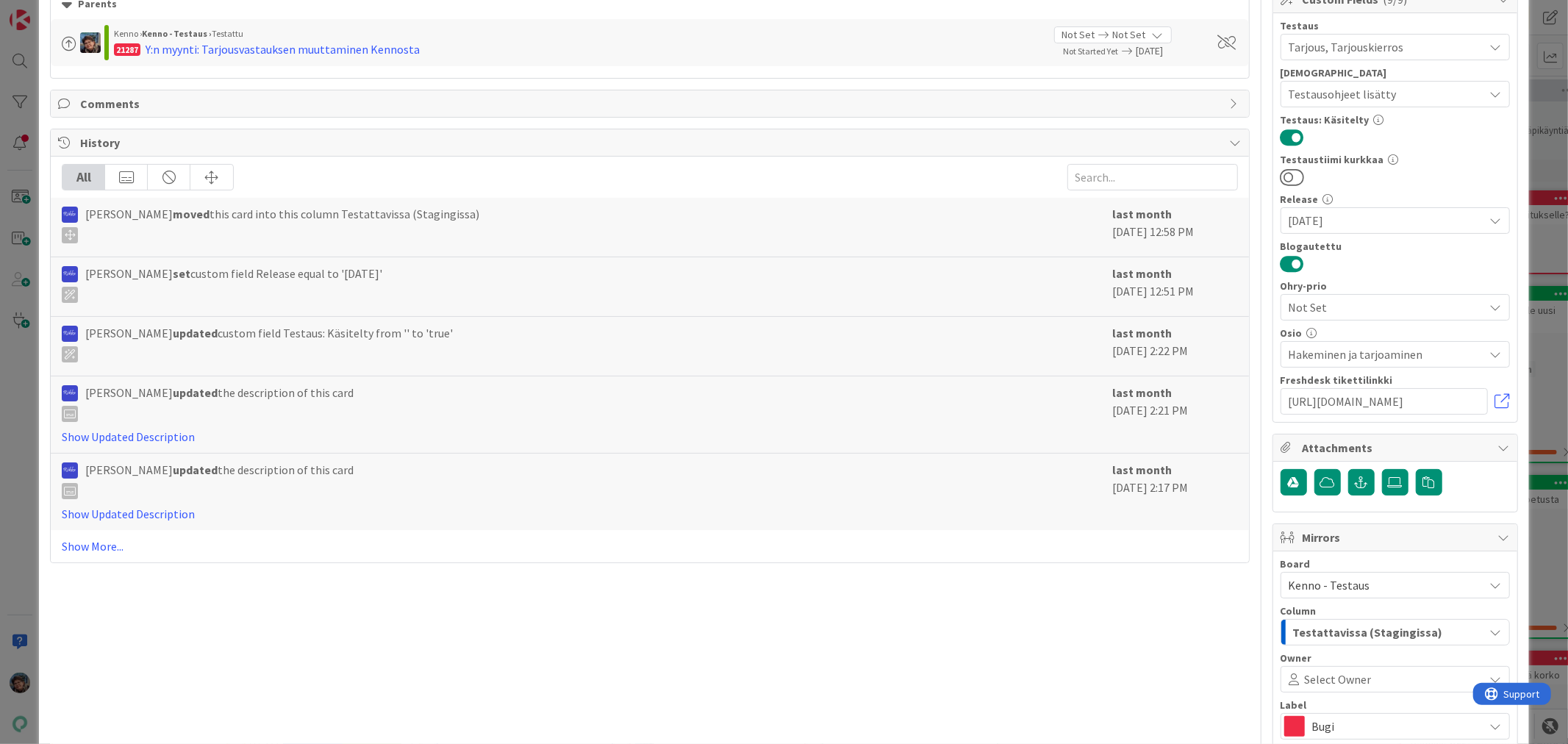
scroll to position [163, 0]
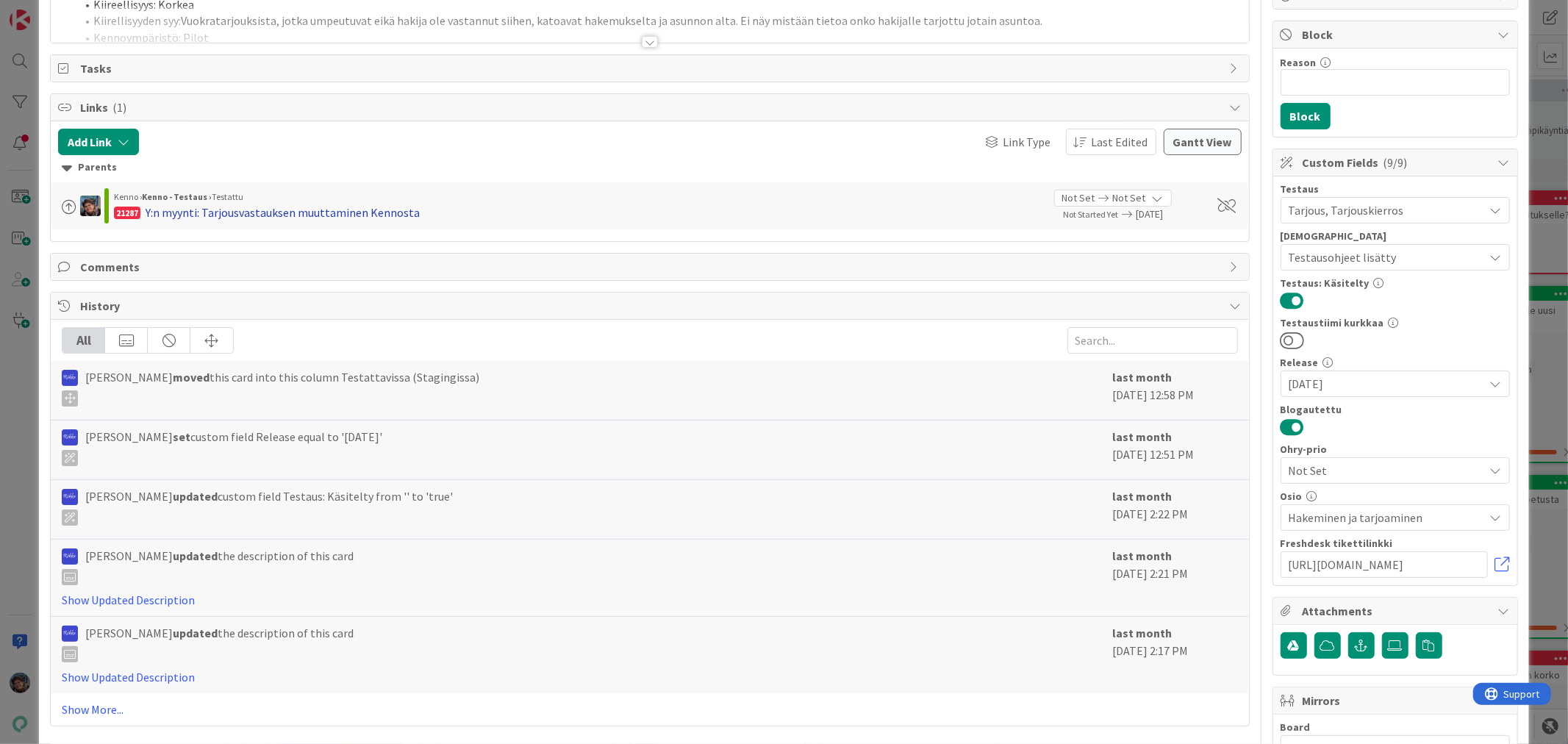
click at [356, 213] on div "Y:n myynti: Tarjousvastauksen muuttaminen Kennosta" at bounding box center [283, 212] width 275 height 18
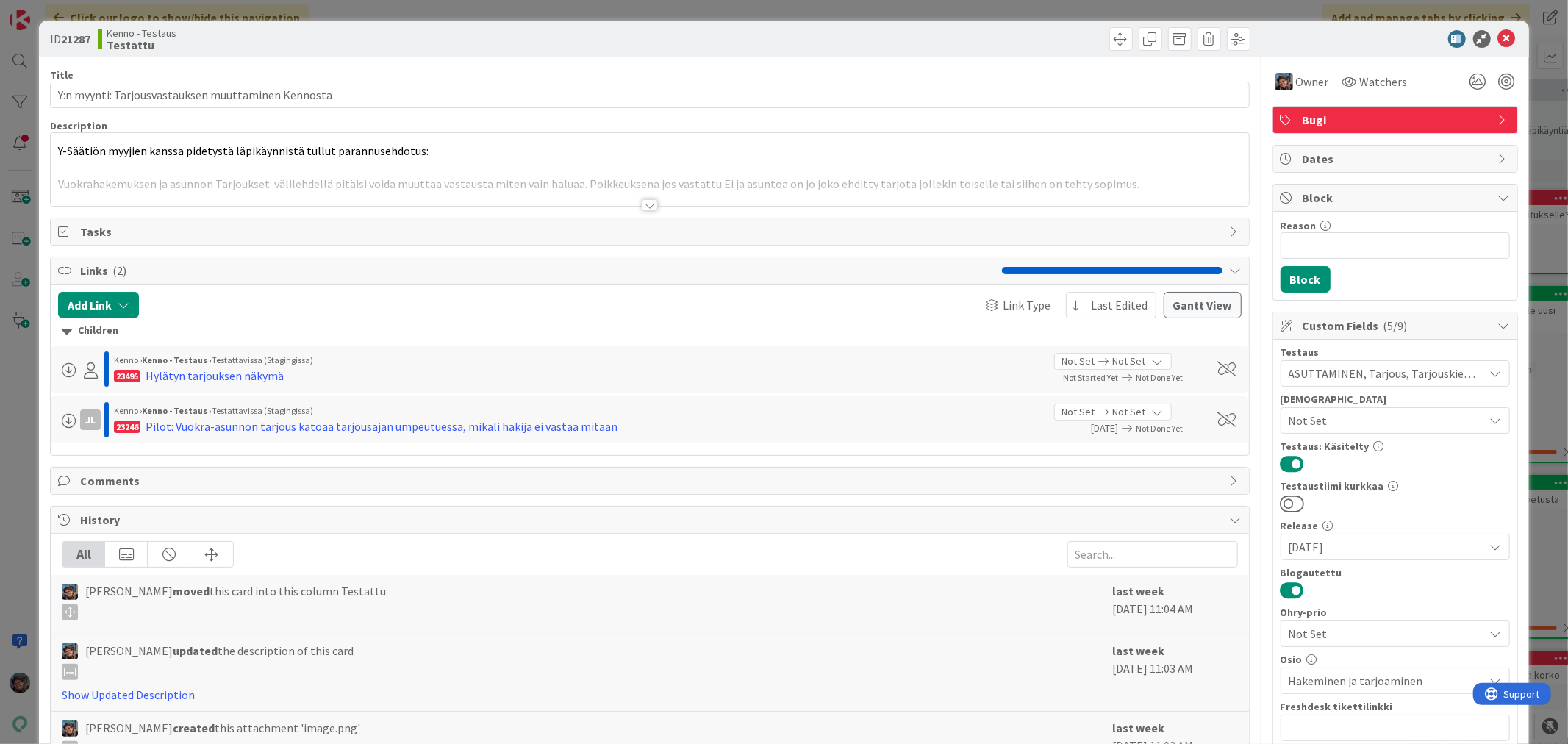
click at [646, 204] on div at bounding box center [649, 205] width 16 height 12
